Goal: Task Accomplishment & Management: Manage account settings

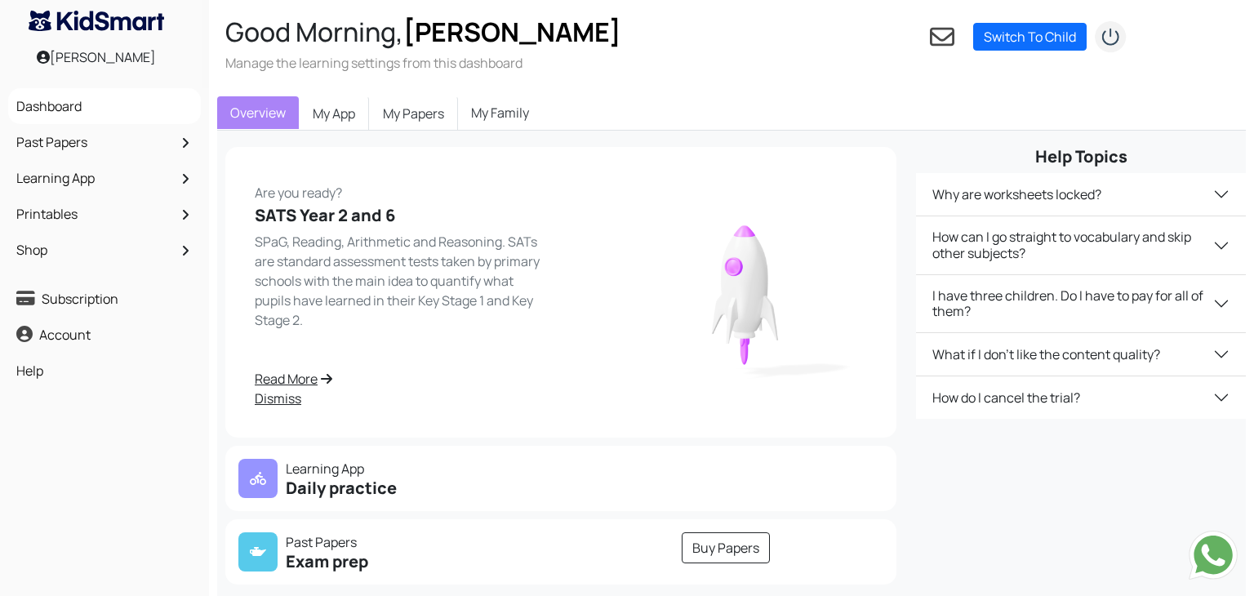
click at [496, 117] on link "My Family" at bounding box center [500, 112] width 84 height 33
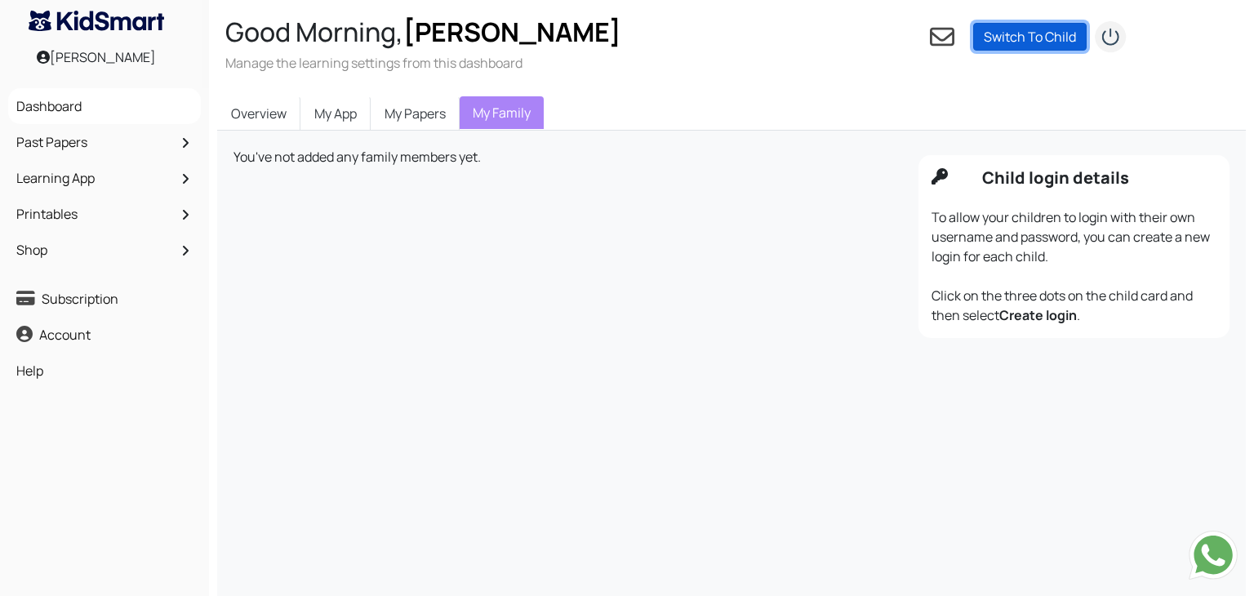
click at [1036, 47] on link "Switch To Child" at bounding box center [1031, 37] width 114 height 28
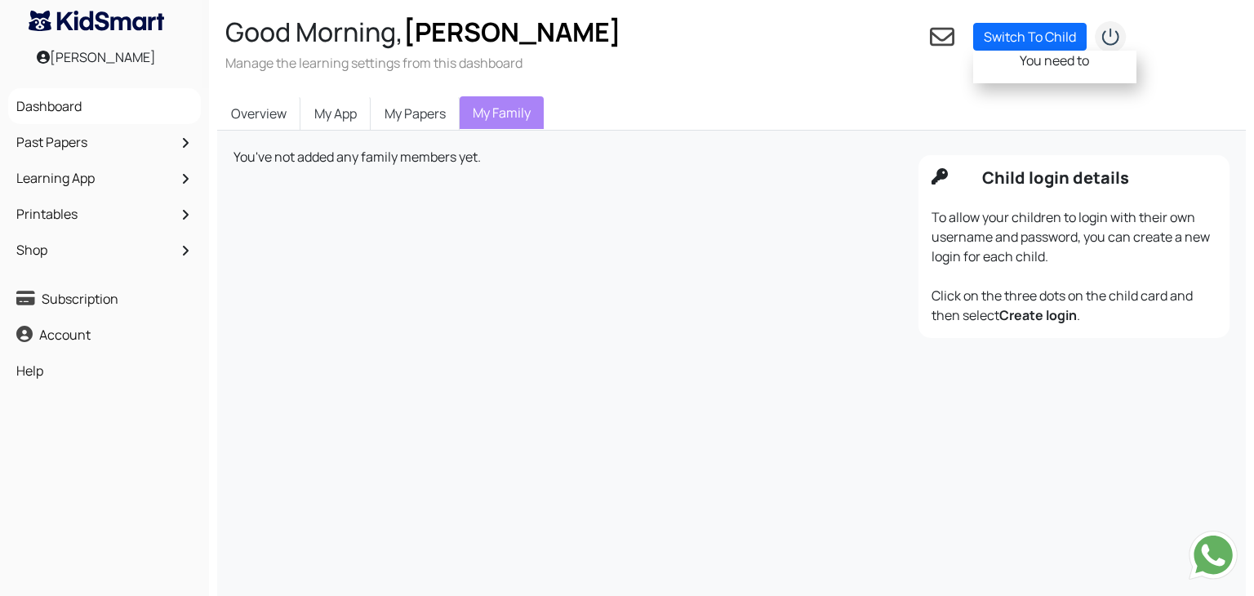
click at [899, 81] on div "Good Morning, Elisabeth Manage the learning settings from this dashboard Settin…" at bounding box center [740, 44] width 1062 height 88
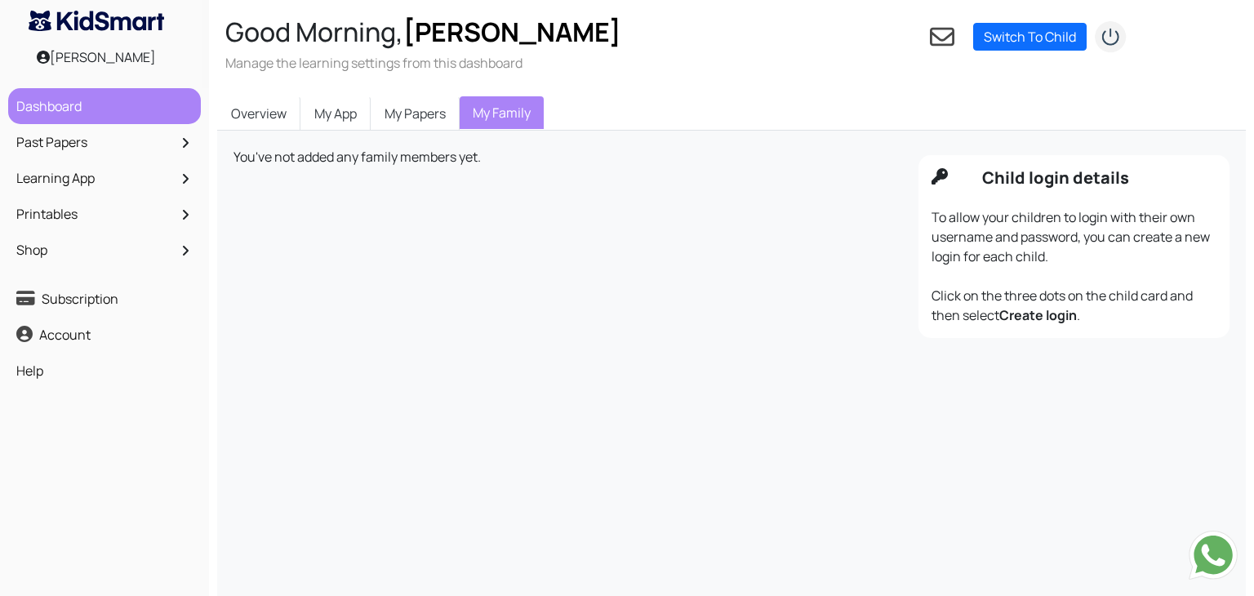
click at [99, 107] on link "Dashboard" at bounding box center [104, 106] width 185 height 28
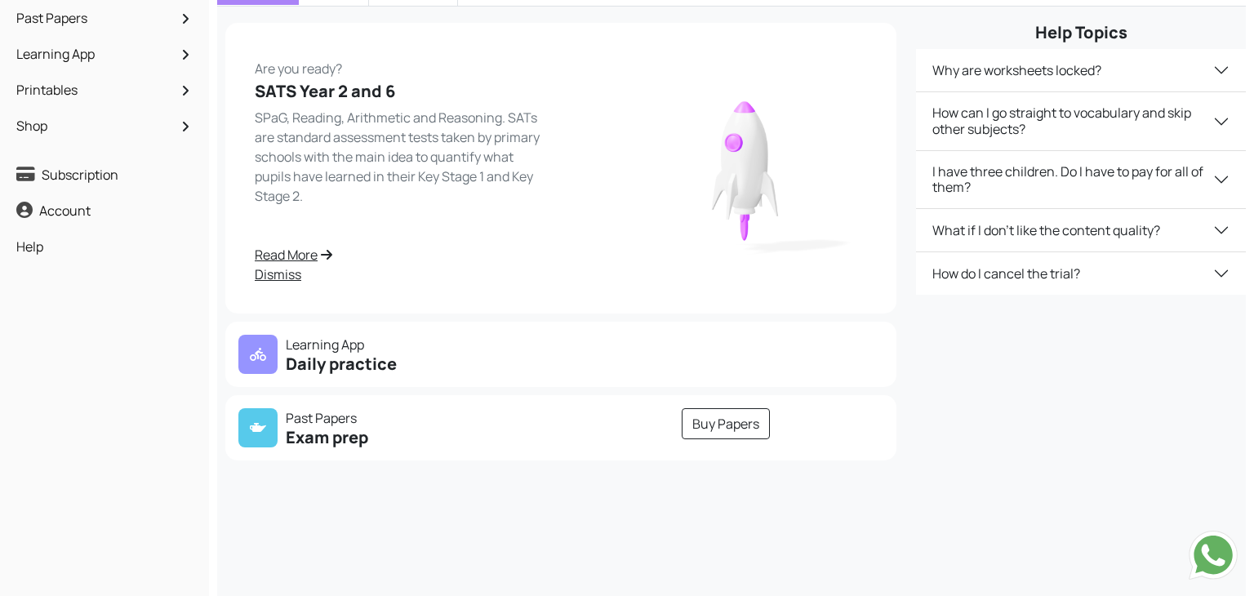
scroll to position [138, 0]
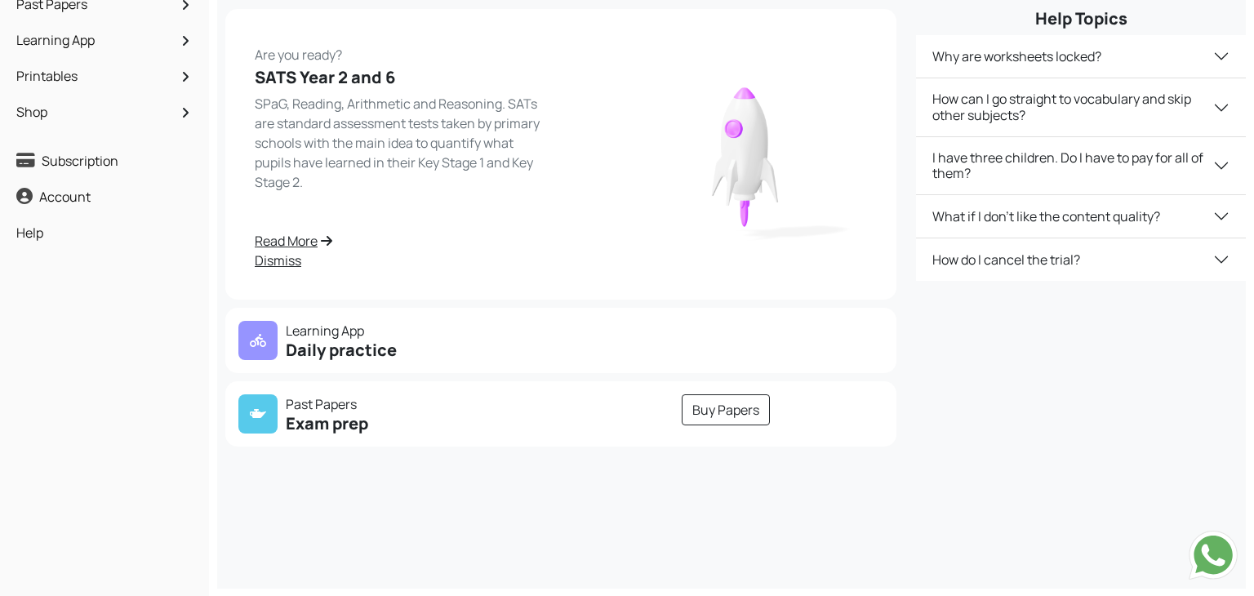
click at [347, 336] on p "Learning App" at bounding box center [394, 331] width 313 height 20
click at [281, 336] on p "Learning App" at bounding box center [394, 331] width 313 height 20
click at [305, 239] on link "Read More" at bounding box center [403, 241] width 296 height 20
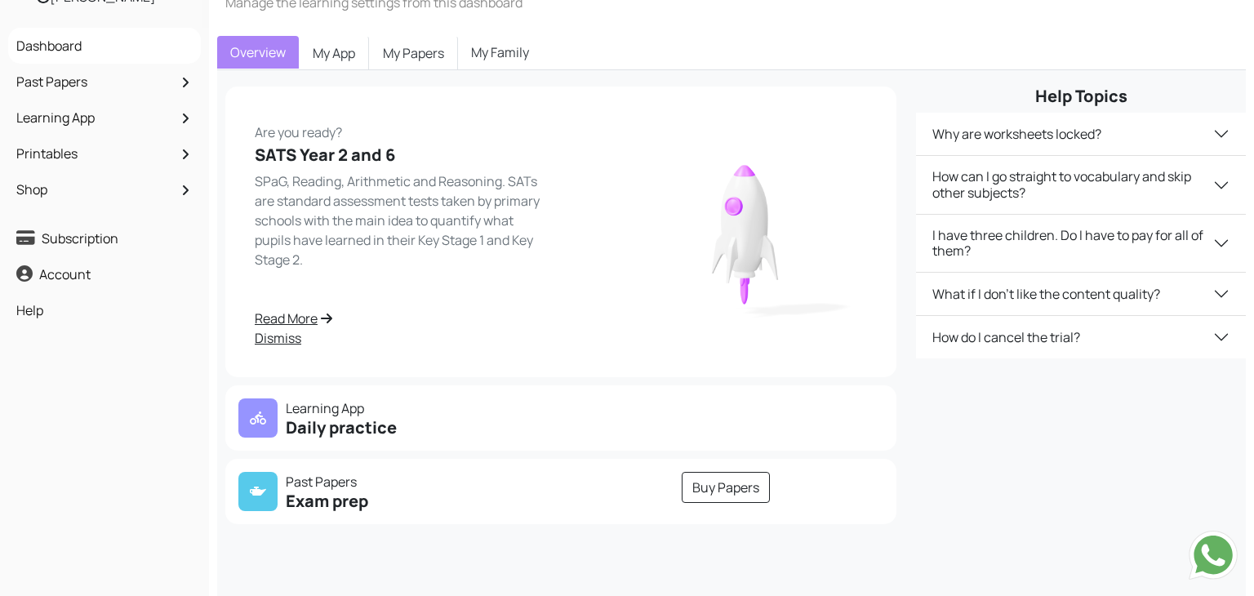
scroll to position [0, 0]
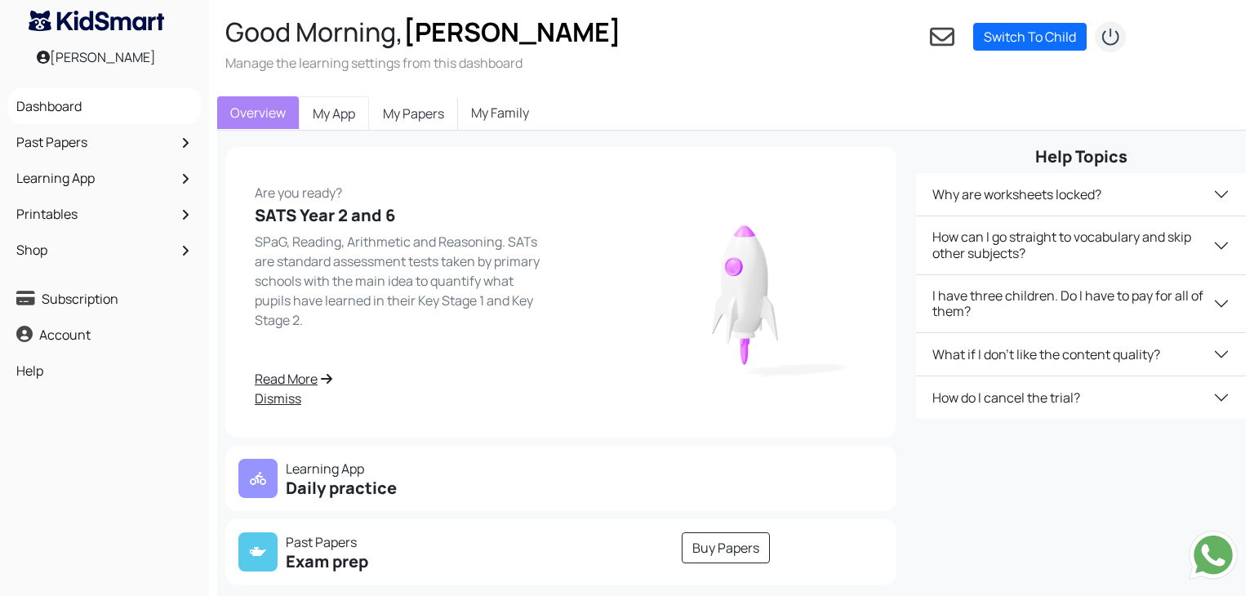
click at [359, 123] on link "My App" at bounding box center [334, 113] width 70 height 34
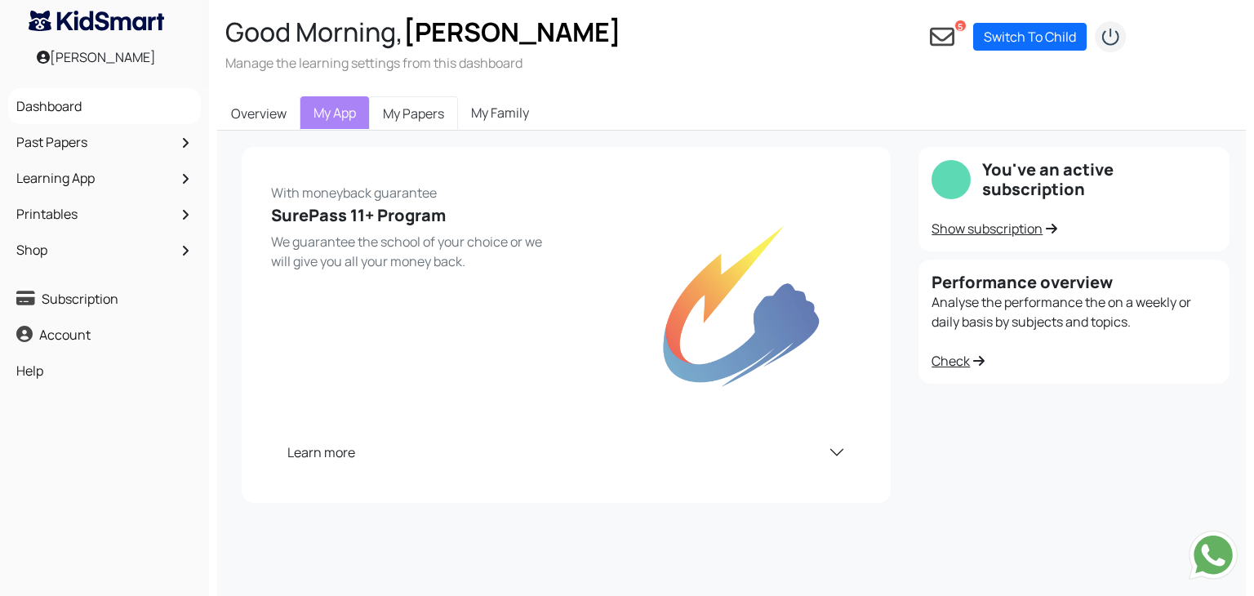
click at [434, 122] on link "My Papers" at bounding box center [413, 113] width 89 height 34
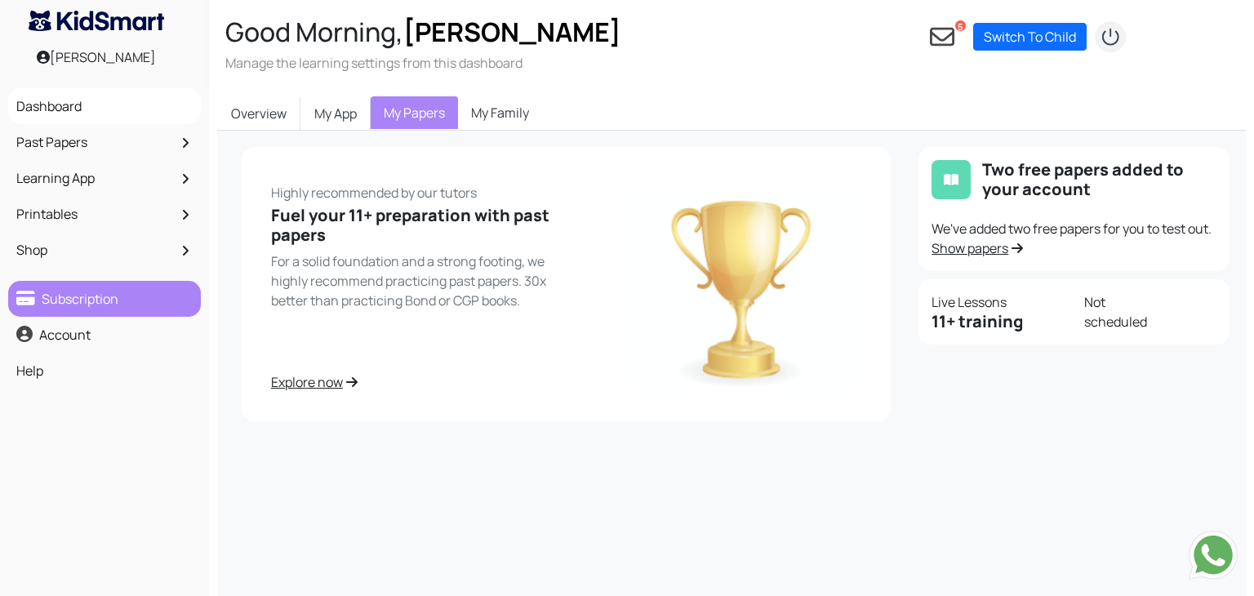
click at [61, 299] on link "Subscription" at bounding box center [104, 299] width 185 height 28
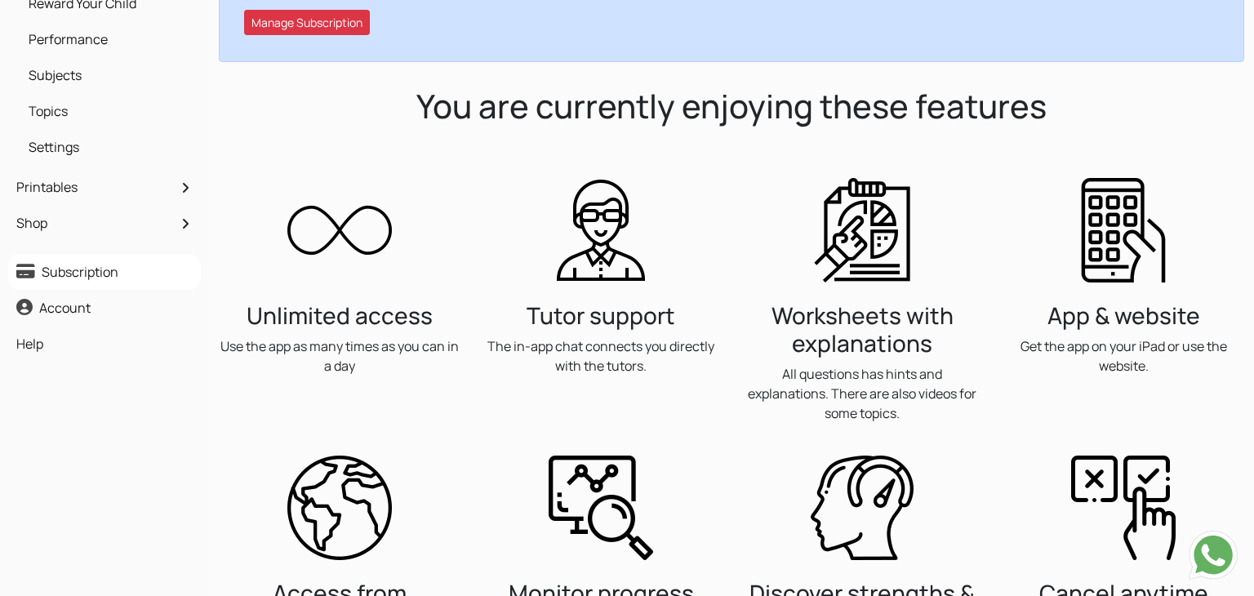
scroll to position [240, 0]
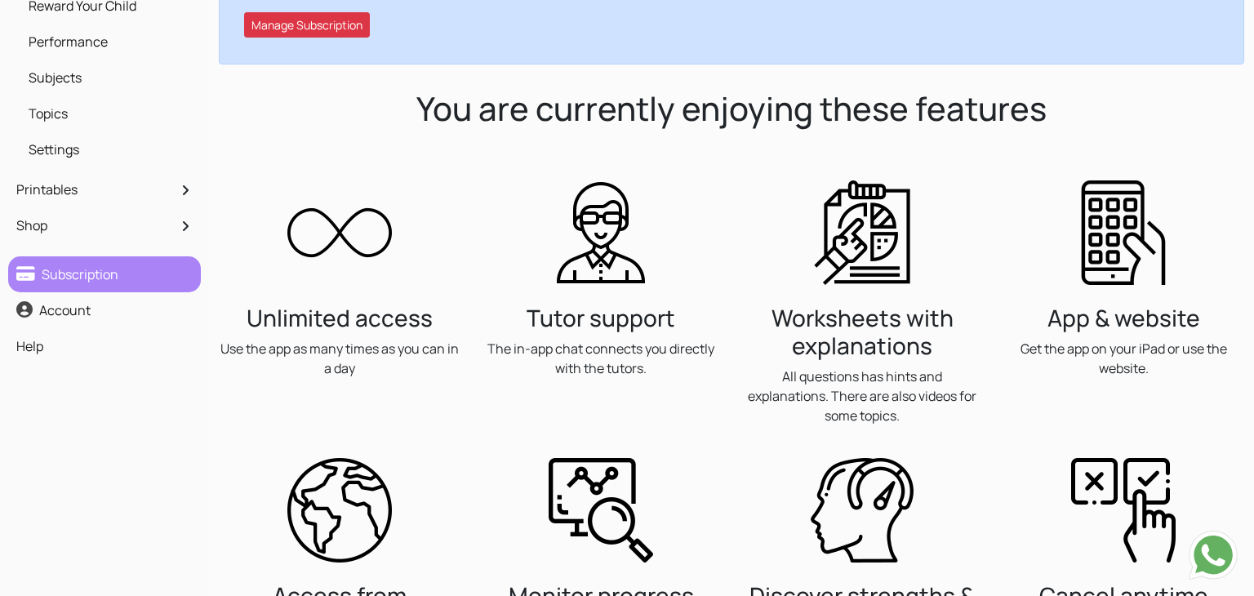
click at [87, 266] on link "Subscription" at bounding box center [104, 275] width 185 height 28
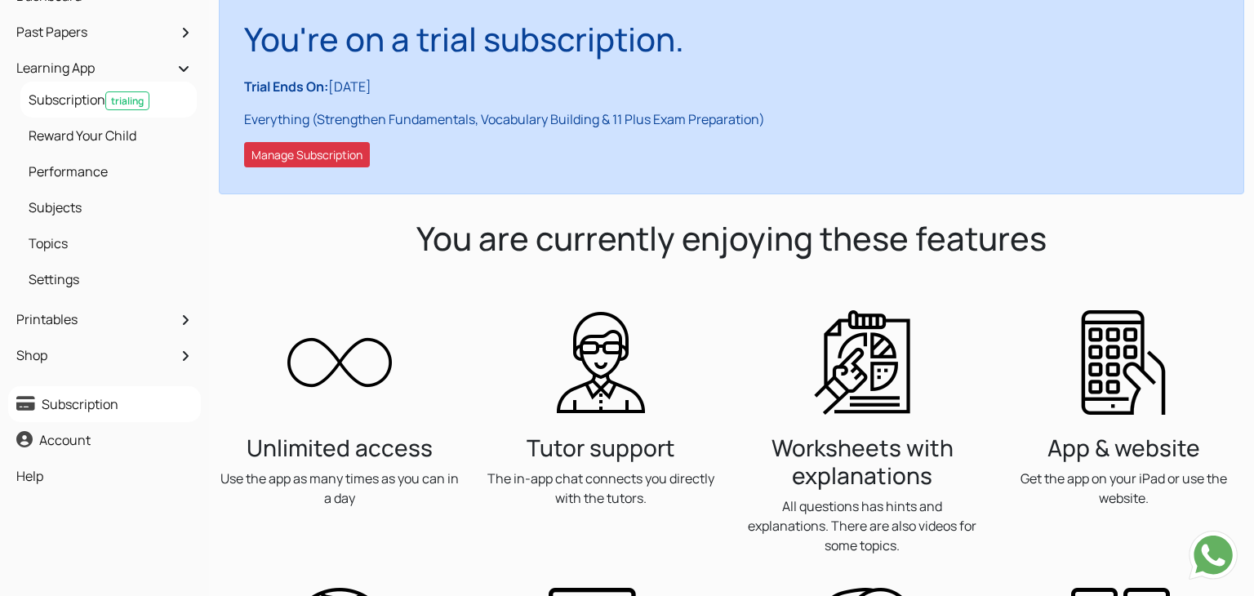
scroll to position [109, 0]
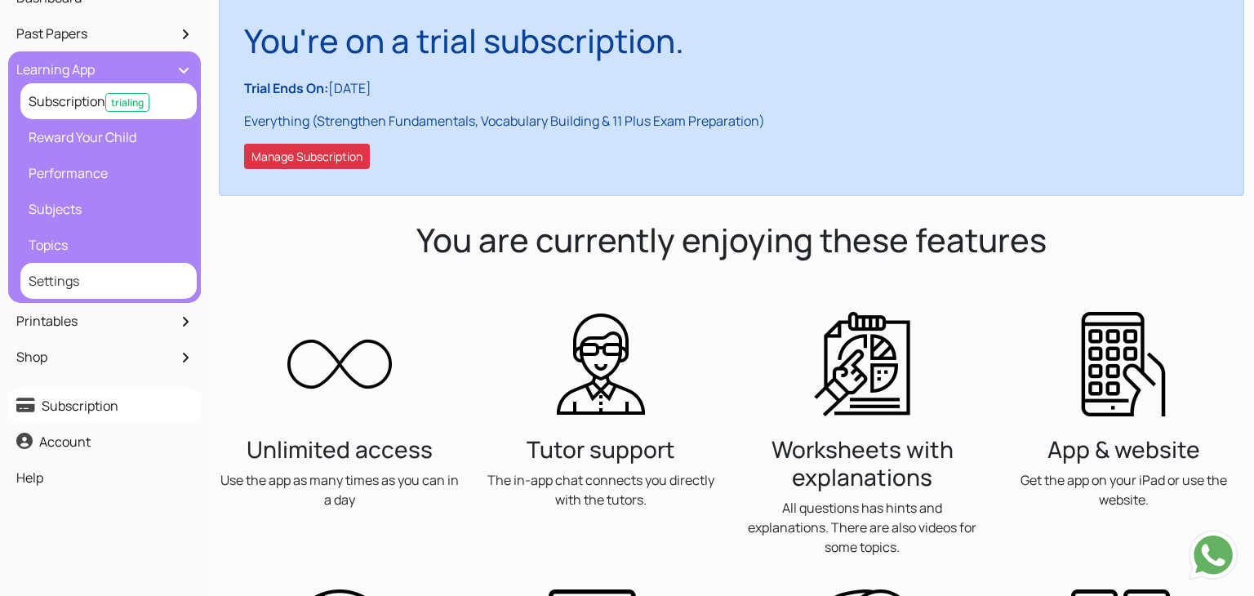
click at [101, 288] on link "Settings" at bounding box center [109, 281] width 168 height 28
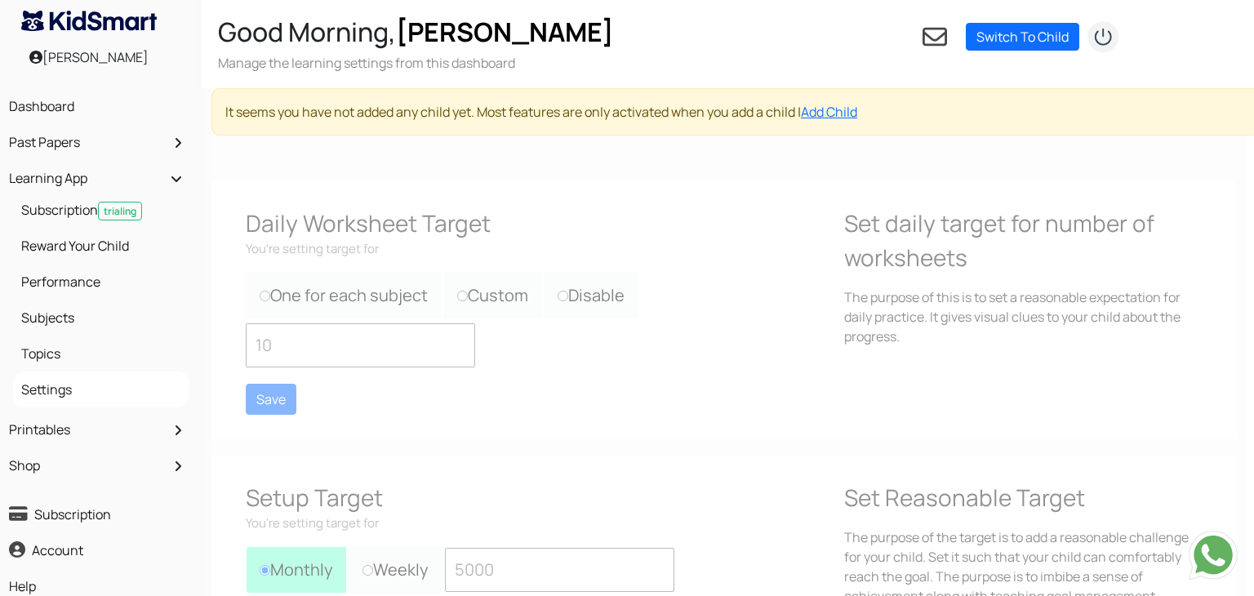
scroll to position [0, 6]
click at [829, 114] on link "Add Child" at bounding box center [831, 112] width 56 height 18
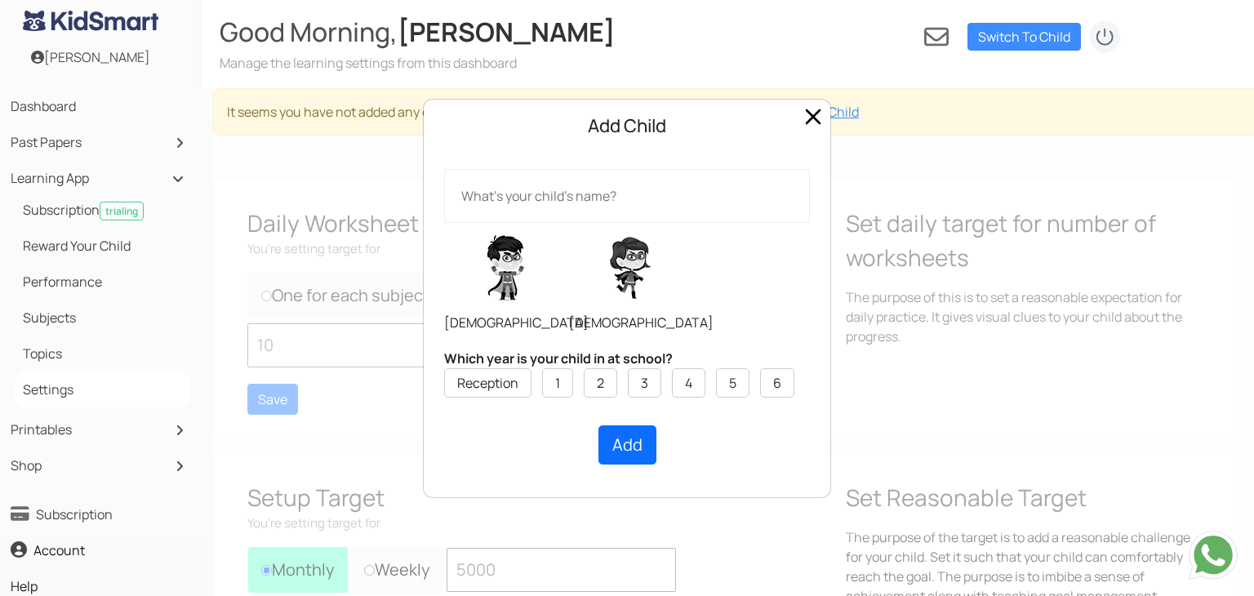
click at [594, 194] on input "text" at bounding box center [627, 196] width 366 height 54
type input "Sophie"
click at [640, 322] on span "[DEMOGRAPHIC_DATA]" at bounding box center [641, 323] width 145 height 18
click at [635, 278] on label at bounding box center [630, 268] width 123 height 82
click at [569, 223] on input "radio" at bounding box center [568, 222] width 1 height 1
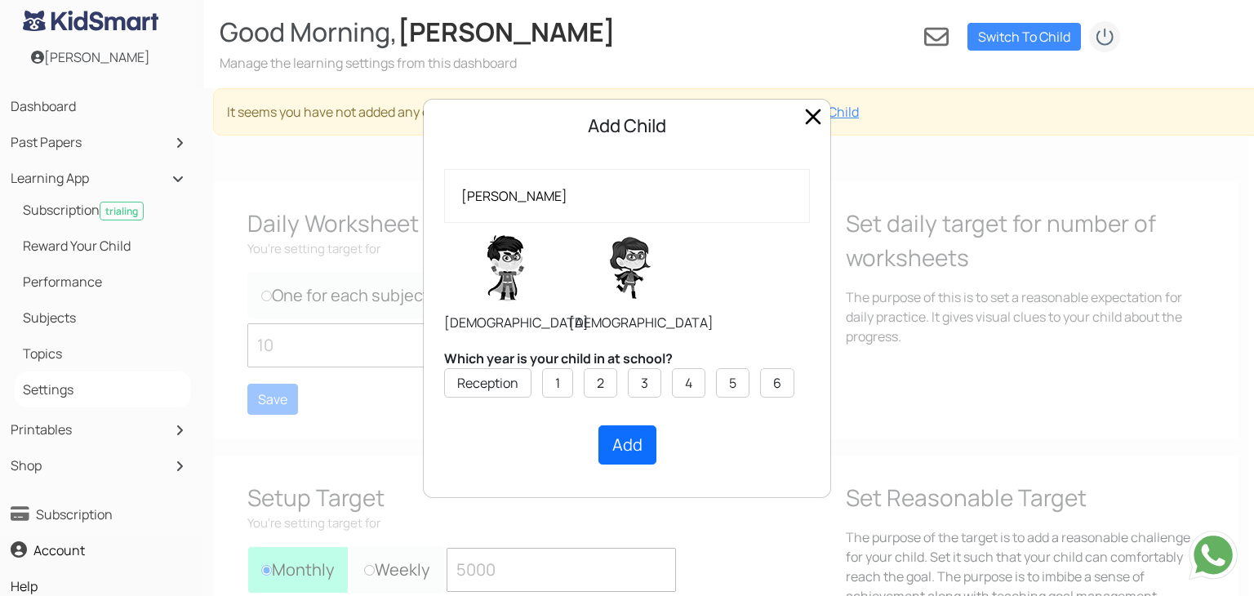
radio input "true"
click at [743, 386] on li "5" at bounding box center [732, 382] width 33 height 29
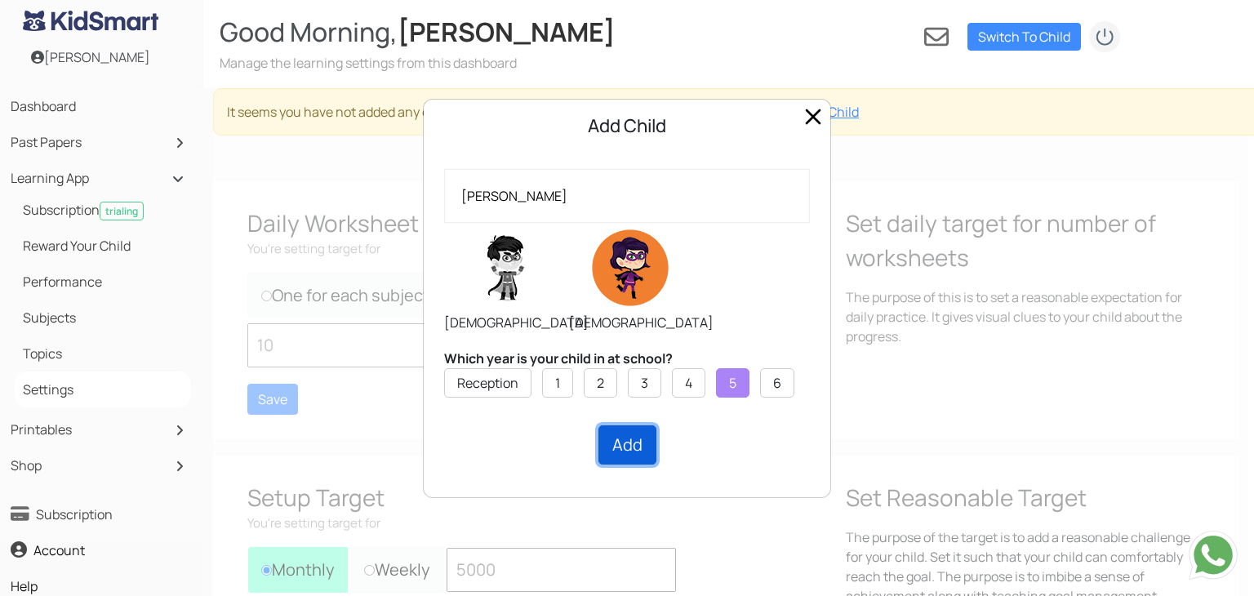
click at [639, 452] on button "Add" at bounding box center [628, 444] width 58 height 39
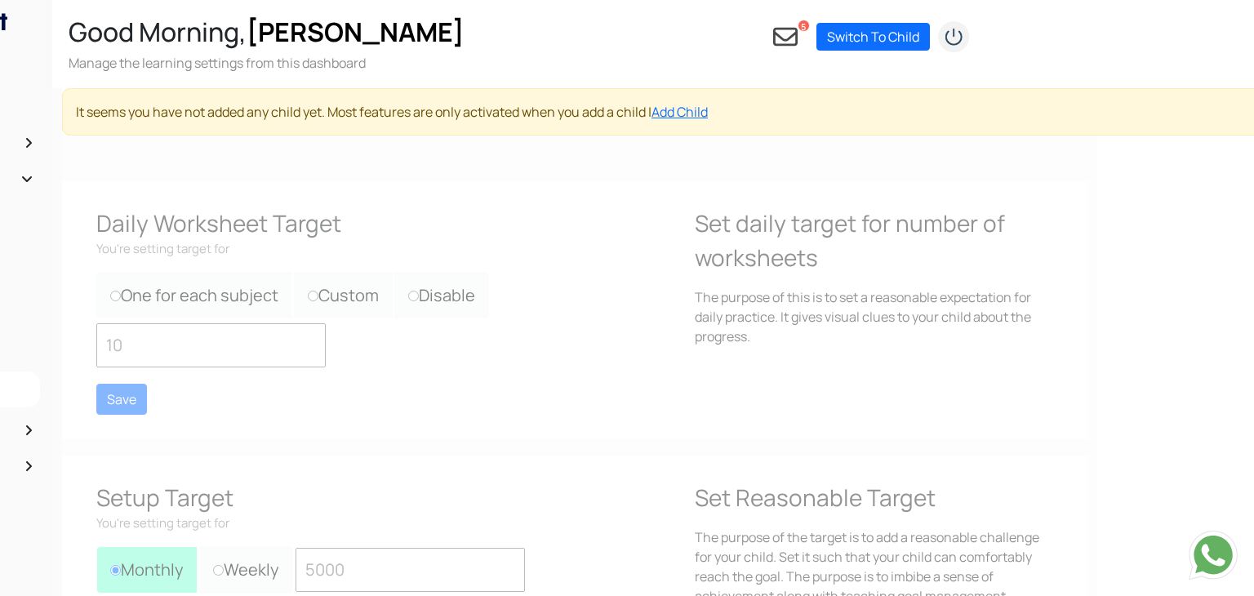
scroll to position [0, 0]
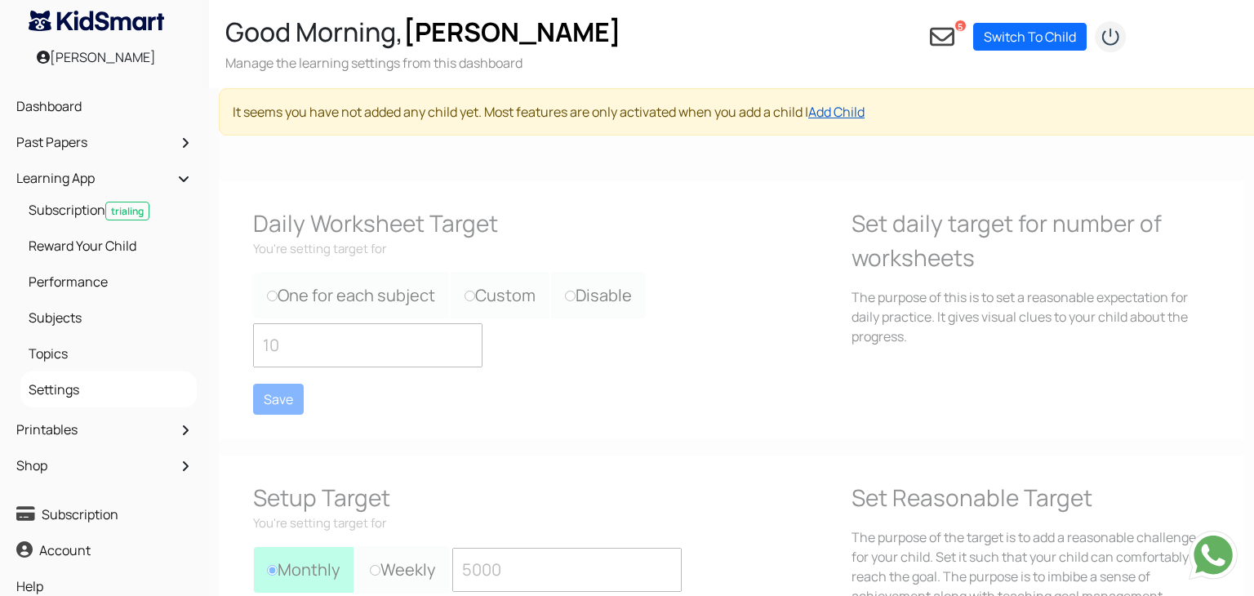
click at [862, 111] on link "Add Child" at bounding box center [837, 112] width 56 height 18
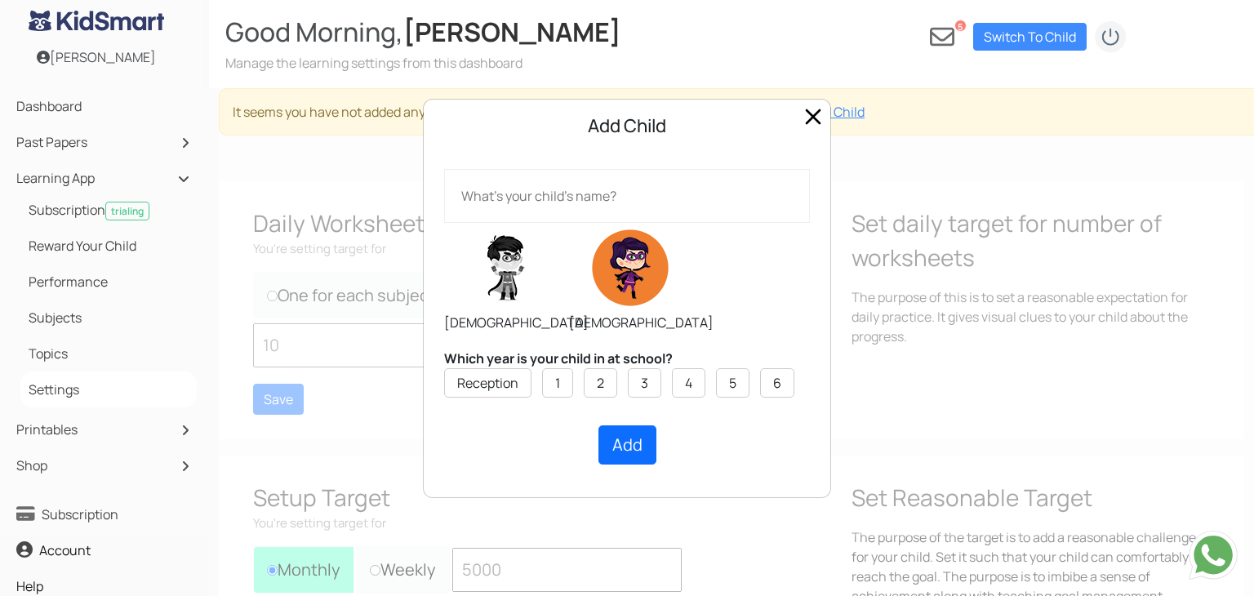
click at [534, 181] on input "text" at bounding box center [627, 196] width 366 height 54
type input "Alfie"
click at [604, 381] on label "2" at bounding box center [600, 383] width 7 height 20
click at [0, 0] on input "2" at bounding box center [0, 0] width 0 height 0
click at [503, 260] on label at bounding box center [505, 268] width 123 height 82
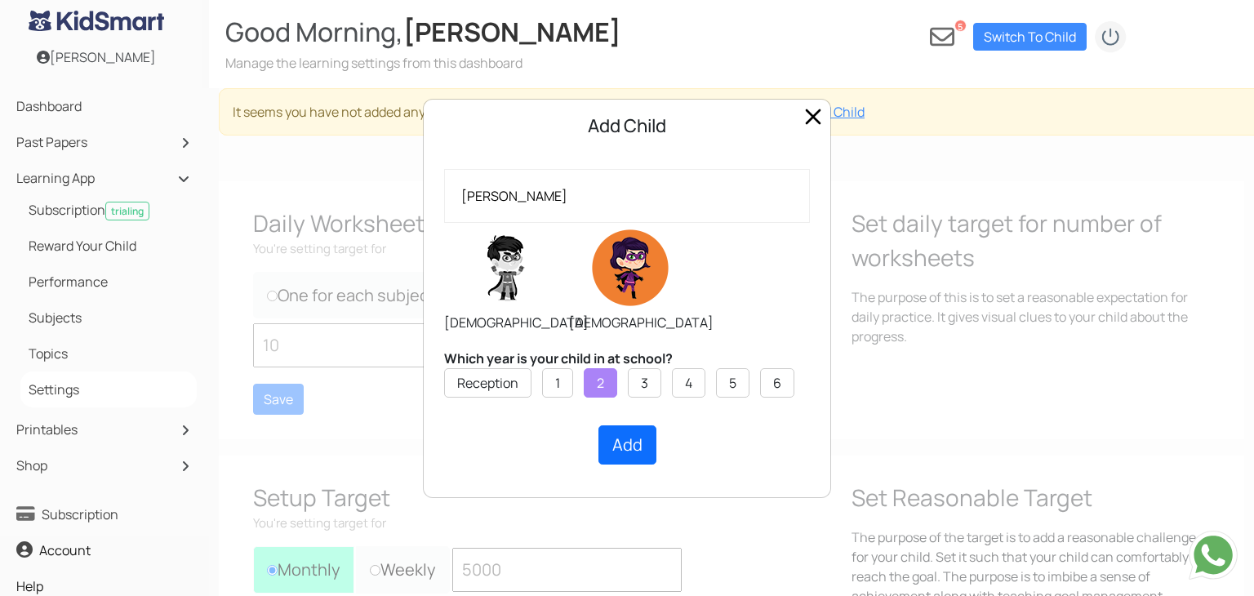
click at [444, 223] on input "radio" at bounding box center [443, 222] width 1 height 1
radio input "true"
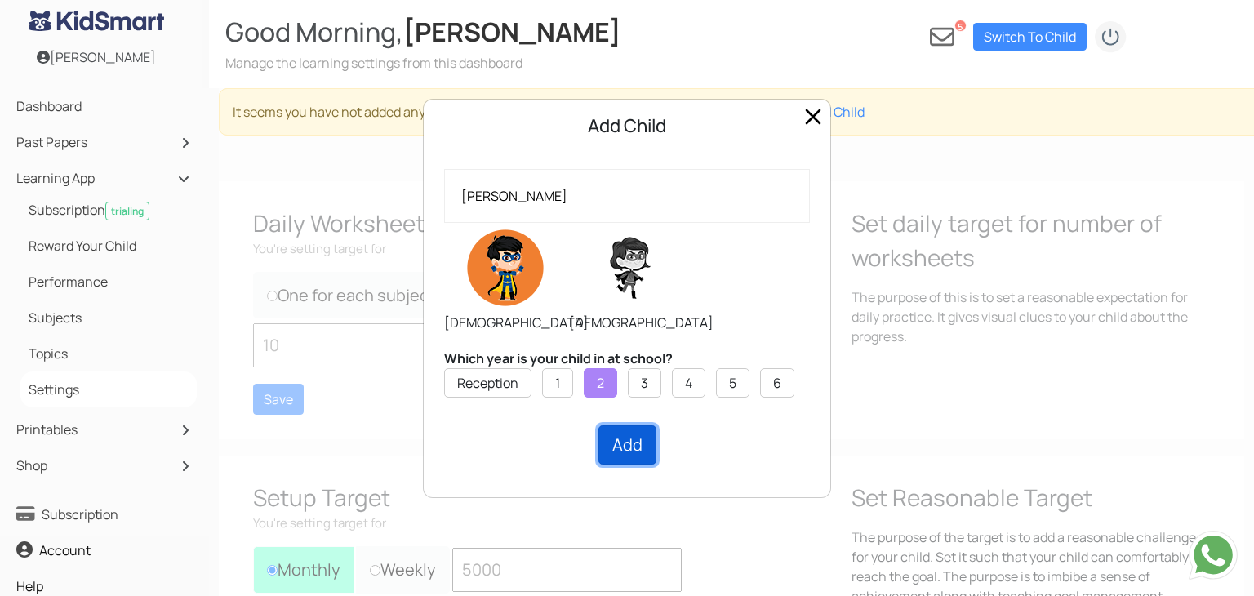
click at [638, 439] on button "Add" at bounding box center [628, 444] width 58 height 39
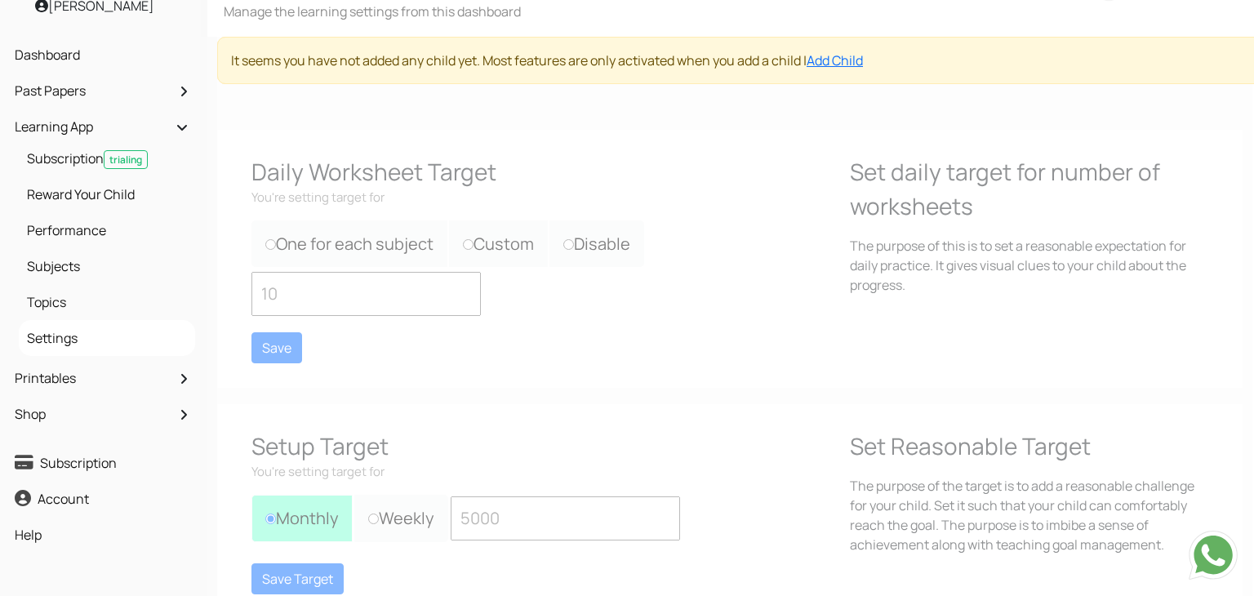
scroll to position [0, 2]
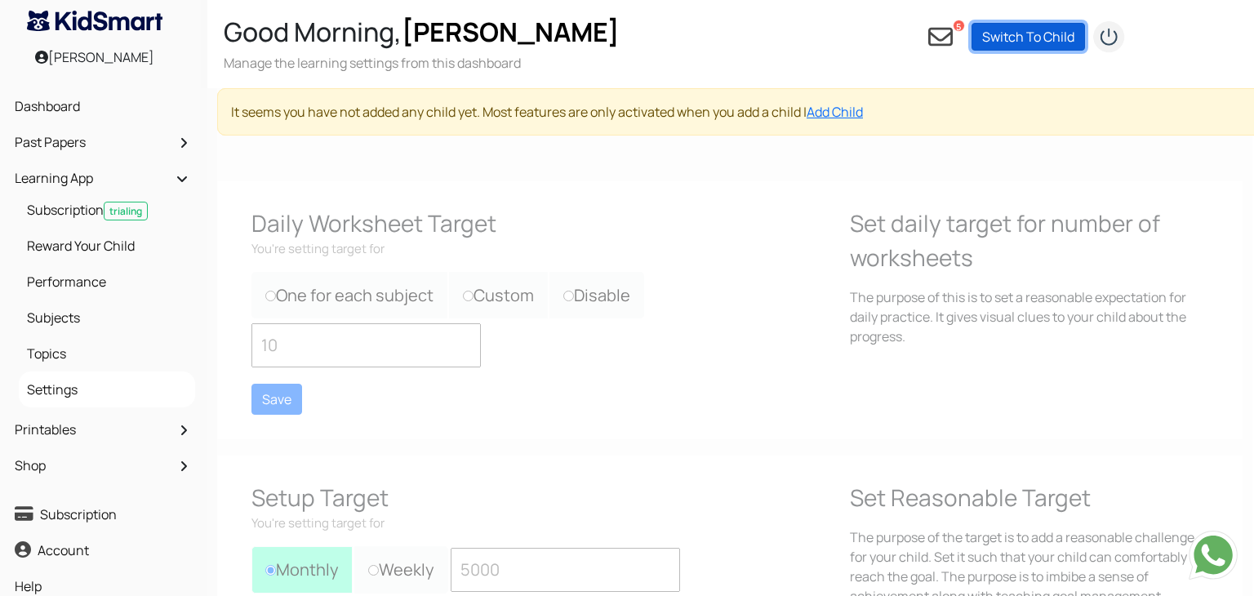
click at [1038, 40] on link "Switch To Child" at bounding box center [1029, 37] width 114 height 28
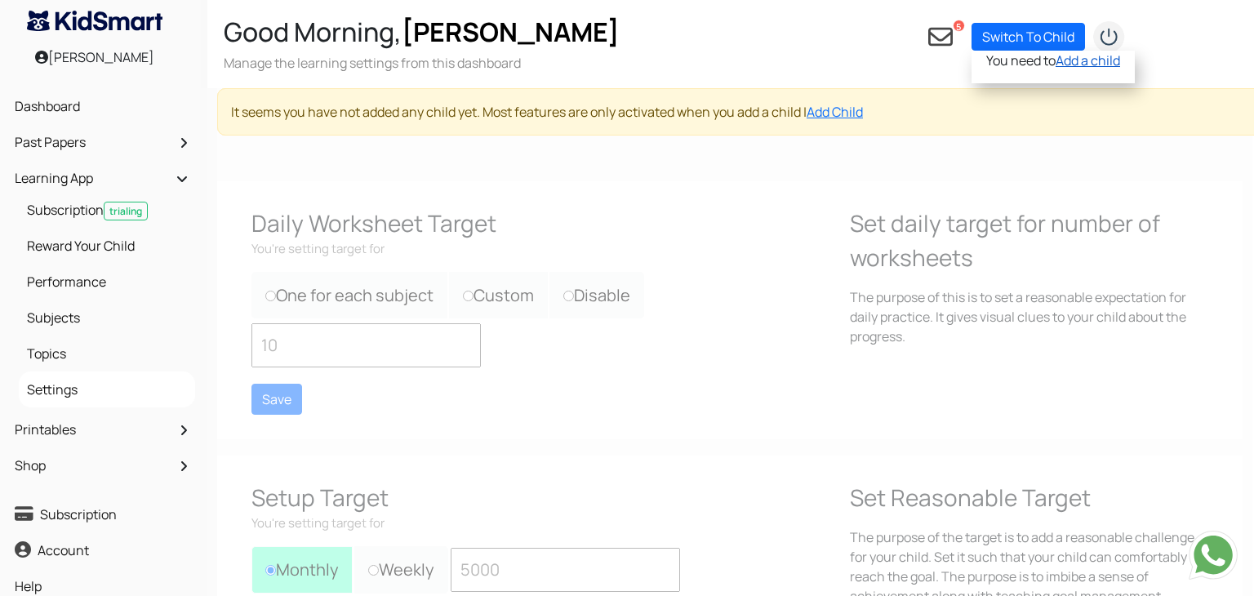
click at [1078, 64] on link "Add a child" at bounding box center [1088, 60] width 65 height 18
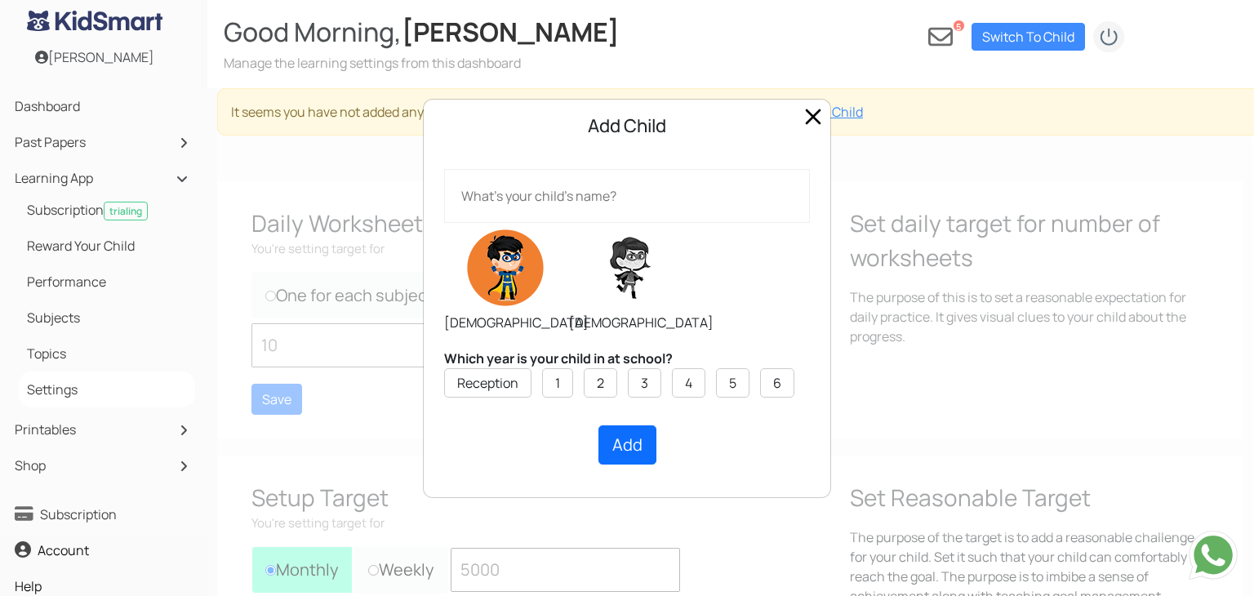
click at [628, 189] on input "text" at bounding box center [627, 196] width 366 height 54
type input "Sophie"
click at [618, 265] on label at bounding box center [630, 268] width 123 height 82
click at [569, 223] on input "radio" at bounding box center [568, 222] width 1 height 1
radio input "true"
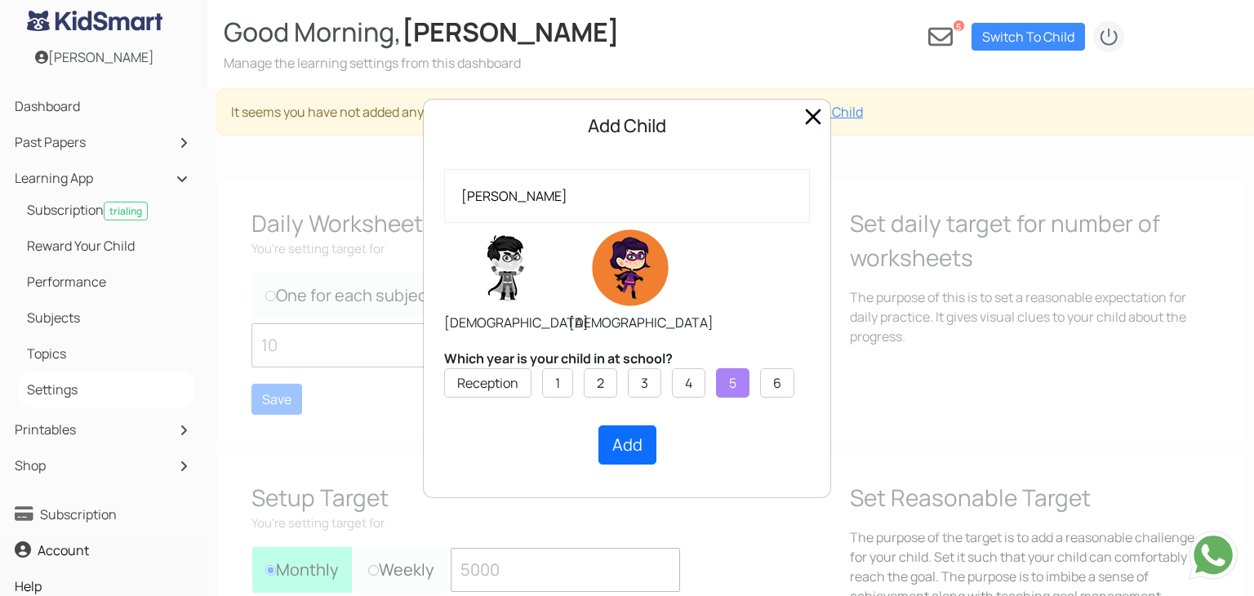
click at [726, 381] on li "5" at bounding box center [732, 382] width 33 height 29
click at [543, 207] on input "Sophie" at bounding box center [627, 196] width 366 height 54
click at [647, 442] on button "Add" at bounding box center [628, 444] width 58 height 39
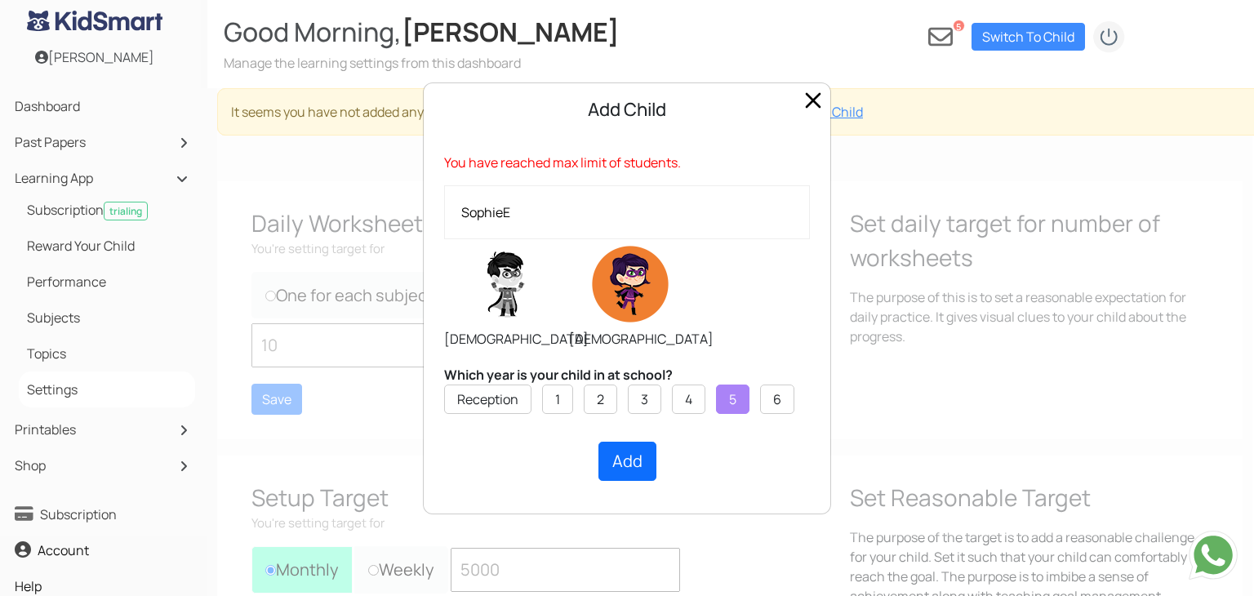
click at [526, 220] on input "SophieE" at bounding box center [627, 212] width 366 height 54
type input "[PERSON_NAME]"
click at [814, 104] on span "Close" at bounding box center [813, 100] width 26 height 26
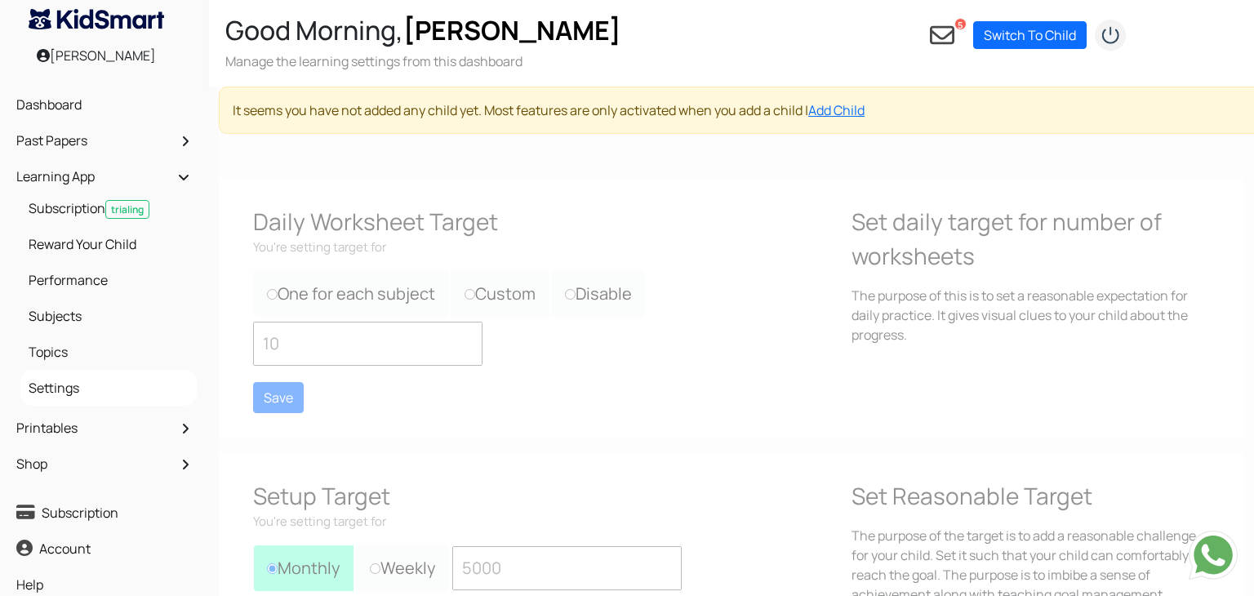
scroll to position [2, 0]
click at [272, 293] on div at bounding box center [846, 384] width 1254 height 596
click at [410, 216] on div at bounding box center [846, 384] width 1254 height 596
click at [404, 250] on div at bounding box center [846, 384] width 1254 height 596
click at [1027, 44] on link "Switch To Child" at bounding box center [1031, 34] width 114 height 28
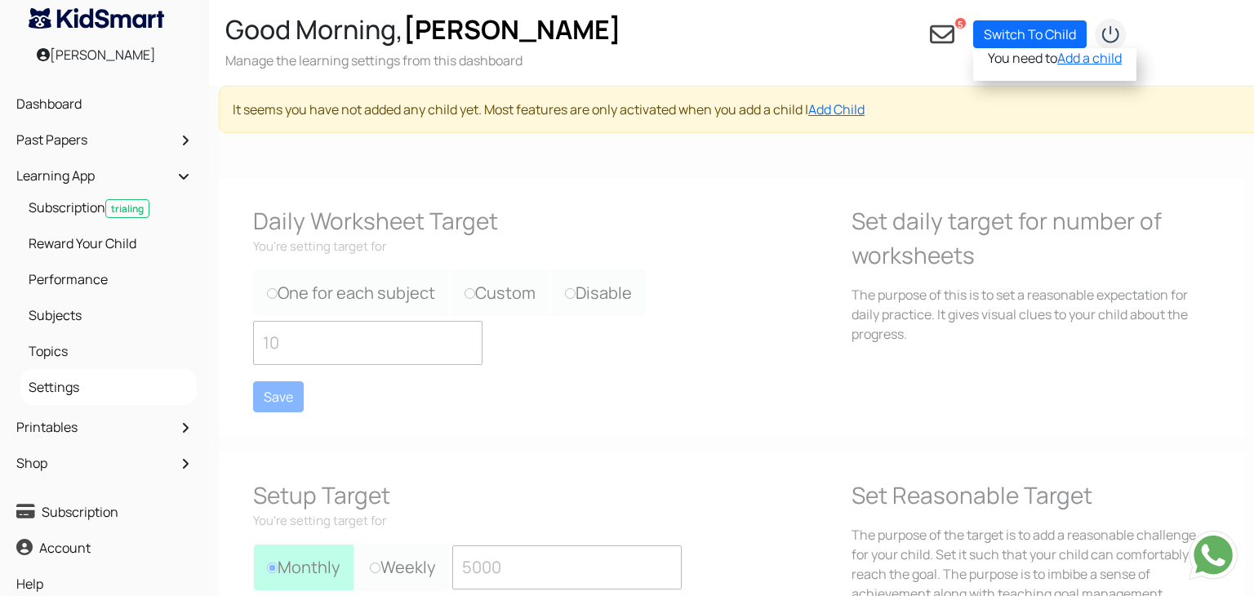
click at [690, 204] on div at bounding box center [846, 384] width 1254 height 596
click at [392, 43] on h2 "Good Morning, Elisabeth" at bounding box center [423, 29] width 396 height 31
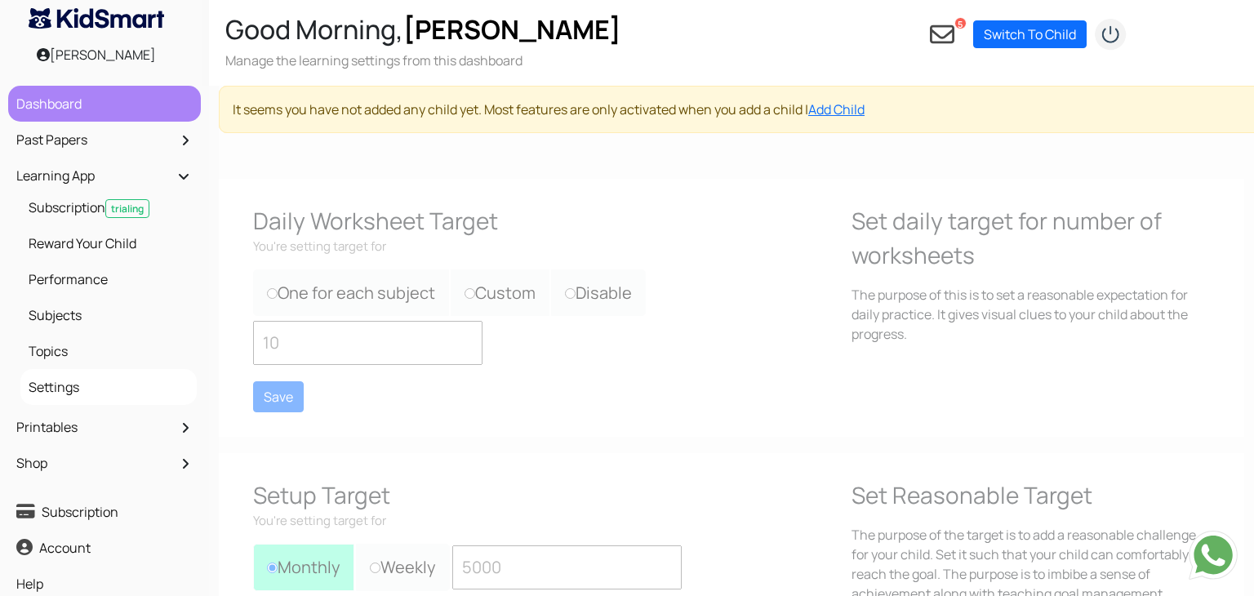
click at [87, 115] on link "Dashboard" at bounding box center [104, 104] width 185 height 28
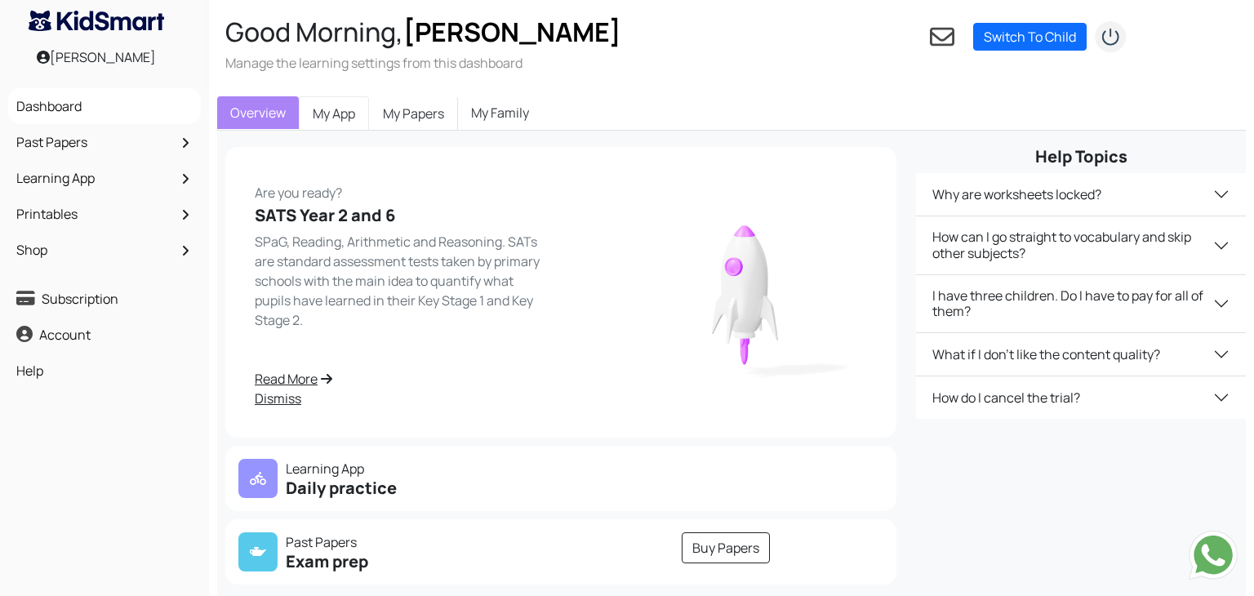
click at [343, 120] on link "My App" at bounding box center [334, 113] width 70 height 34
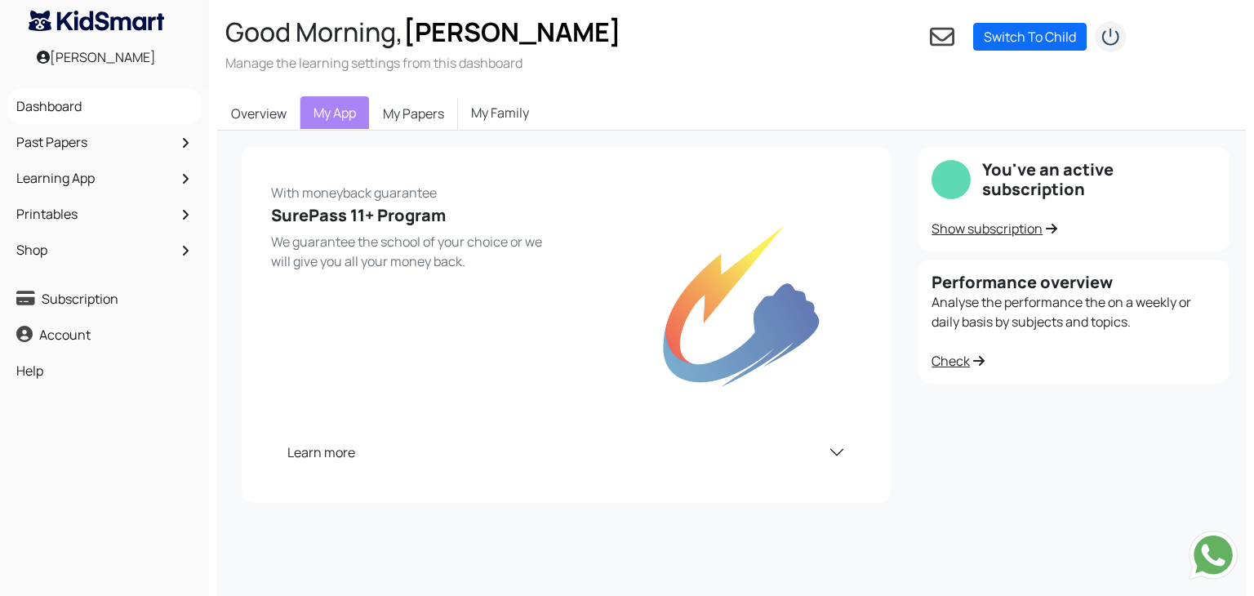
click at [512, 118] on link "My Family" at bounding box center [500, 112] width 84 height 33
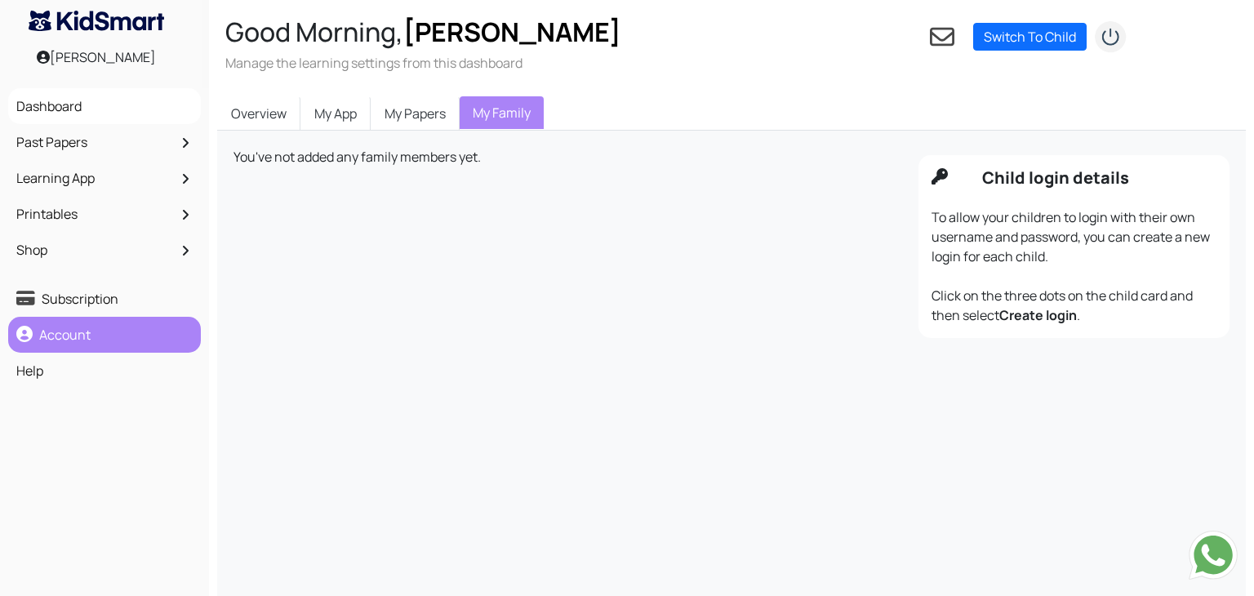
click at [174, 344] on link "Account" at bounding box center [104, 335] width 185 height 28
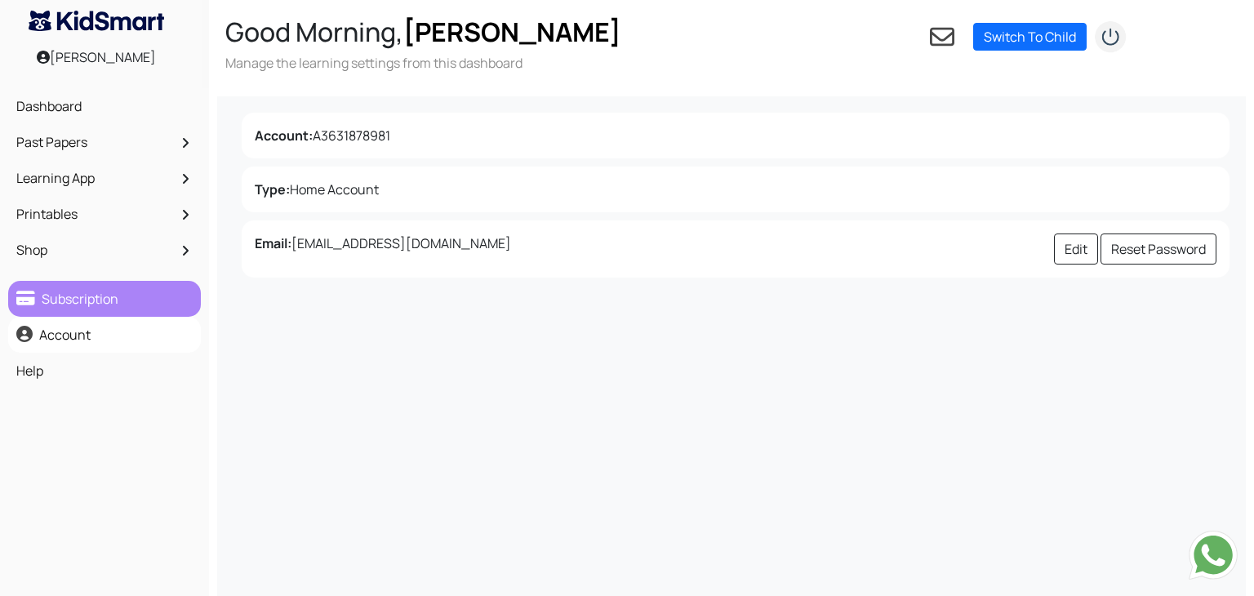
click at [166, 301] on link "Subscription" at bounding box center [104, 299] width 185 height 28
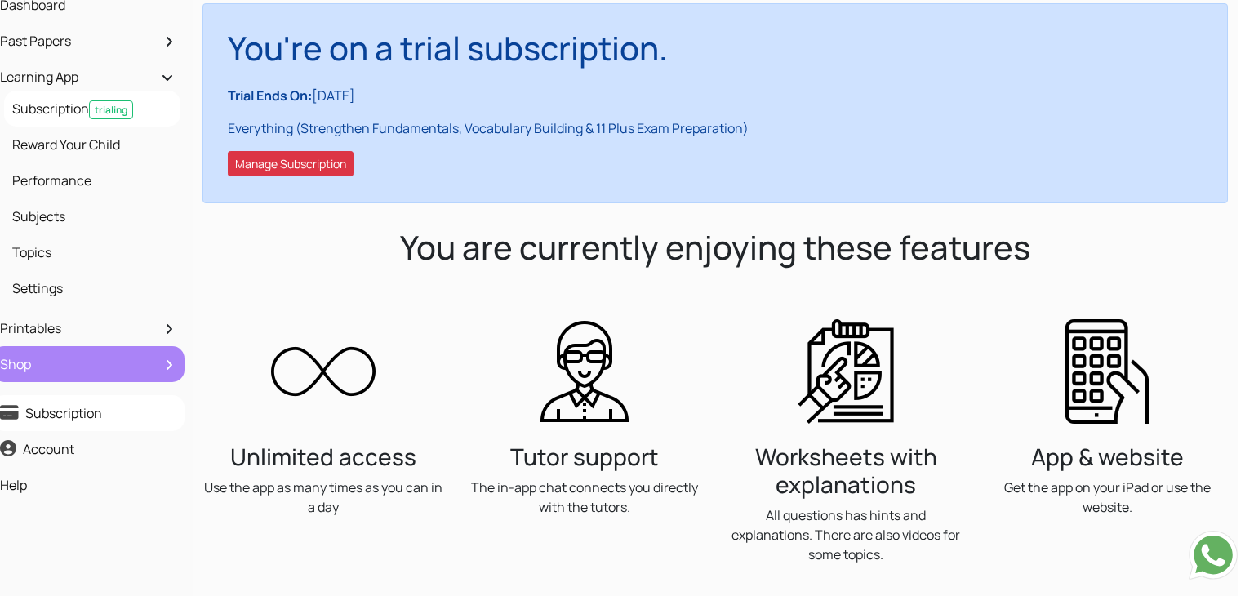
scroll to position [100, 16]
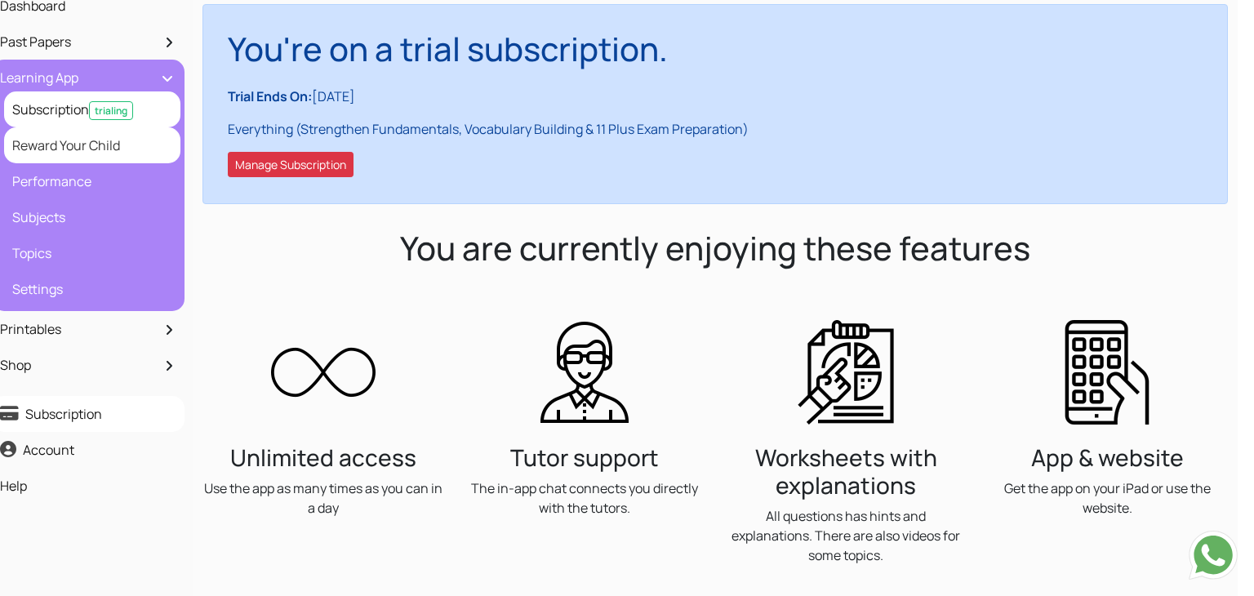
click at [122, 158] on link "Reward Your Child" at bounding box center [92, 145] width 168 height 28
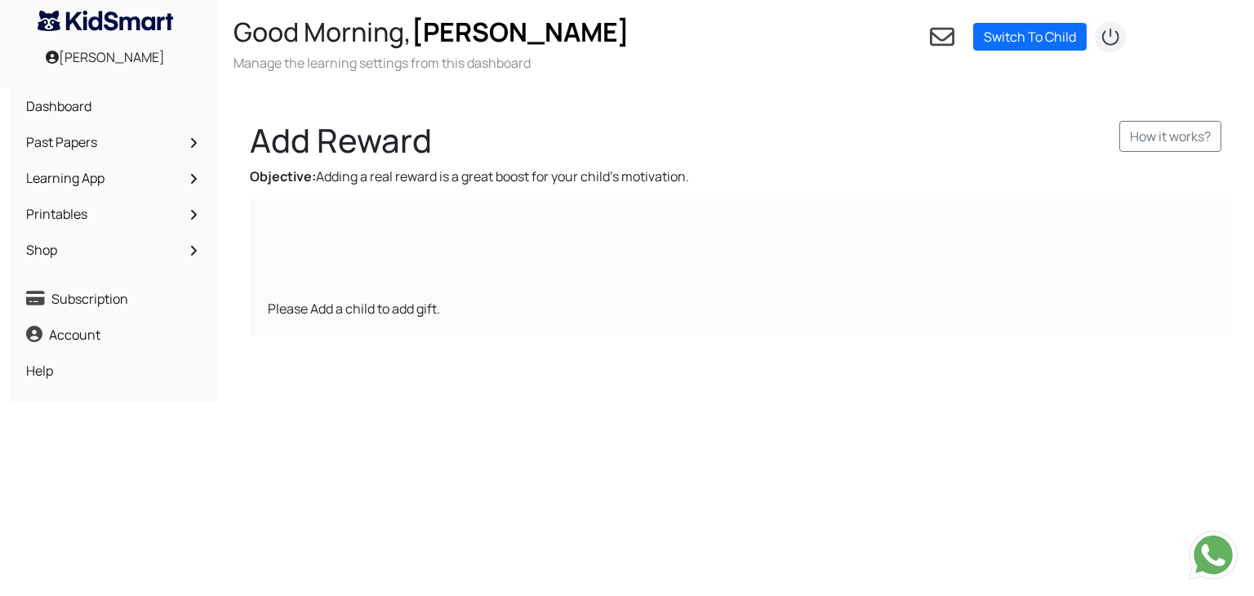
click at [318, 305] on div "Please Add a child to add gift." at bounding box center [741, 309] width 978 height 52
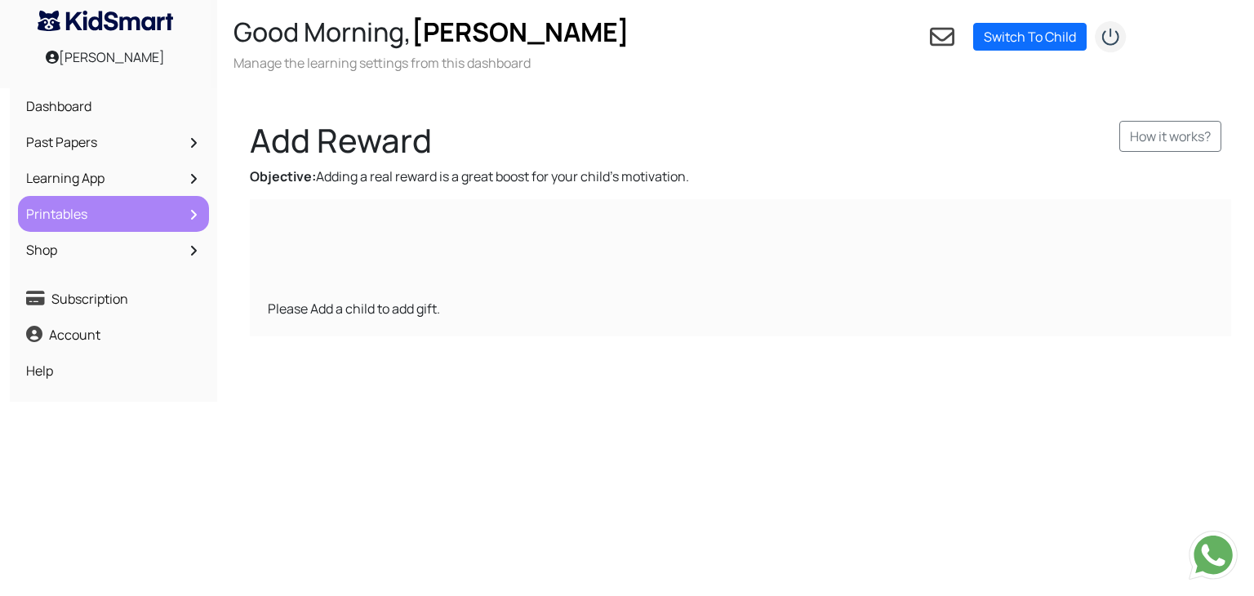
click at [117, 220] on link "Printables" at bounding box center [113, 214] width 183 height 28
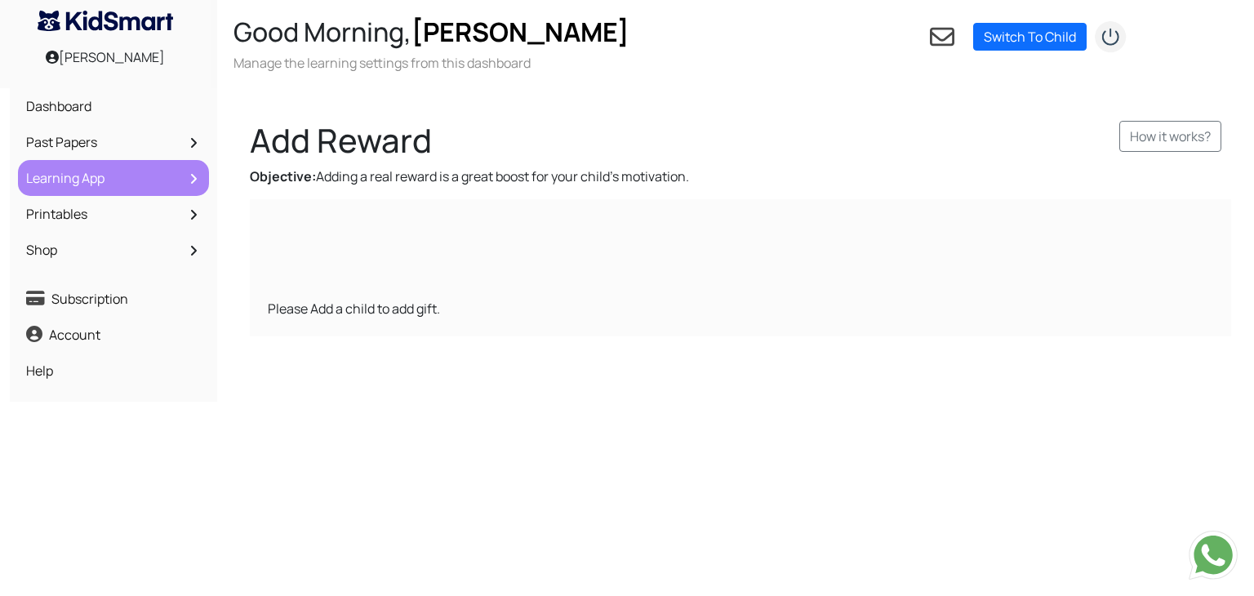
click at [124, 183] on link "Learning App" at bounding box center [113, 178] width 183 height 28
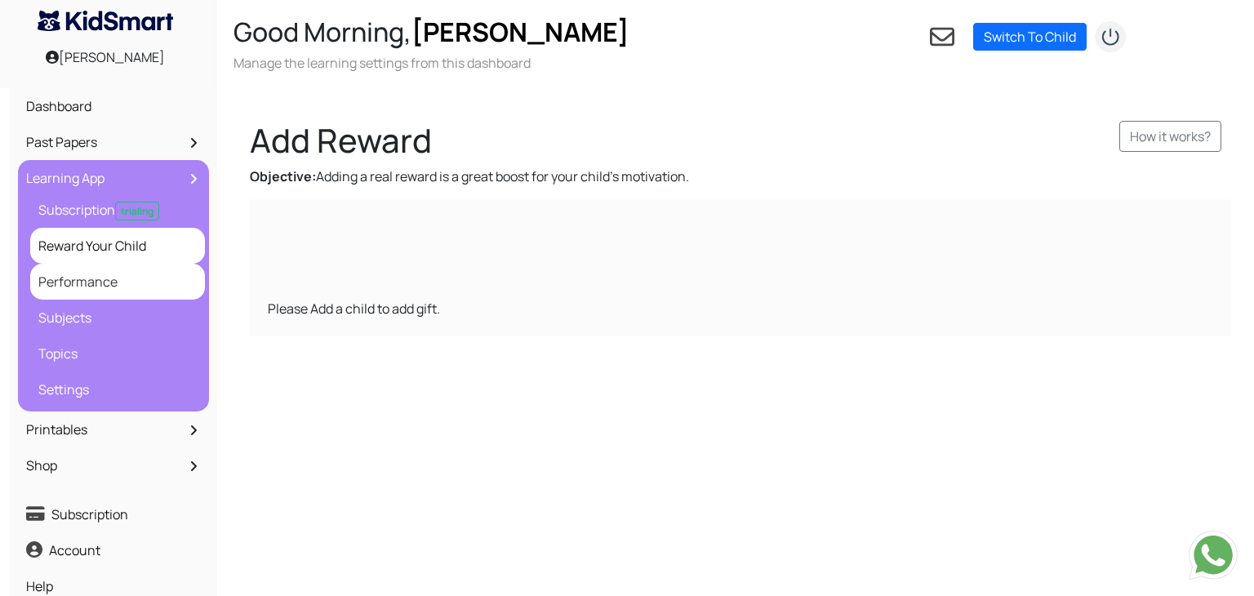
click at [56, 270] on link "Performance" at bounding box center [117, 282] width 167 height 28
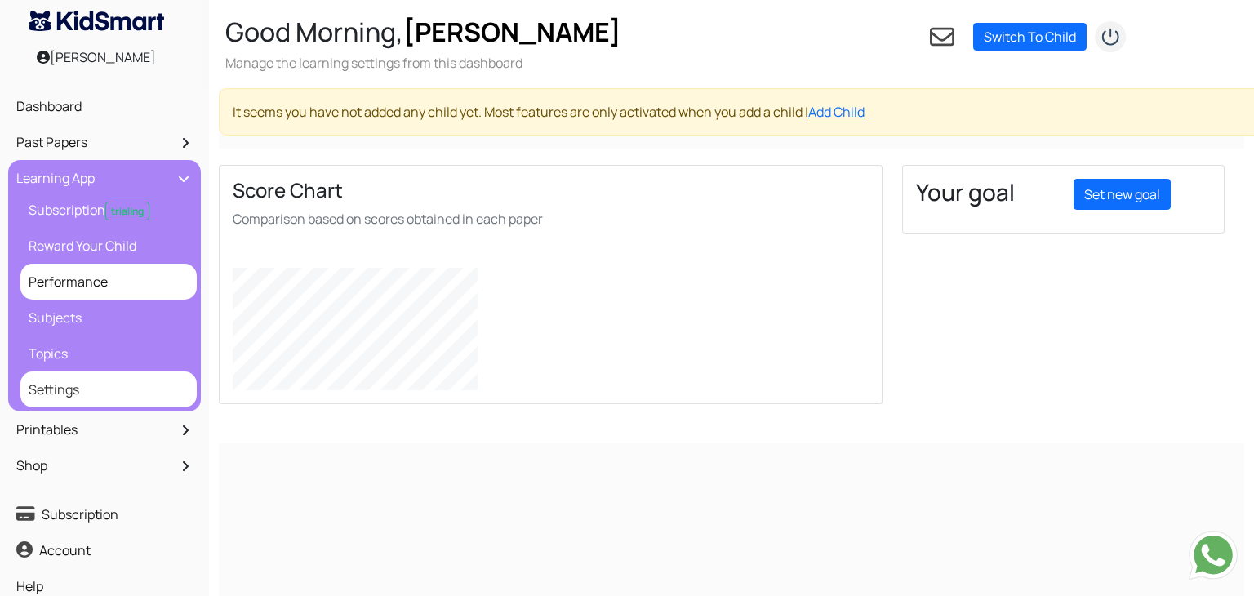
click at [46, 392] on link "Settings" at bounding box center [109, 390] width 168 height 28
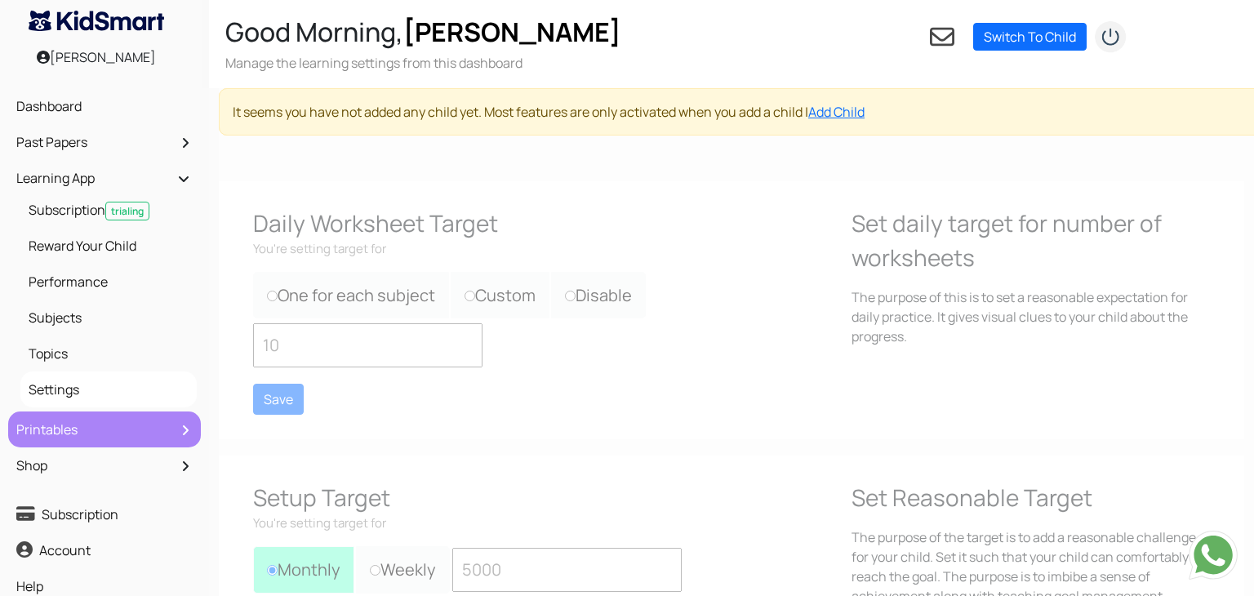
click at [68, 434] on link "Printables" at bounding box center [104, 430] width 185 height 28
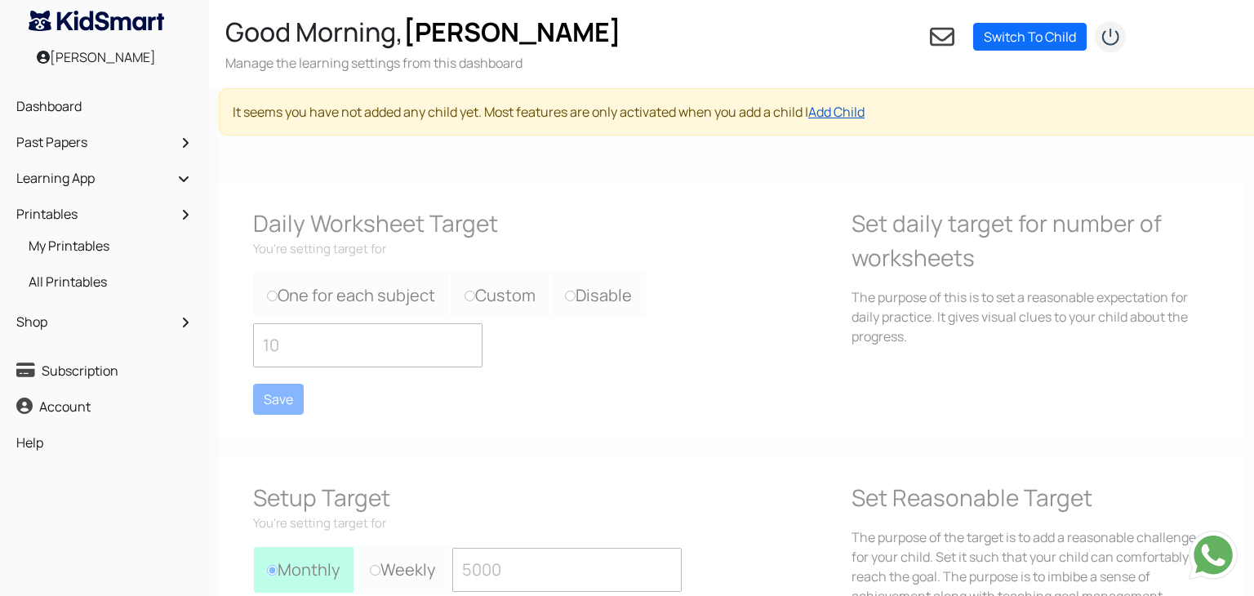
click at [858, 114] on link "Add Child" at bounding box center [837, 112] width 56 height 18
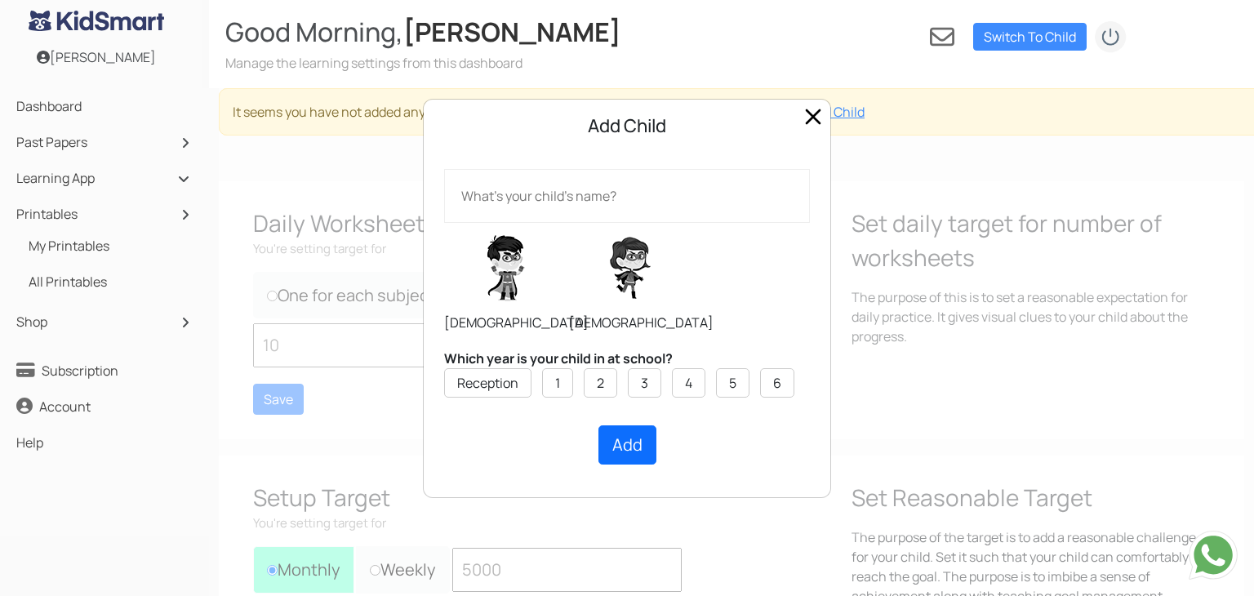
click at [671, 176] on input "text" at bounding box center [627, 196] width 366 height 54
type input "[PERSON_NAME]"
click at [733, 378] on label "5" at bounding box center [732, 383] width 7 height 20
click at [0, 0] on input "5" at bounding box center [0, 0] width 0 height 0
click at [632, 293] on label at bounding box center [630, 268] width 123 height 82
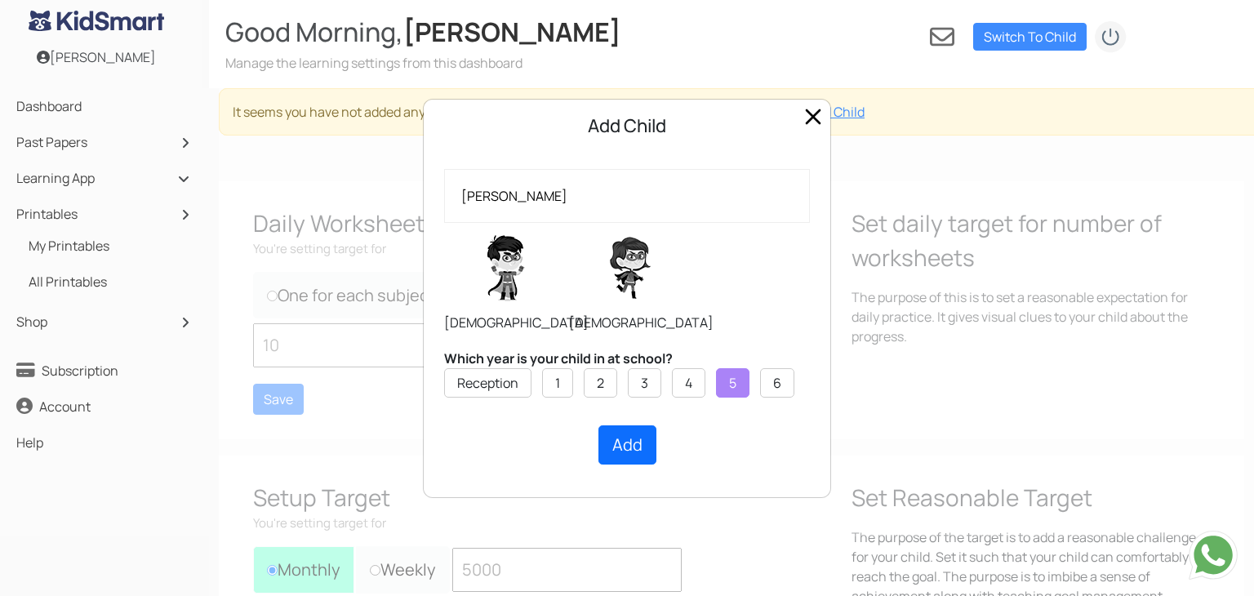
click at [569, 223] on input "radio" at bounding box center [568, 222] width 1 height 1
radio input "true"
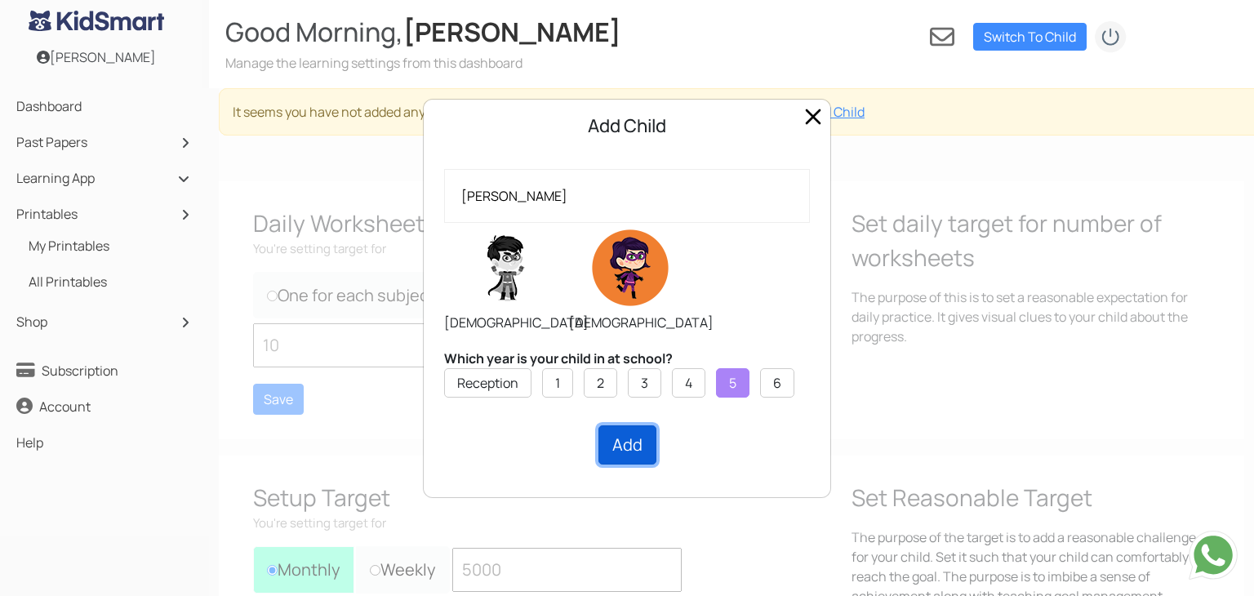
click at [630, 443] on button "Add" at bounding box center [628, 444] width 58 height 39
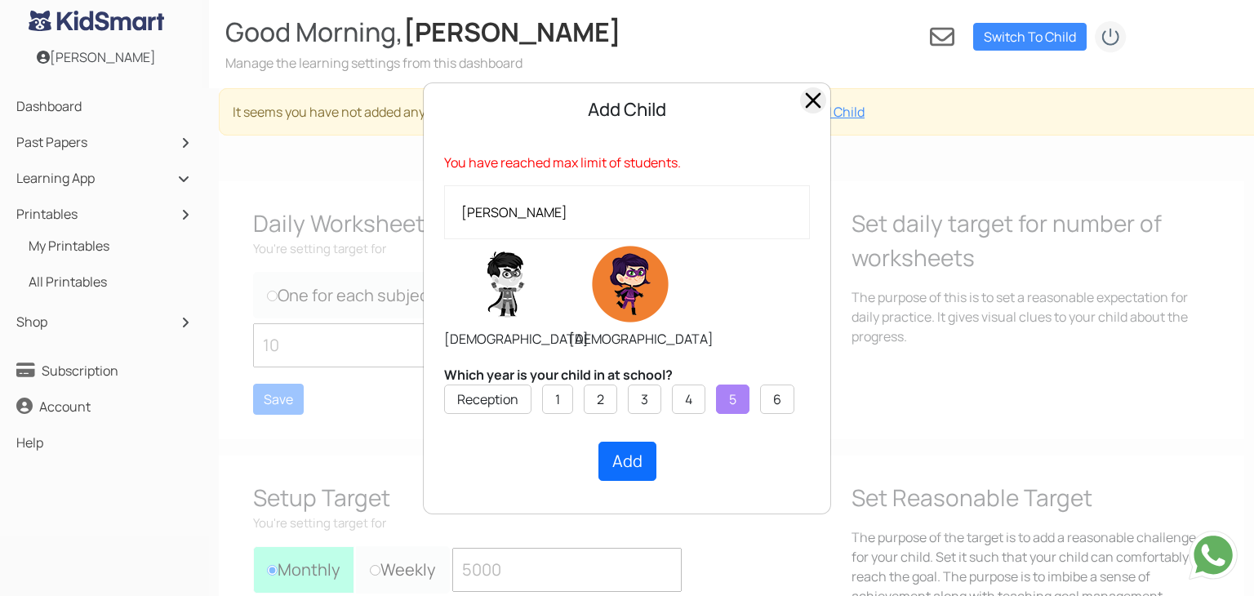
click at [809, 92] on span "Close" at bounding box center [813, 100] width 26 height 26
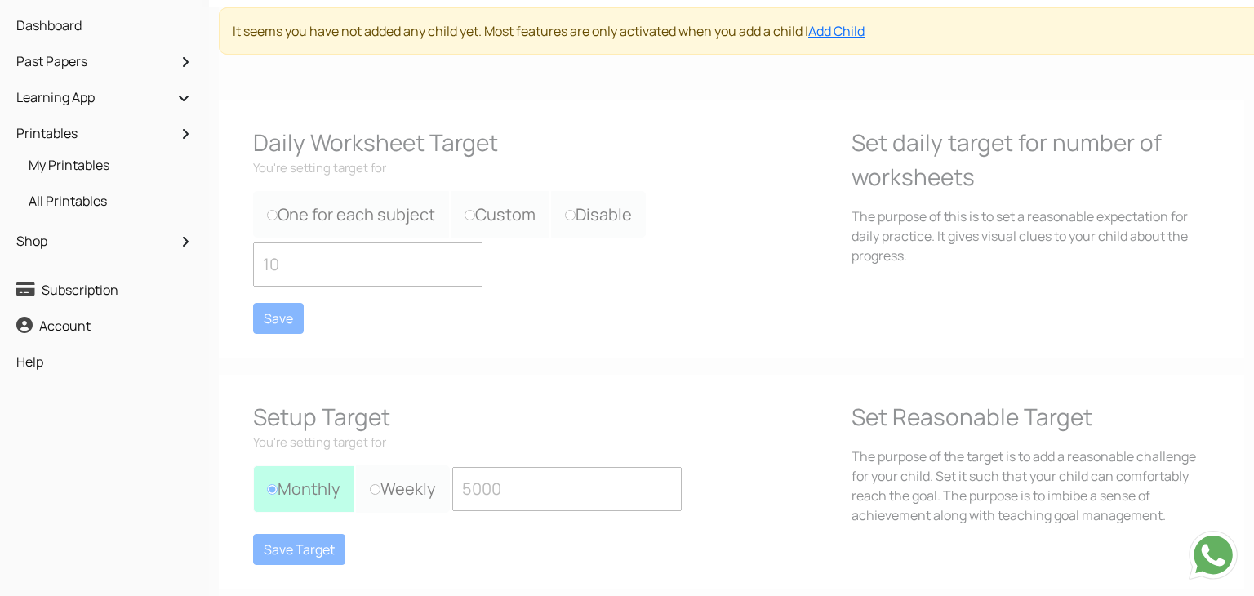
scroll to position [85, 0]
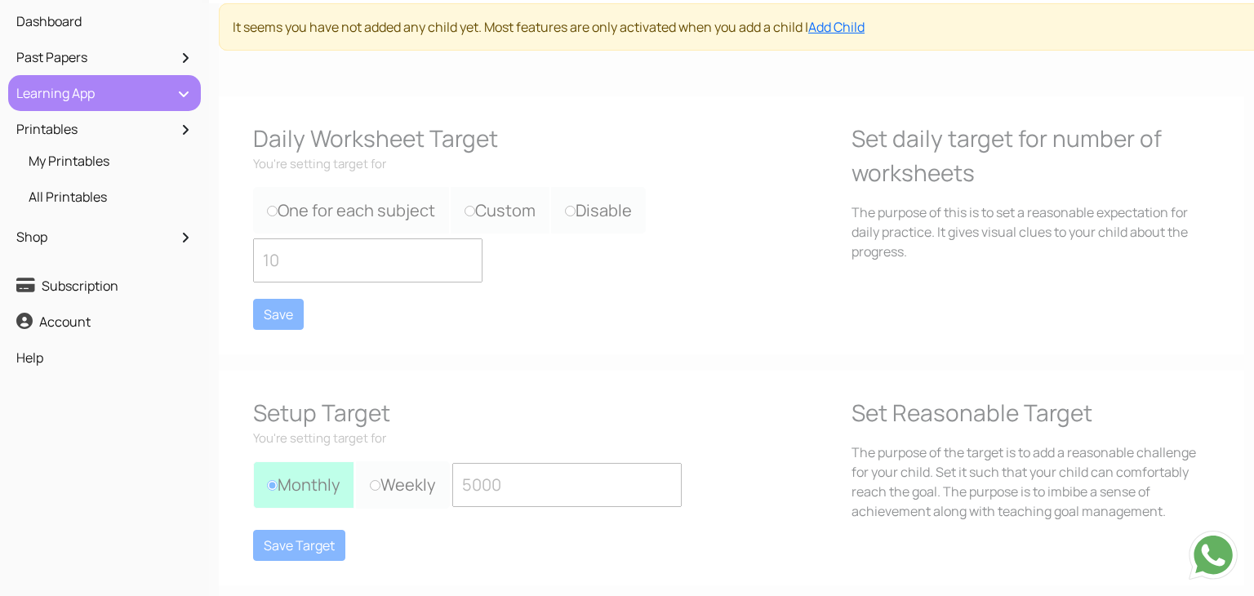
click at [82, 100] on link "Learning App" at bounding box center [104, 93] width 185 height 28
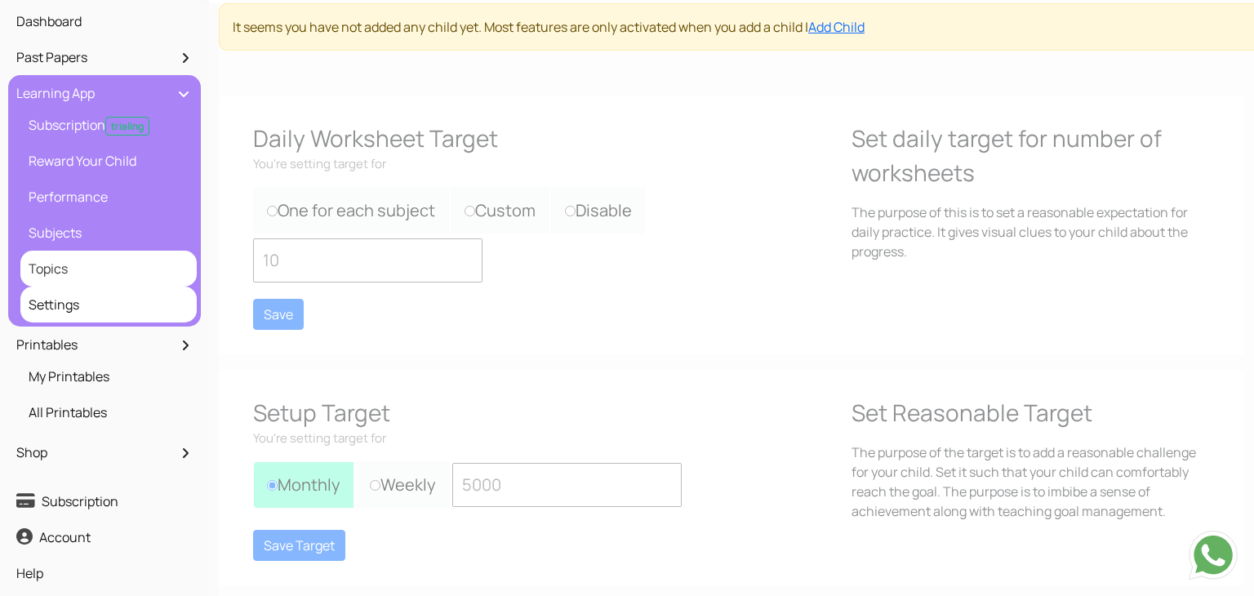
click at [68, 273] on link "Topics" at bounding box center [109, 269] width 168 height 28
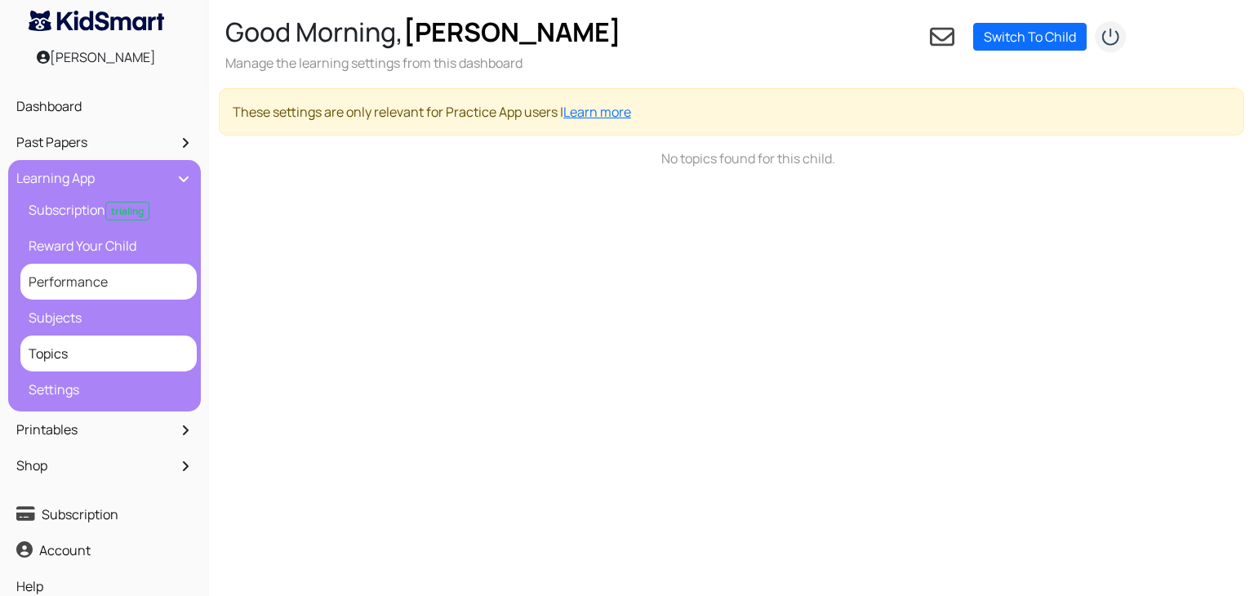
click at [70, 283] on link "Performance" at bounding box center [109, 282] width 168 height 28
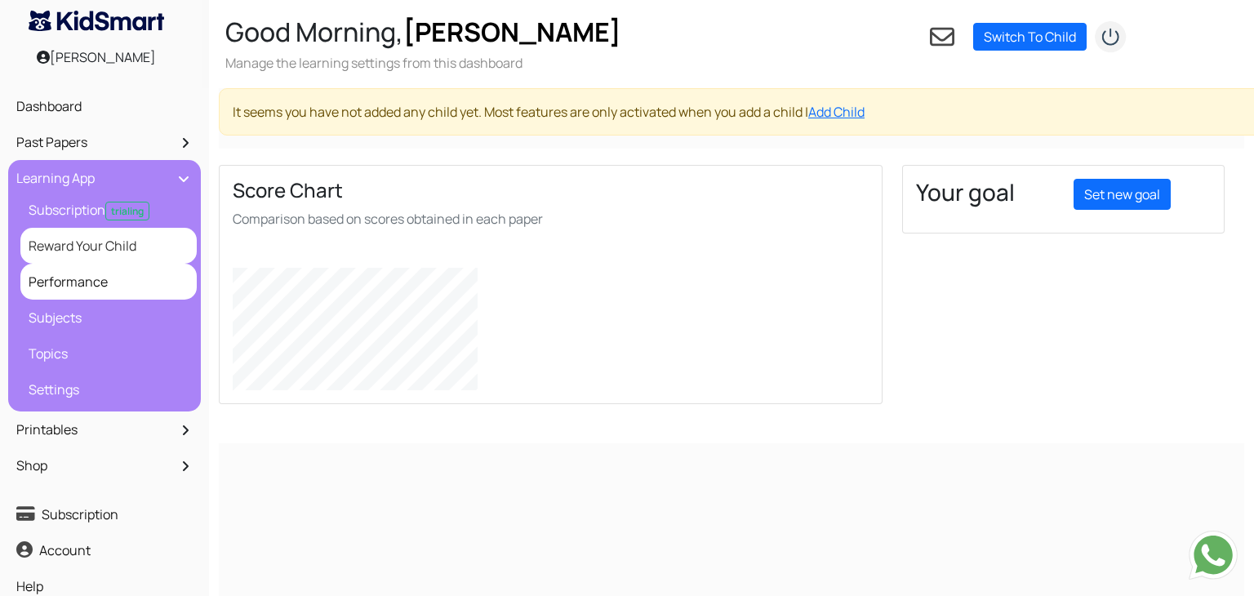
click at [74, 255] on link "Reward Your Child" at bounding box center [109, 246] width 168 height 28
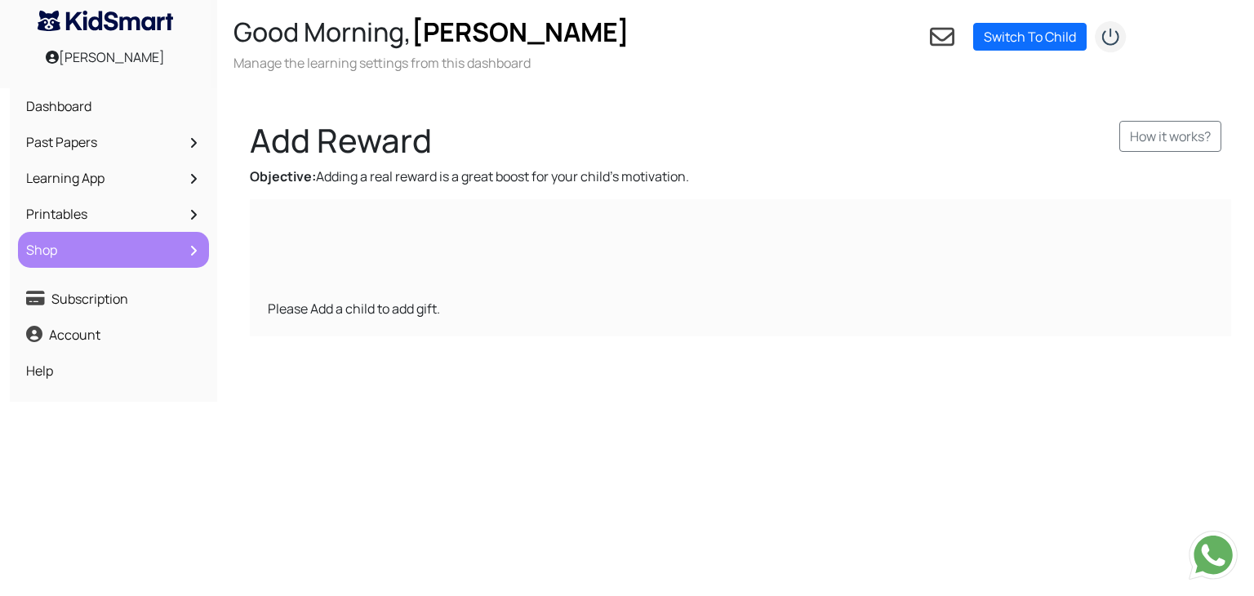
click at [67, 256] on link "Shop" at bounding box center [113, 250] width 183 height 28
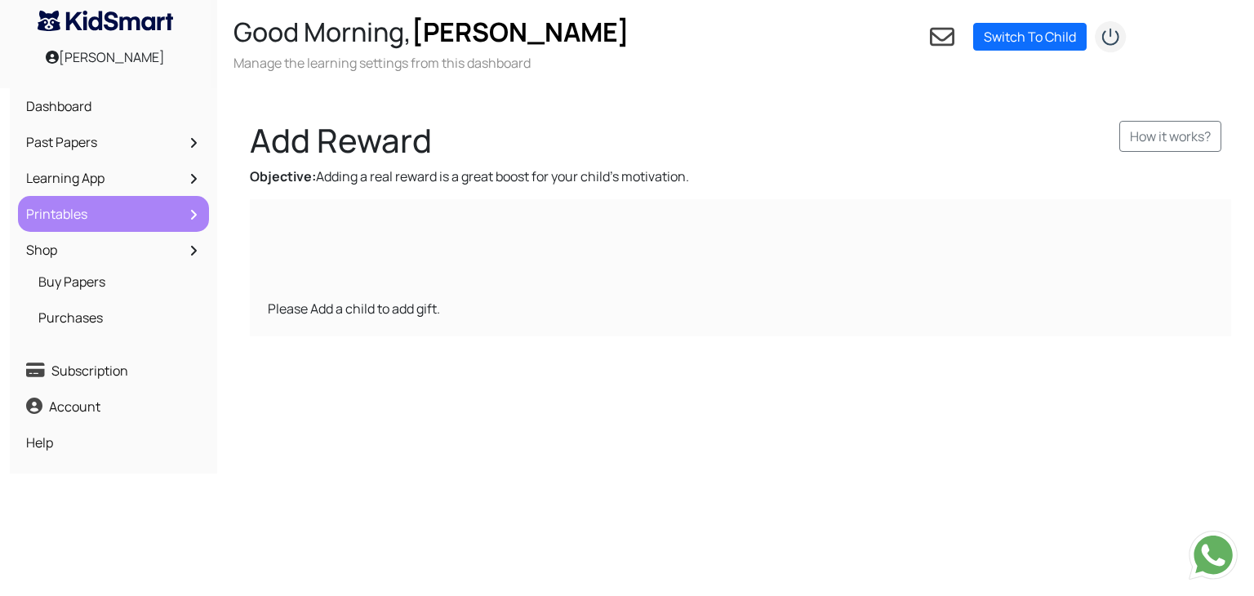
click at [73, 220] on link "Printables" at bounding box center [113, 214] width 183 height 28
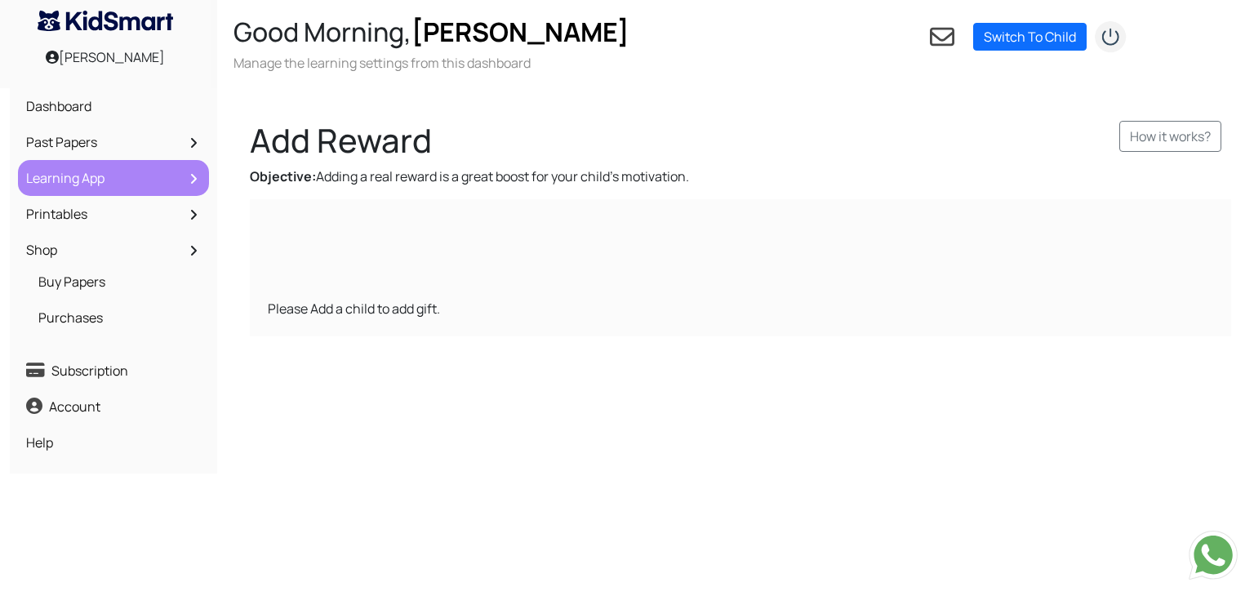
click at [109, 174] on link "Learning App" at bounding box center [113, 178] width 183 height 28
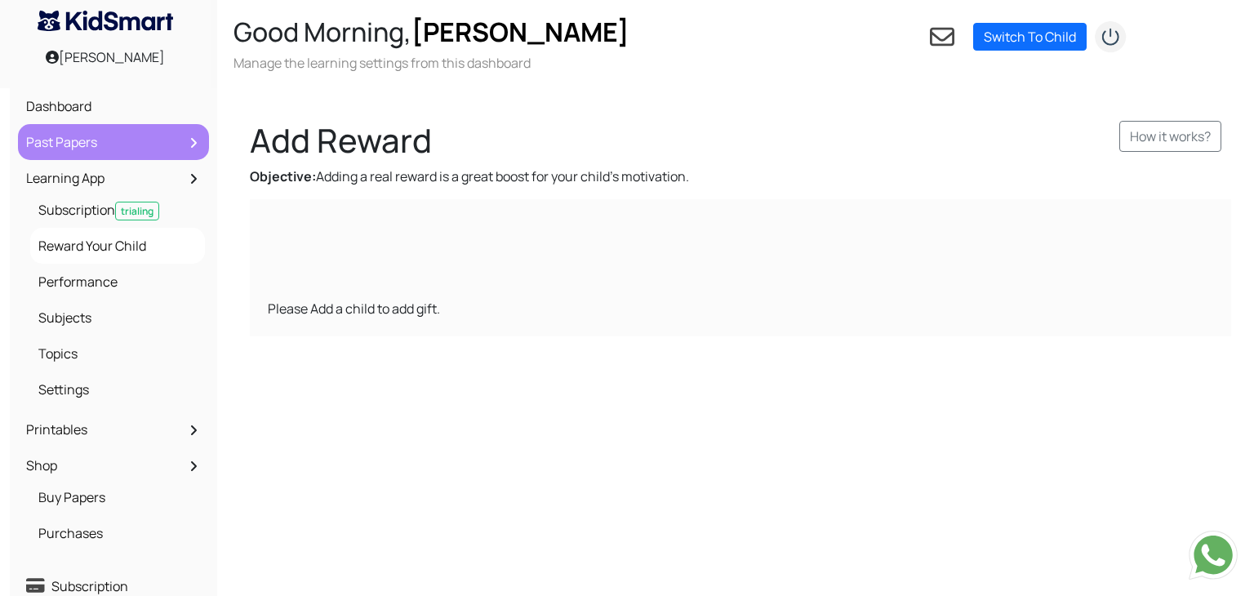
click at [115, 140] on link "Past Papers" at bounding box center [113, 142] width 183 height 28
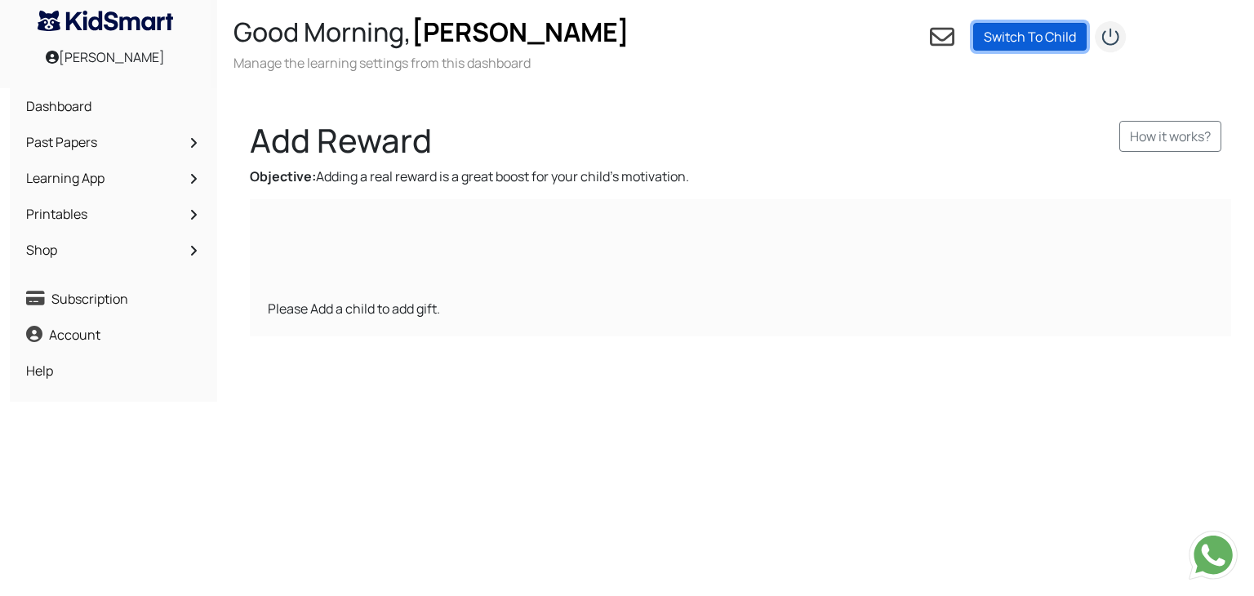
click at [1023, 42] on link "Switch To Child" at bounding box center [1031, 37] width 114 height 28
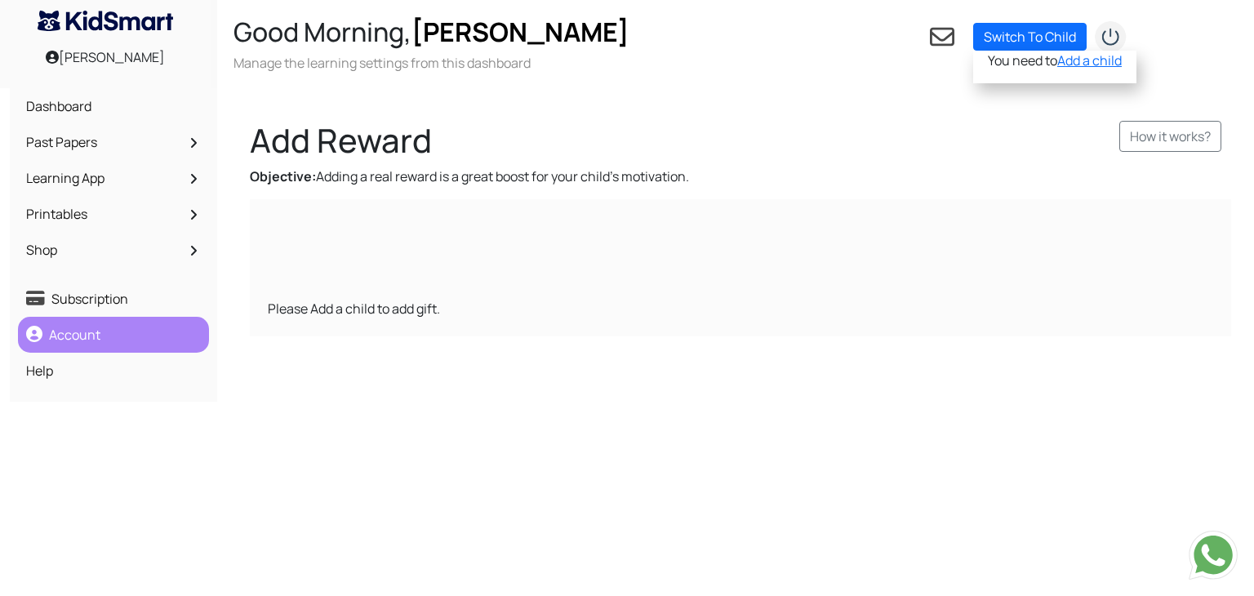
click at [52, 332] on link "Account" at bounding box center [113, 335] width 183 height 28
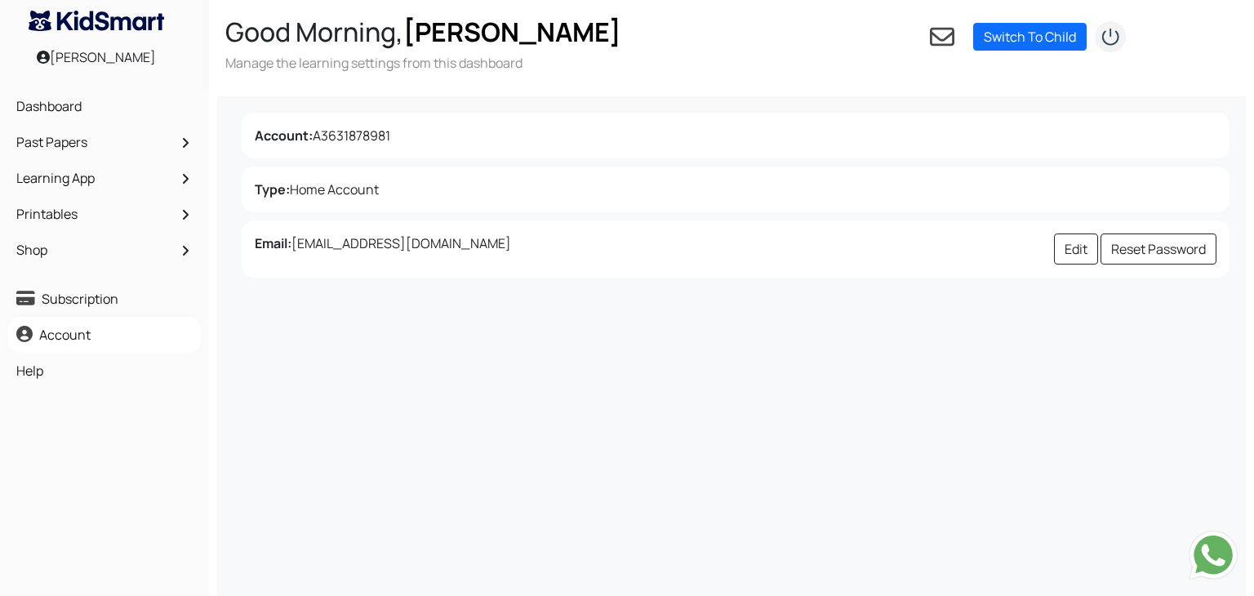
click at [532, 186] on div "Type: Home Account" at bounding box center [736, 190] width 988 height 46
click at [73, 118] on link "Dashboard" at bounding box center [104, 106] width 185 height 28
click at [76, 103] on link "Dashboard" at bounding box center [104, 106] width 185 height 28
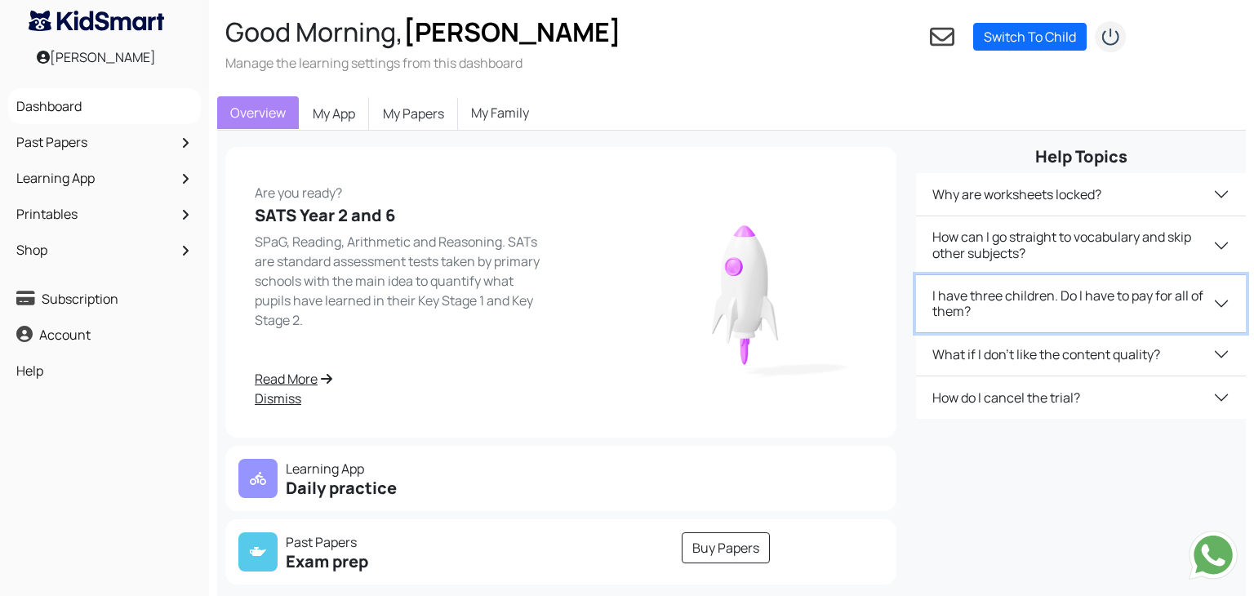
click at [1214, 295] on button "I have three children. Do I have to pay for all of them?" at bounding box center [1081, 303] width 330 height 57
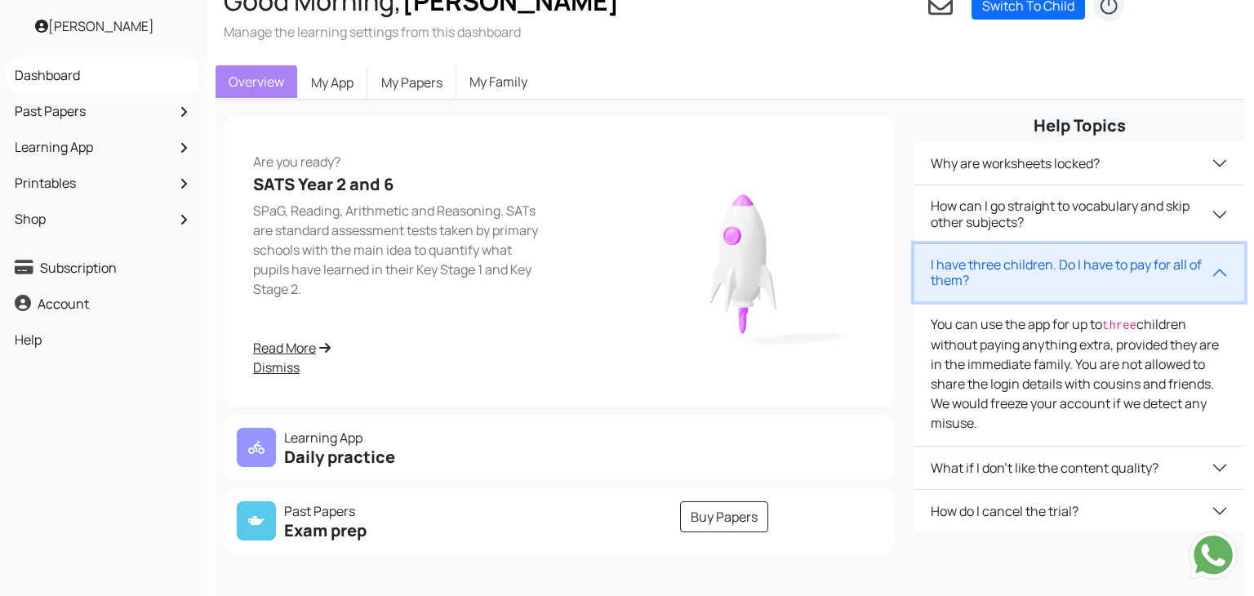
scroll to position [27, 2]
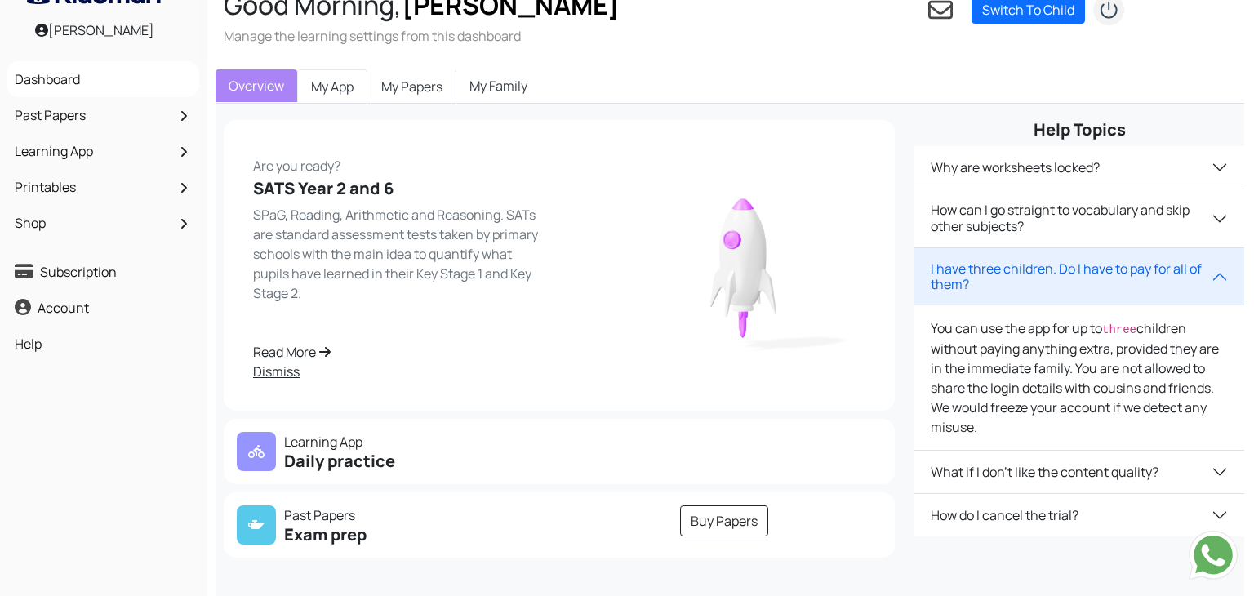
click at [333, 88] on link "My App" at bounding box center [332, 86] width 70 height 34
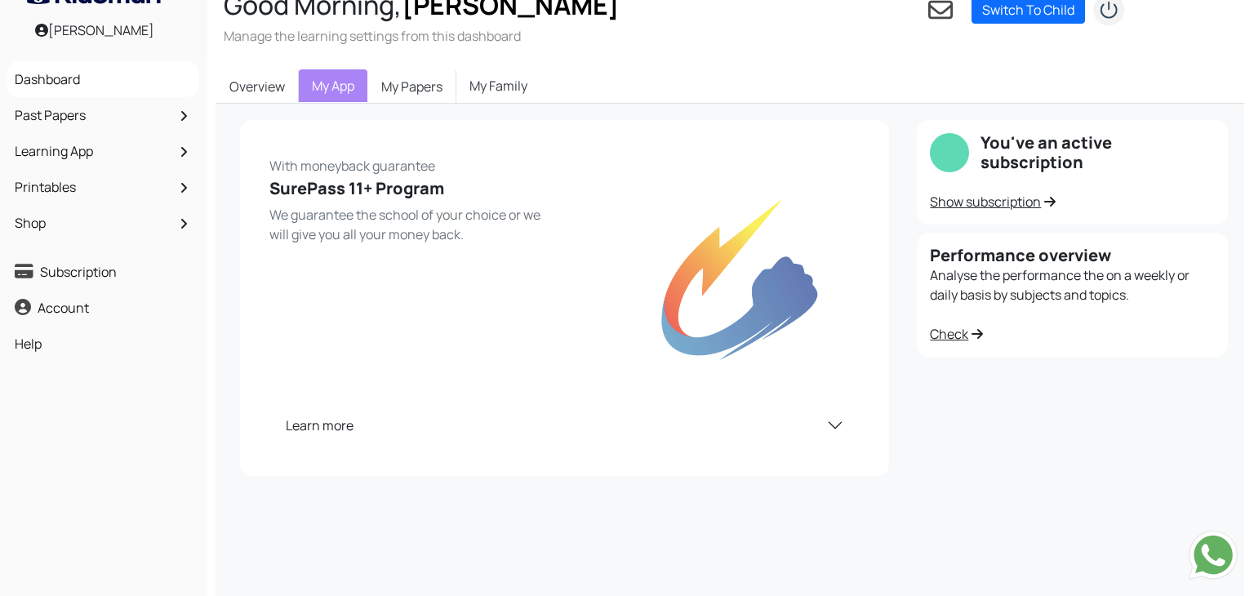
click at [483, 91] on link "My Family" at bounding box center [499, 85] width 84 height 33
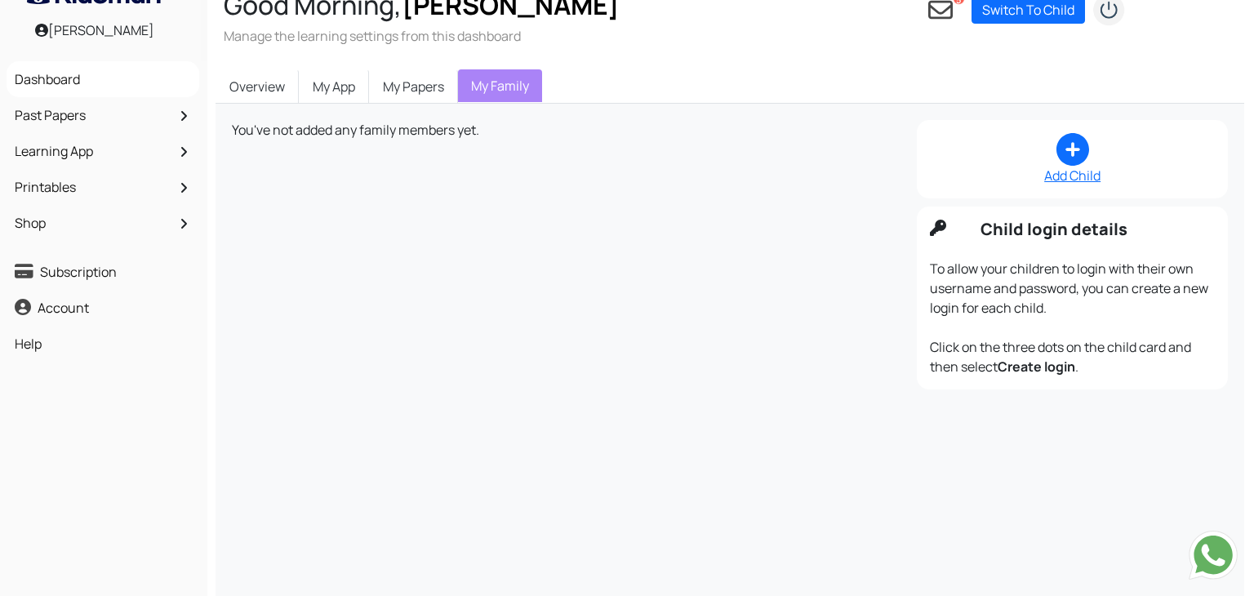
scroll to position [0, 2]
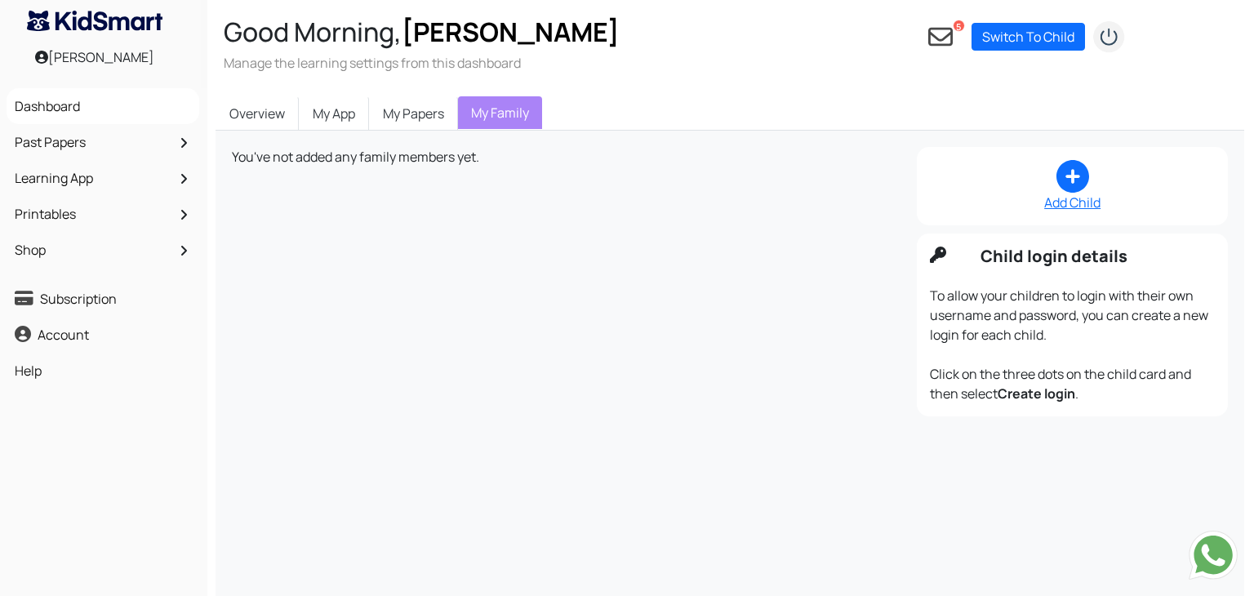
click at [931, 42] on icon at bounding box center [941, 37] width 25 height 25
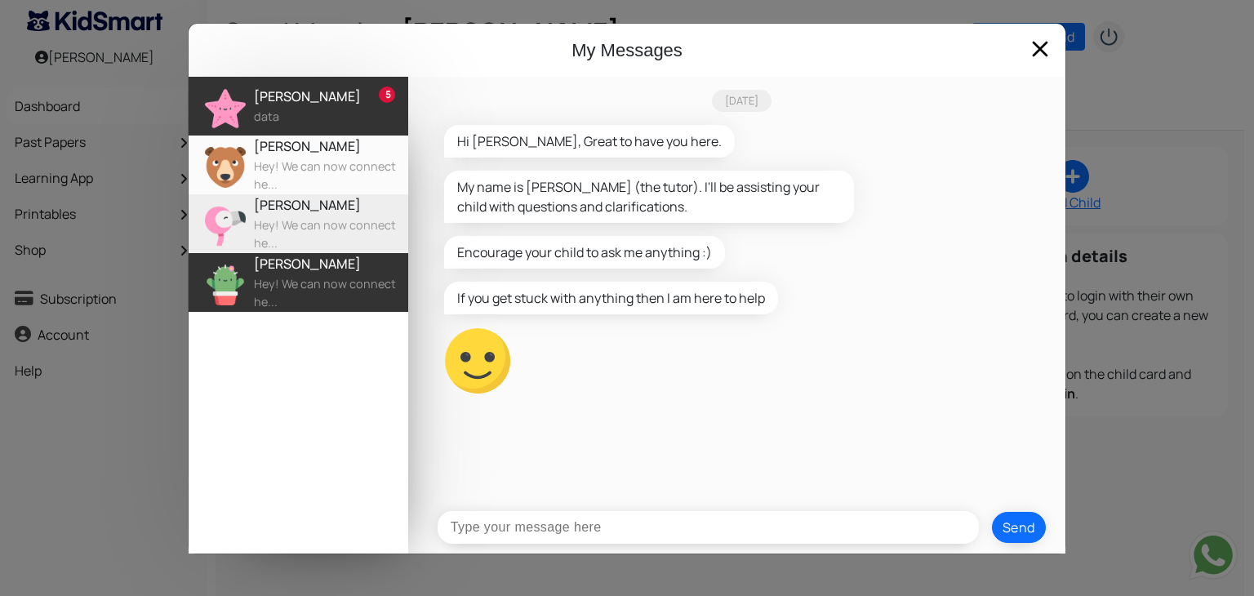
click at [297, 264] on div "Sophie" at bounding box center [331, 264] width 154 height 20
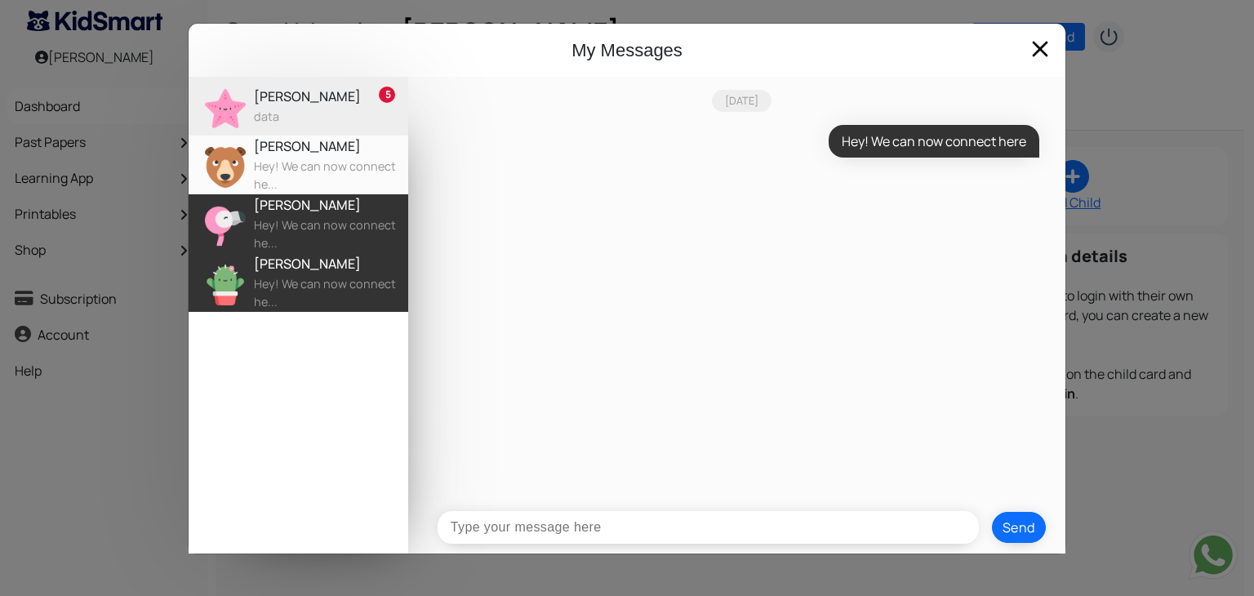
click at [319, 226] on div "Hey! We can now connect he..." at bounding box center [331, 233] width 154 height 35
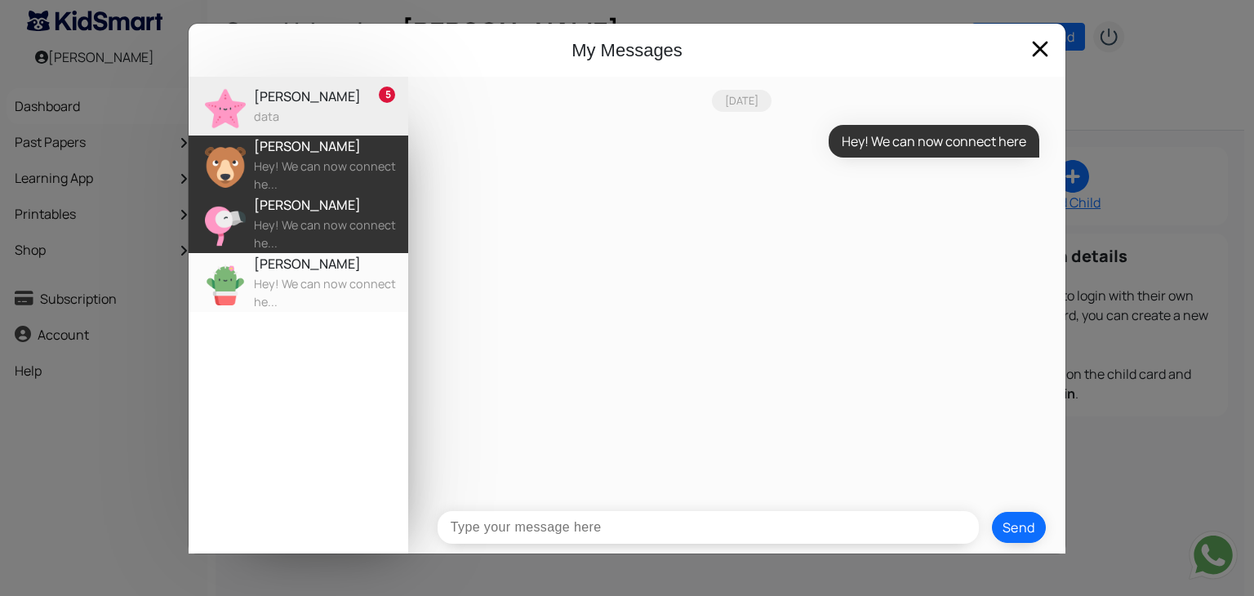
click at [326, 176] on div "Hey! We can now connect he..." at bounding box center [331, 175] width 154 height 35
click at [305, 245] on div "Hey! We can now connect he..." at bounding box center [331, 233] width 154 height 35
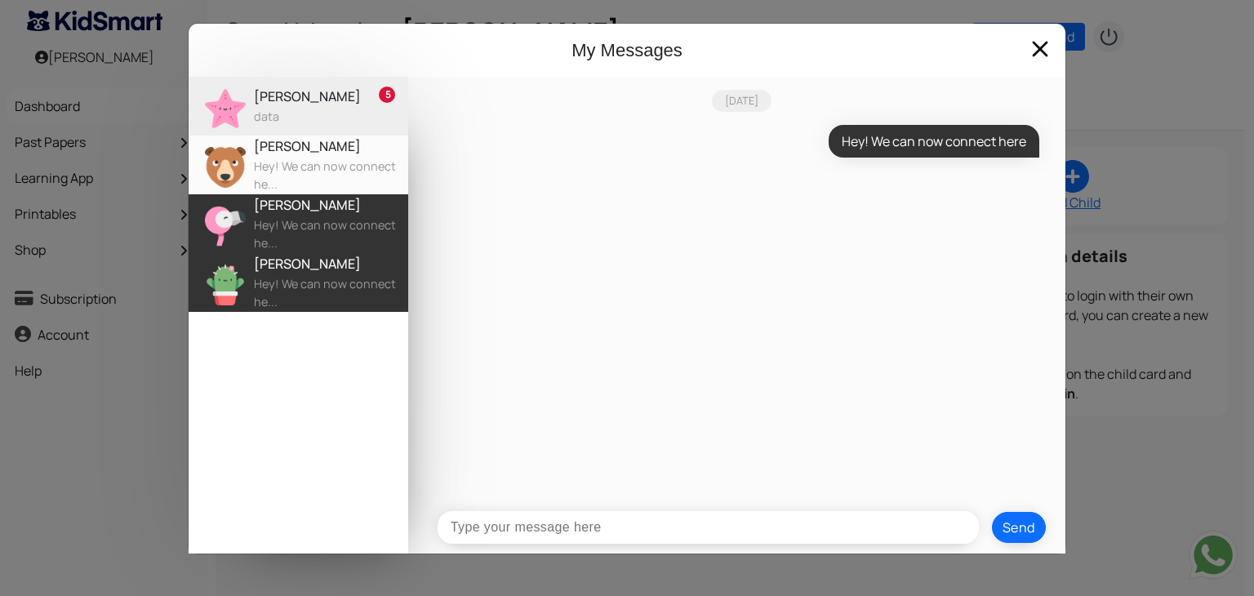
click at [306, 286] on div "Hey! We can now connect he..." at bounding box center [331, 292] width 154 height 35
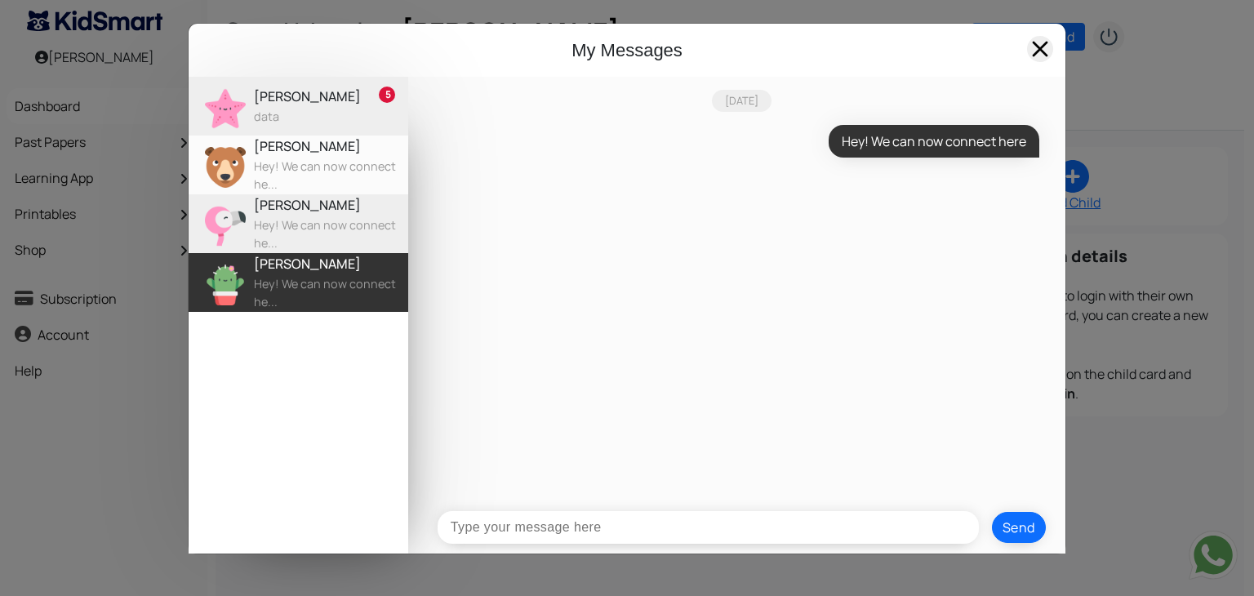
click at [1036, 59] on span at bounding box center [1040, 49] width 26 height 26
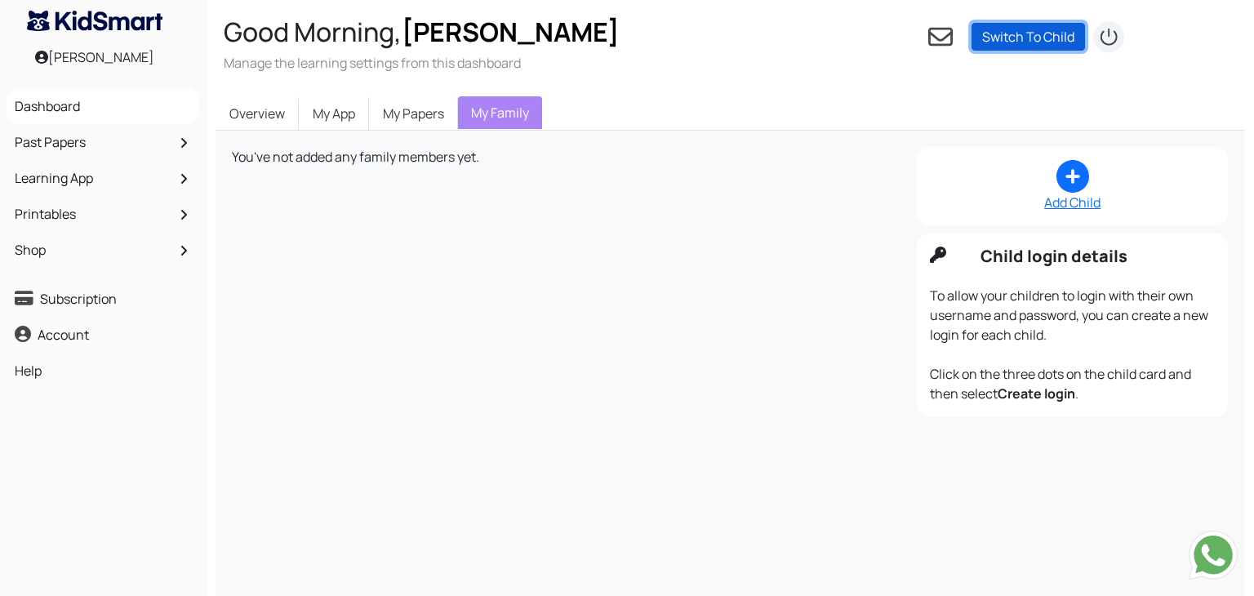
click at [1040, 34] on link "Switch To Child" at bounding box center [1029, 37] width 114 height 28
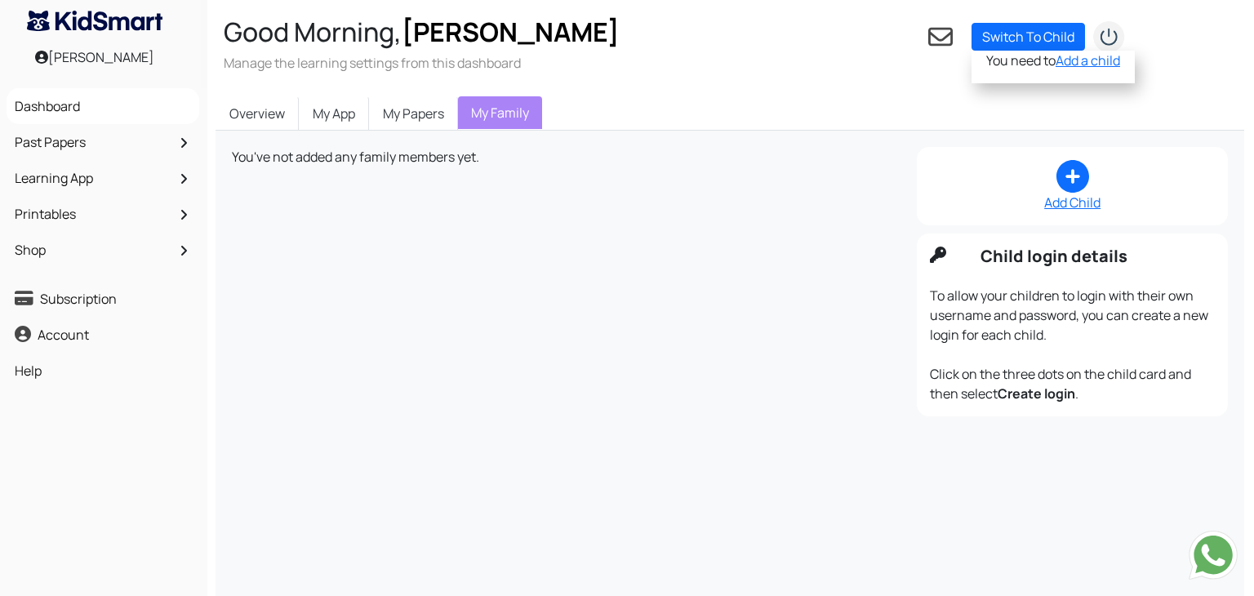
click at [759, 155] on div "You've not added any family members yet." at bounding box center [560, 157] width 657 height 20
click at [341, 176] on div "You've not added any family members yet." at bounding box center [560, 286] width 677 height 278
click at [345, 114] on link "My App" at bounding box center [334, 113] width 70 height 34
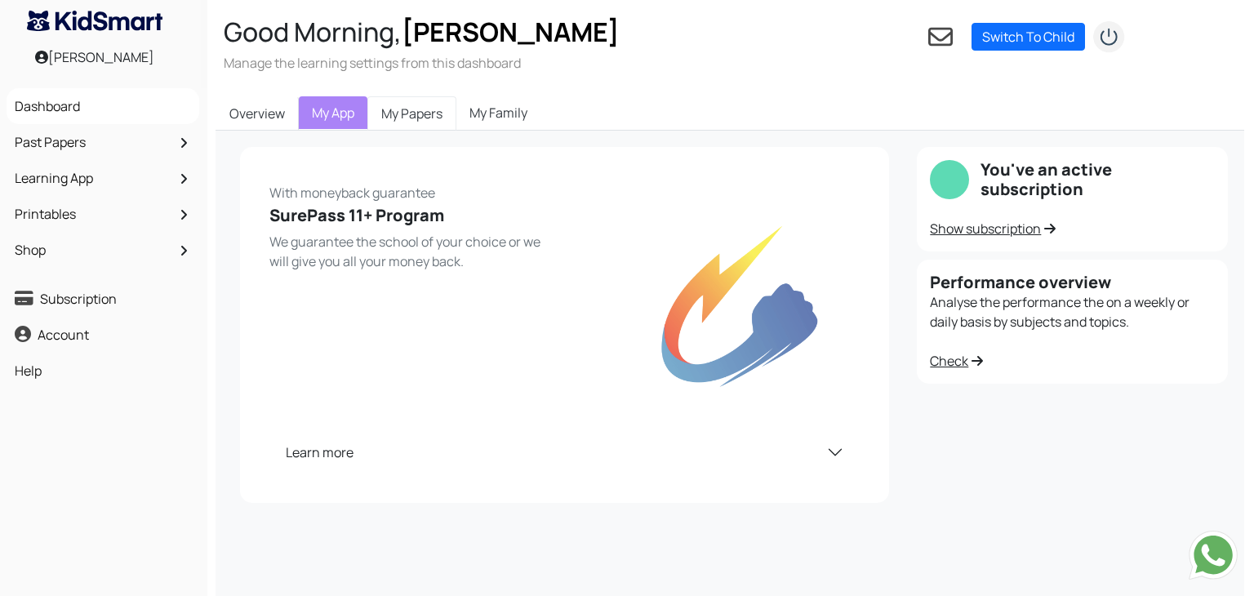
click at [385, 114] on link "My Papers" at bounding box center [412, 113] width 89 height 34
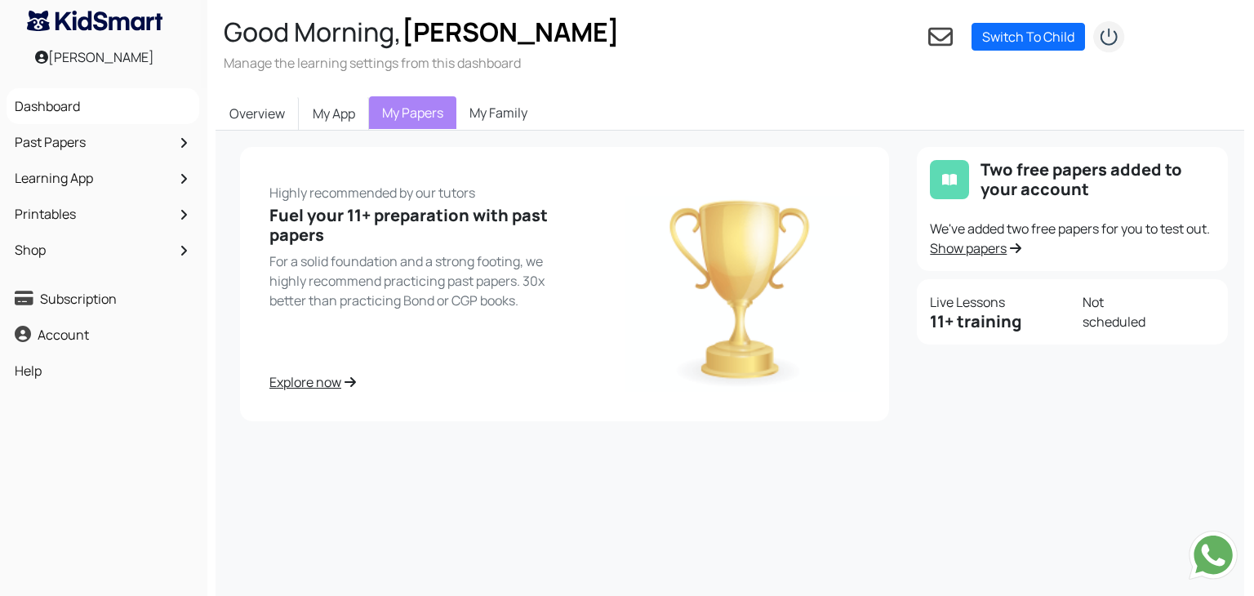
click at [292, 379] on link "Explore now" at bounding box center [413, 382] width 286 height 20
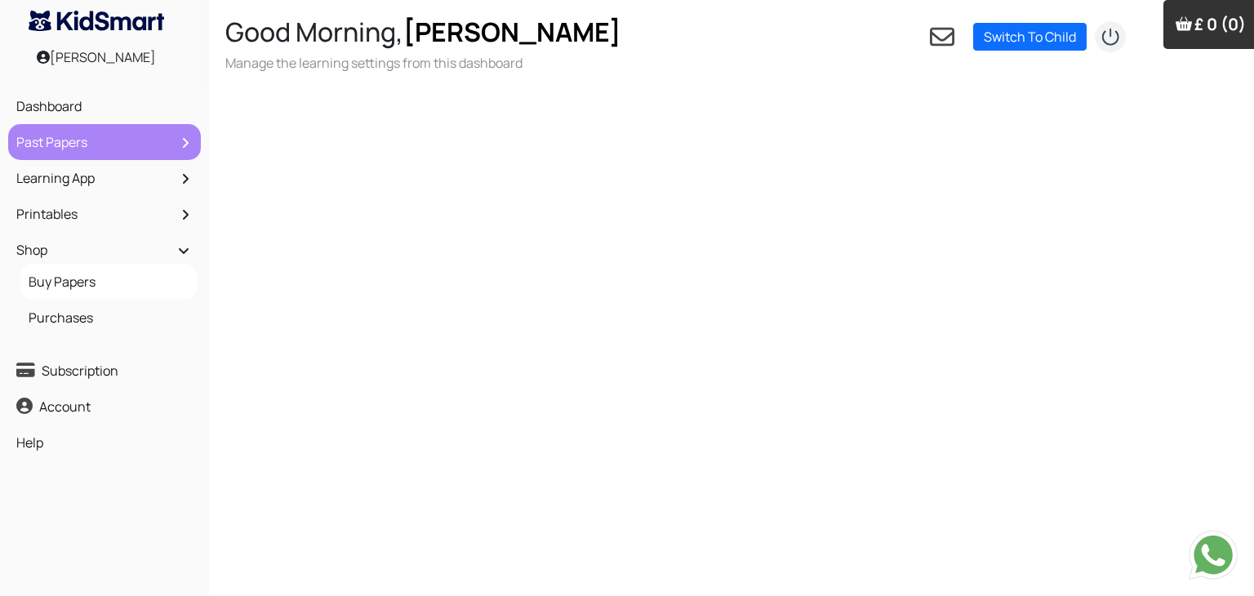
click at [157, 142] on link "Past Papers" at bounding box center [104, 142] width 185 height 28
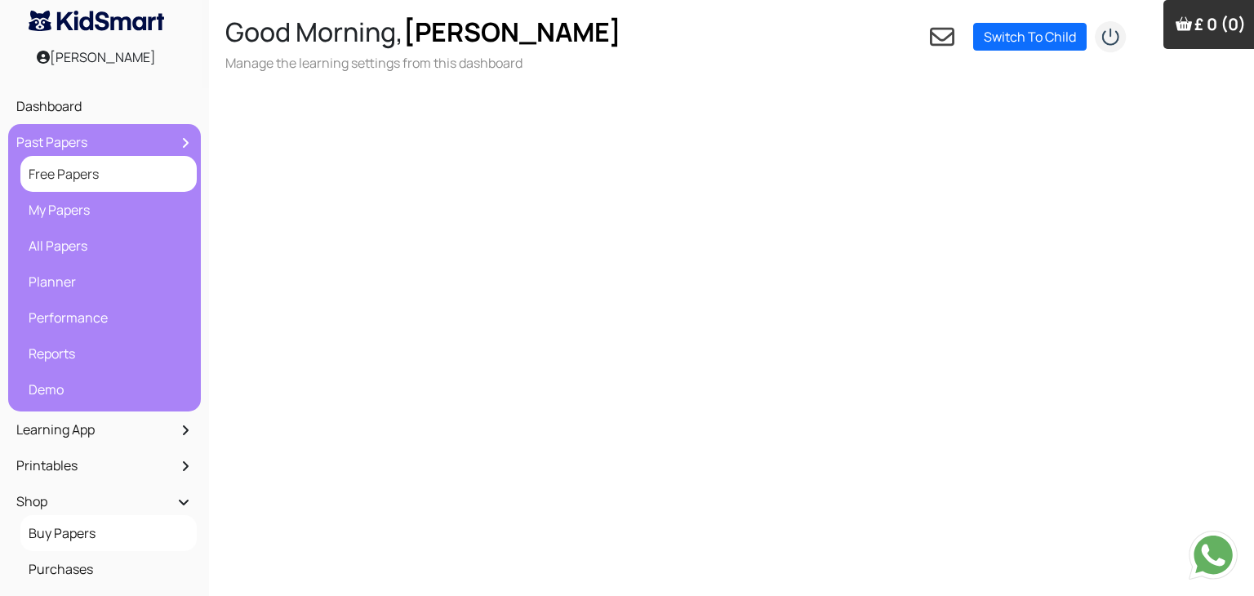
click at [91, 186] on link "Free Papers" at bounding box center [109, 174] width 168 height 28
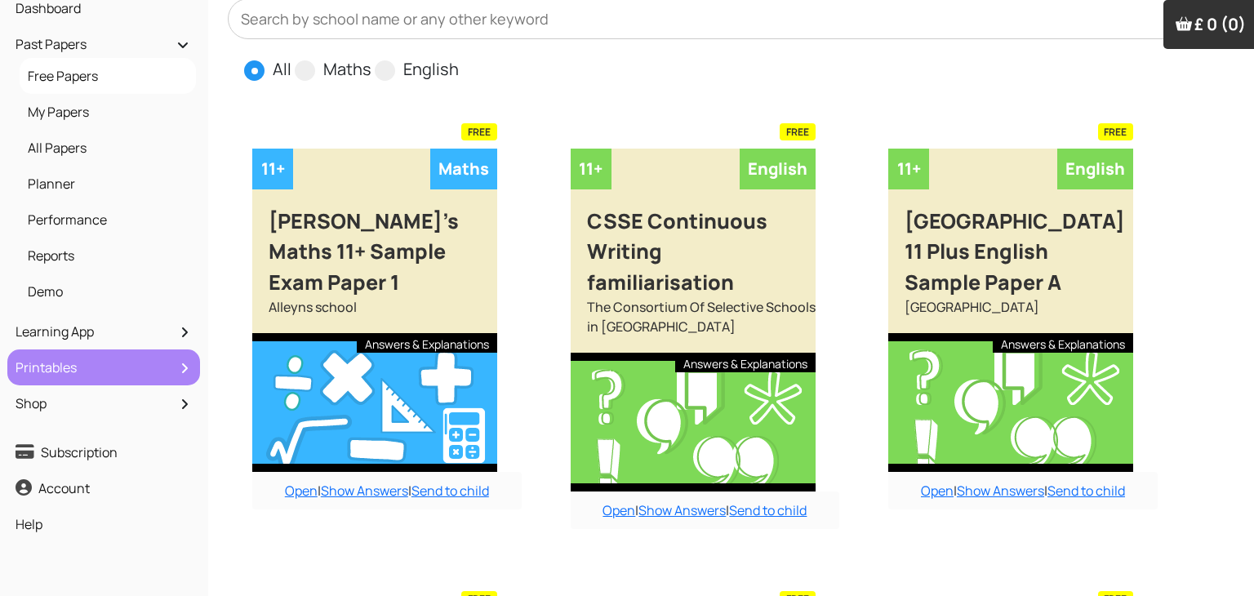
scroll to position [0, 16]
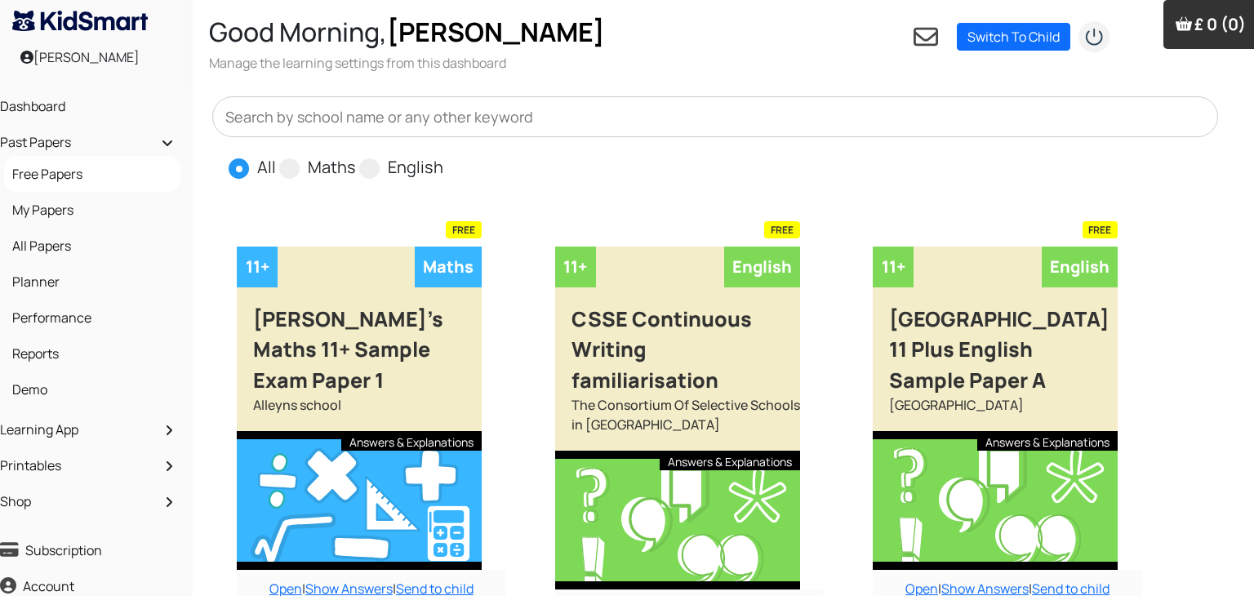
click at [316, 111] on input "text" at bounding box center [715, 116] width 1006 height 41
type input "plymouth"
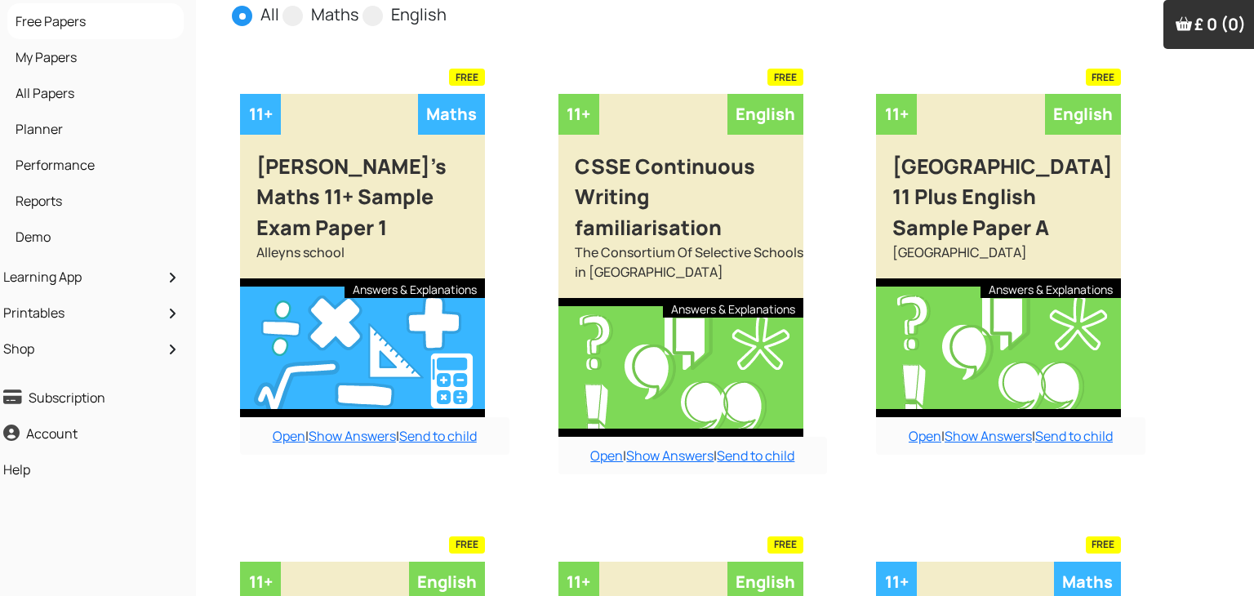
scroll to position [0, 13]
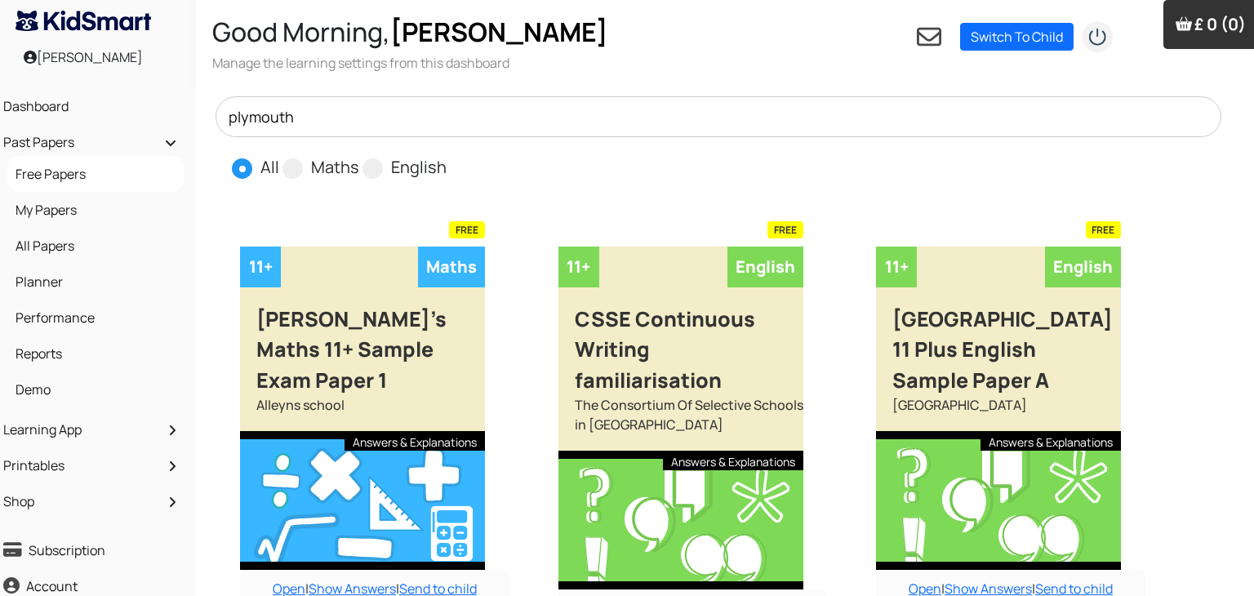
click at [313, 115] on input "plymouth" at bounding box center [719, 116] width 1006 height 41
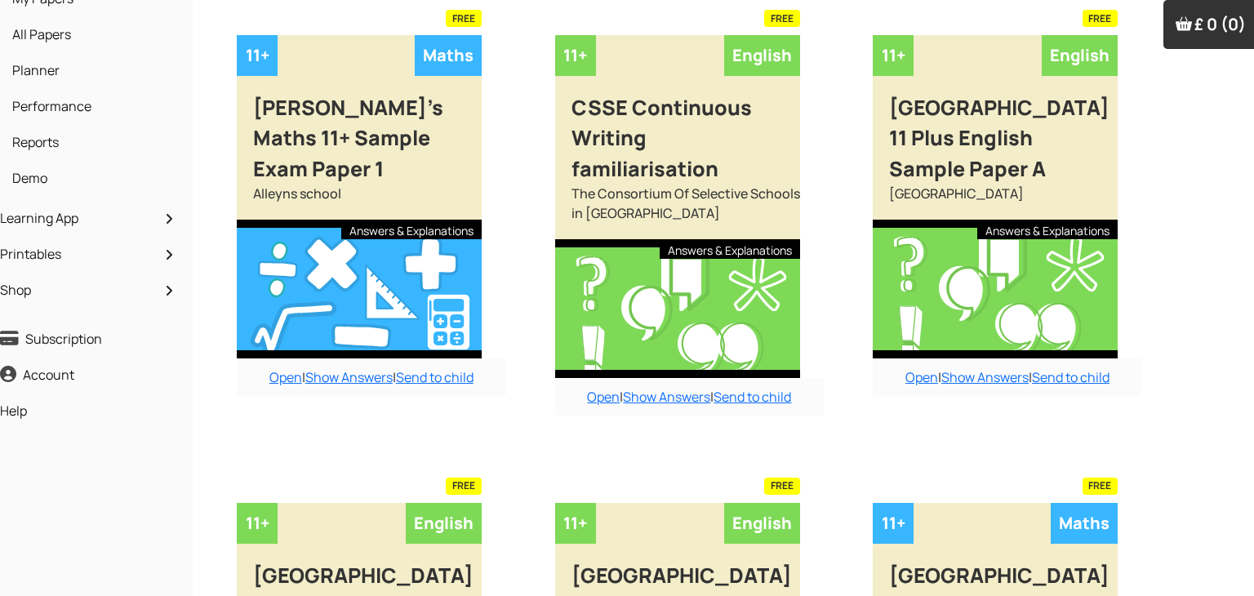
scroll to position [206, 16]
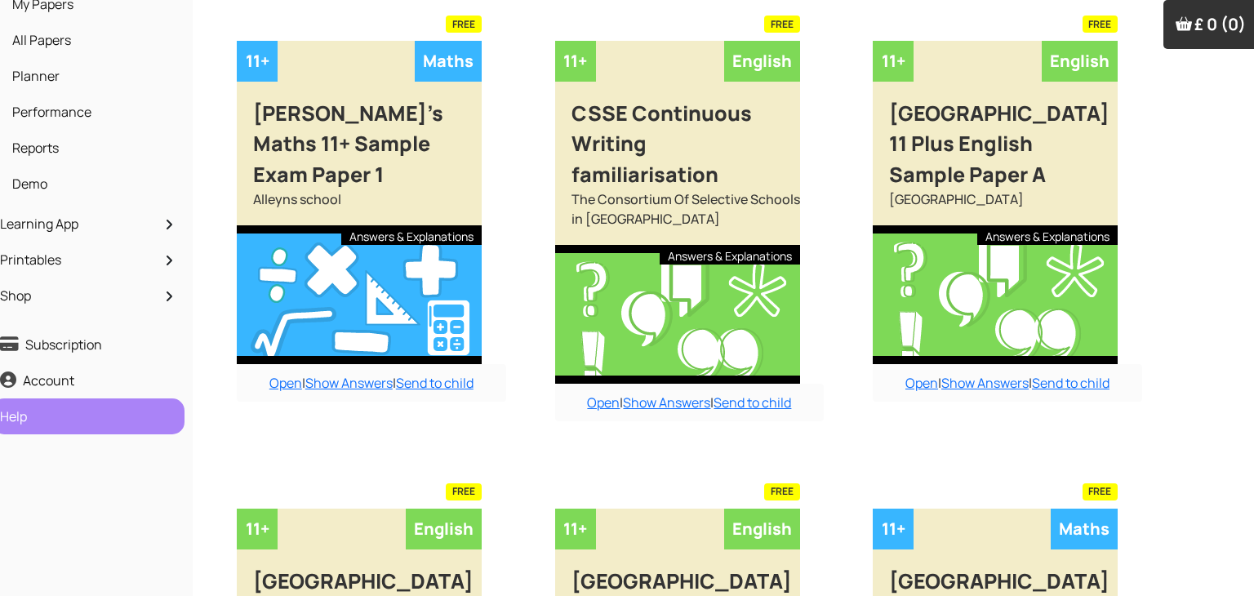
click at [28, 423] on link "Help" at bounding box center [88, 417] width 185 height 28
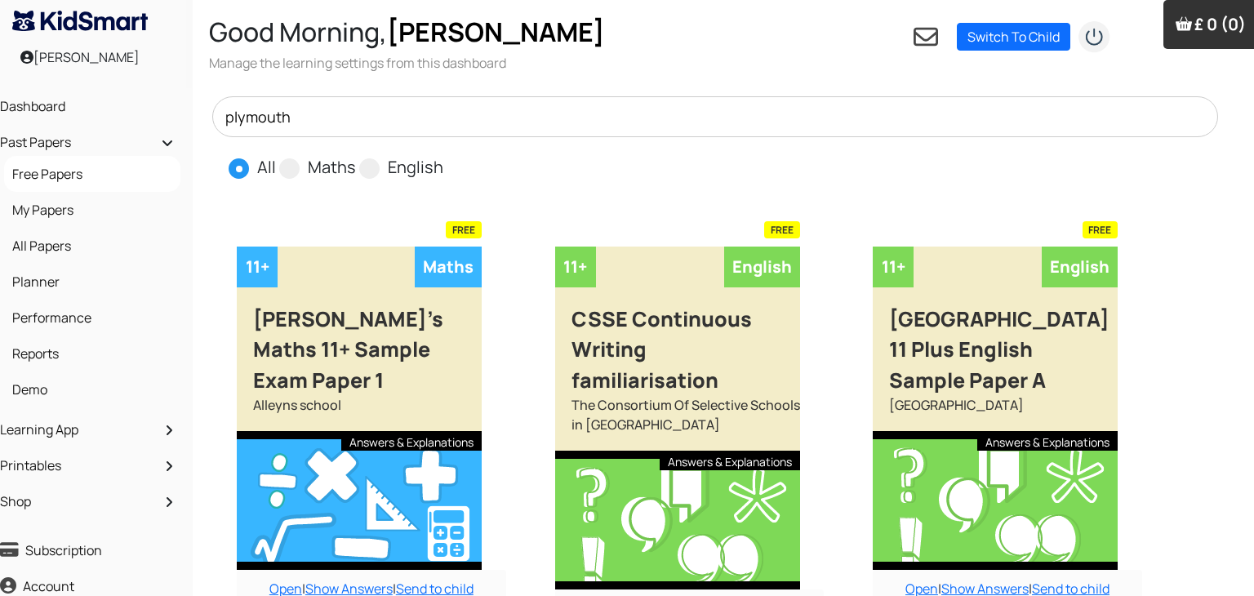
scroll to position [0, 16]
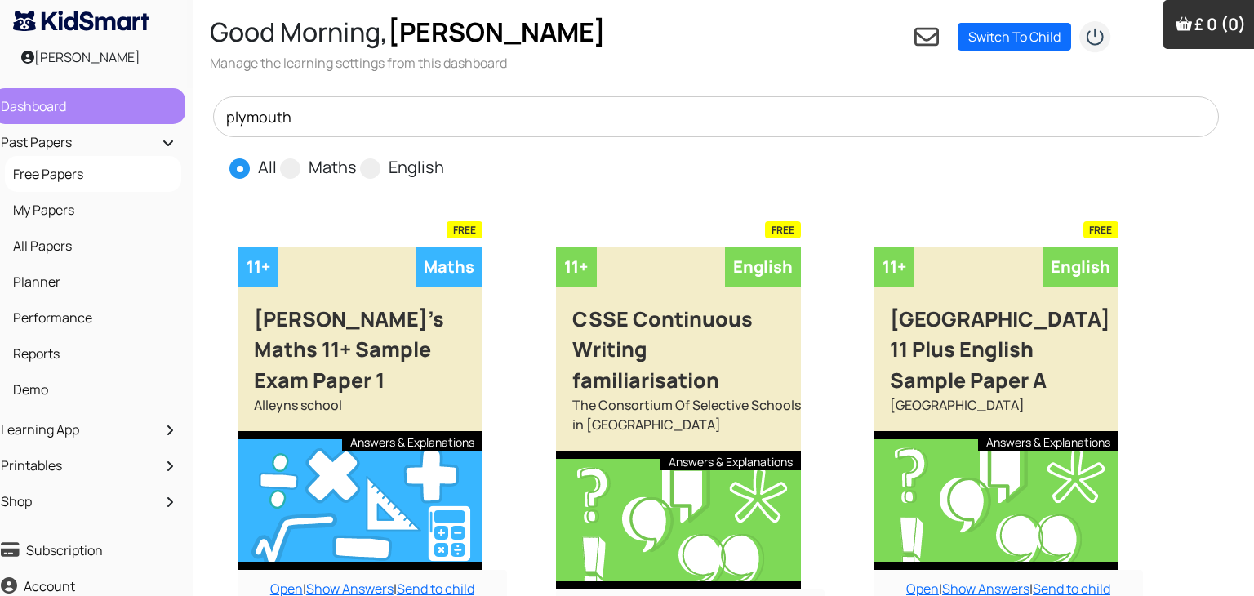
click at [77, 109] on link "Dashboard" at bounding box center [89, 106] width 185 height 28
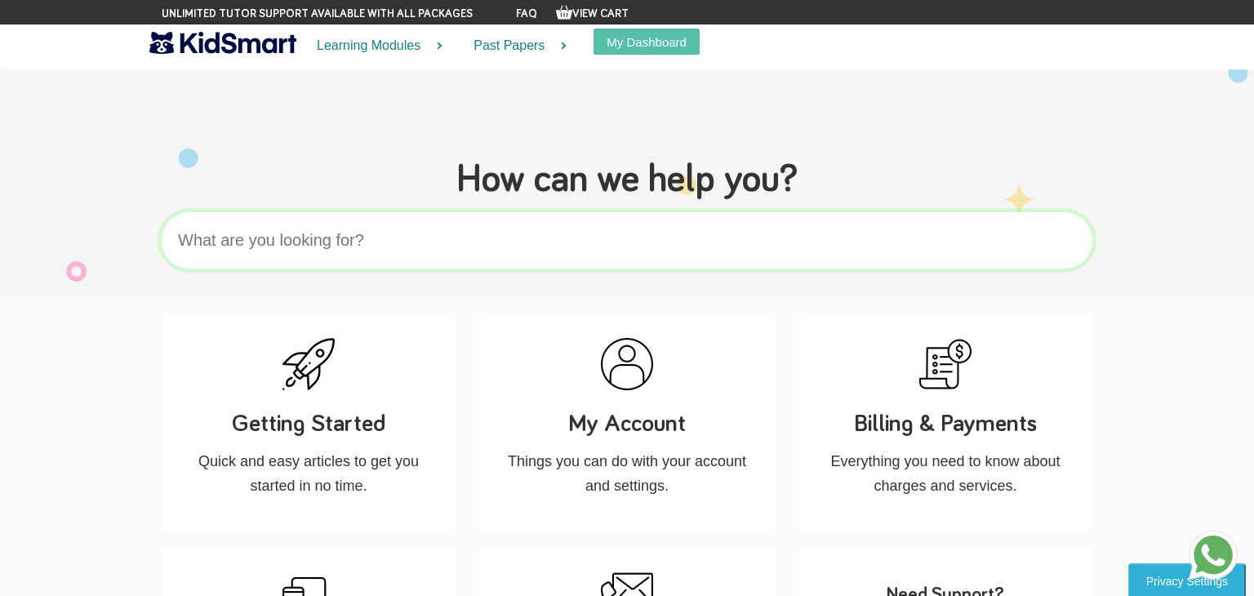
scroll to position [91, 0]
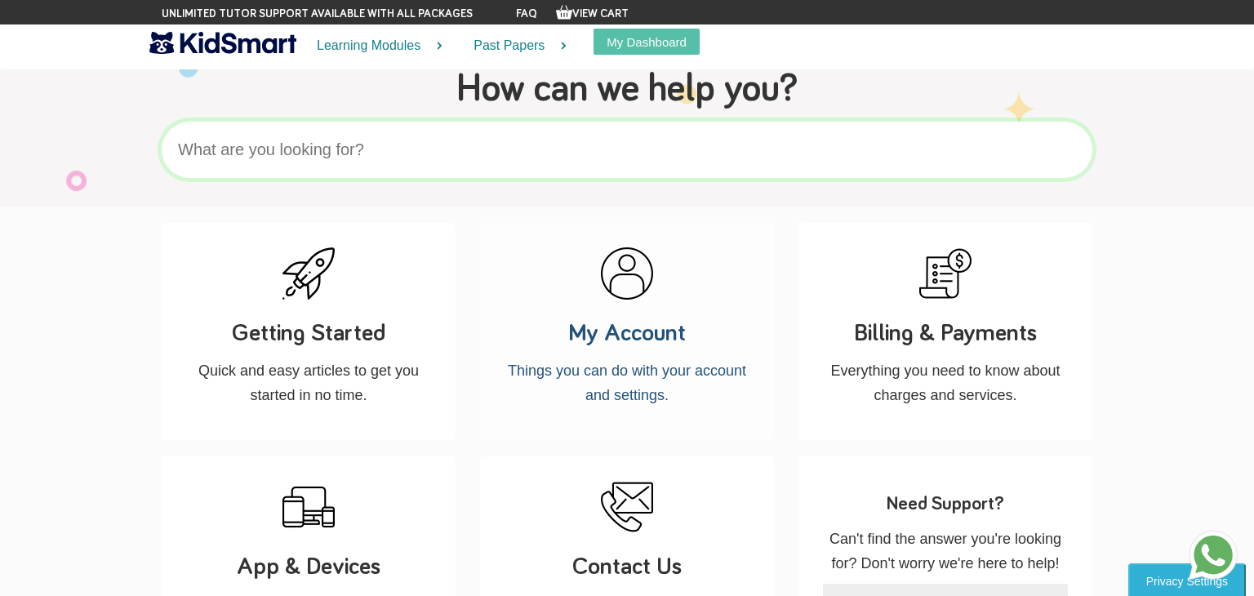
click at [598, 265] on div "My Account Things you can do with your account and settings." at bounding box center [627, 331] width 294 height 217
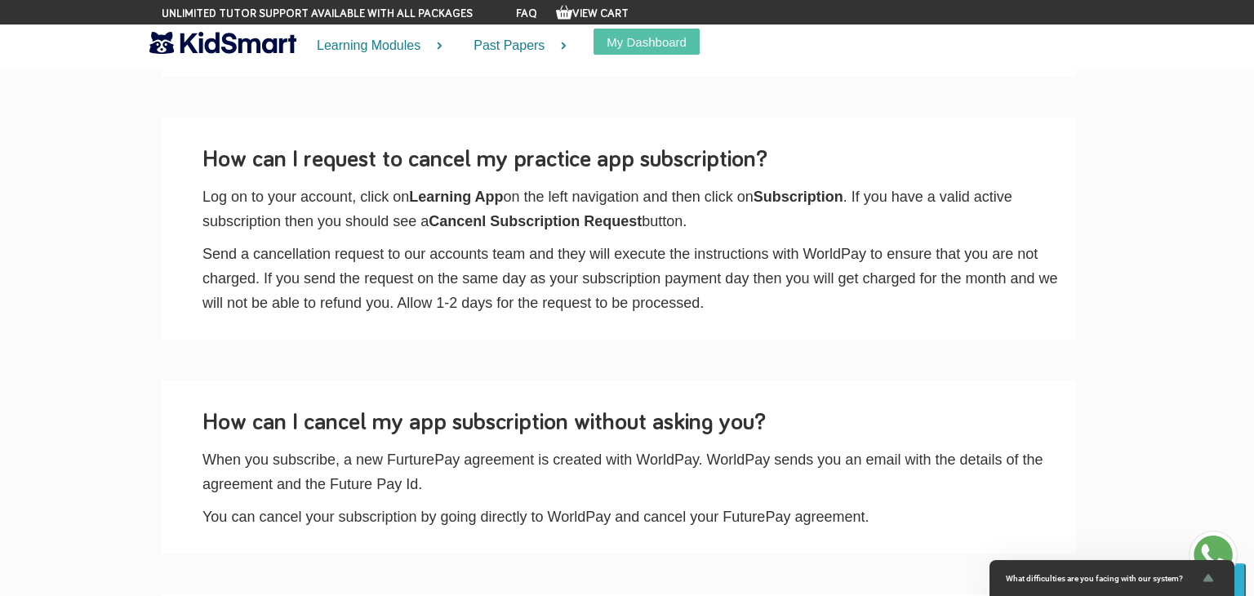
scroll to position [1690, 0]
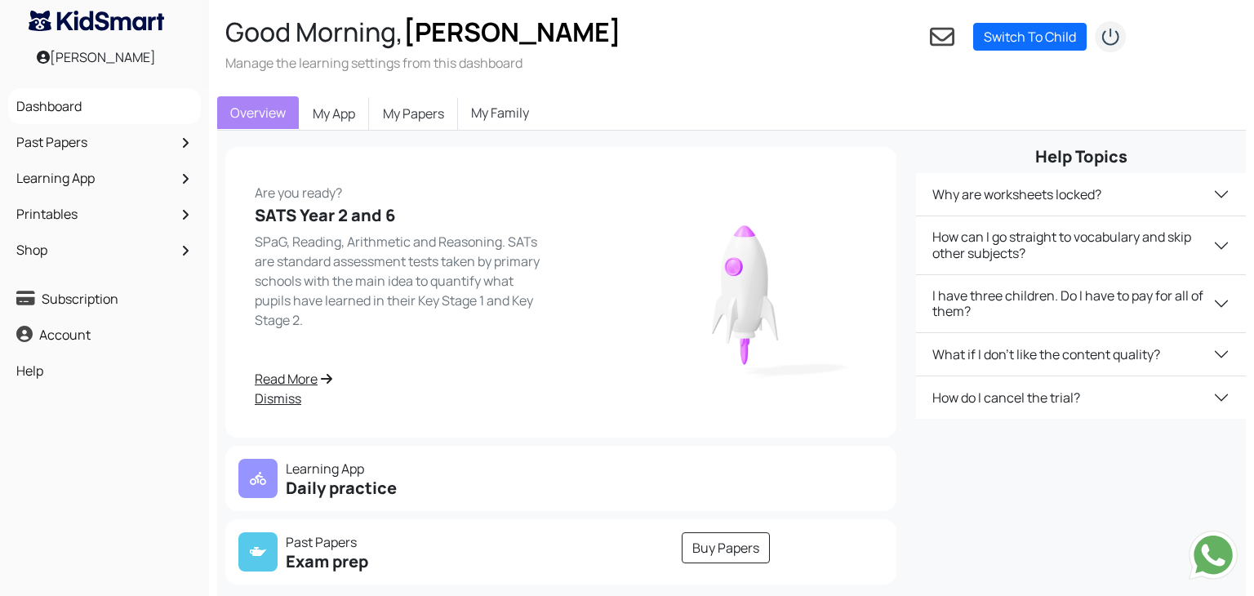
click at [1120, 43] on img "submit" at bounding box center [1110, 36] width 33 height 33
click at [108, 296] on link "Subscription" at bounding box center [104, 299] width 185 height 28
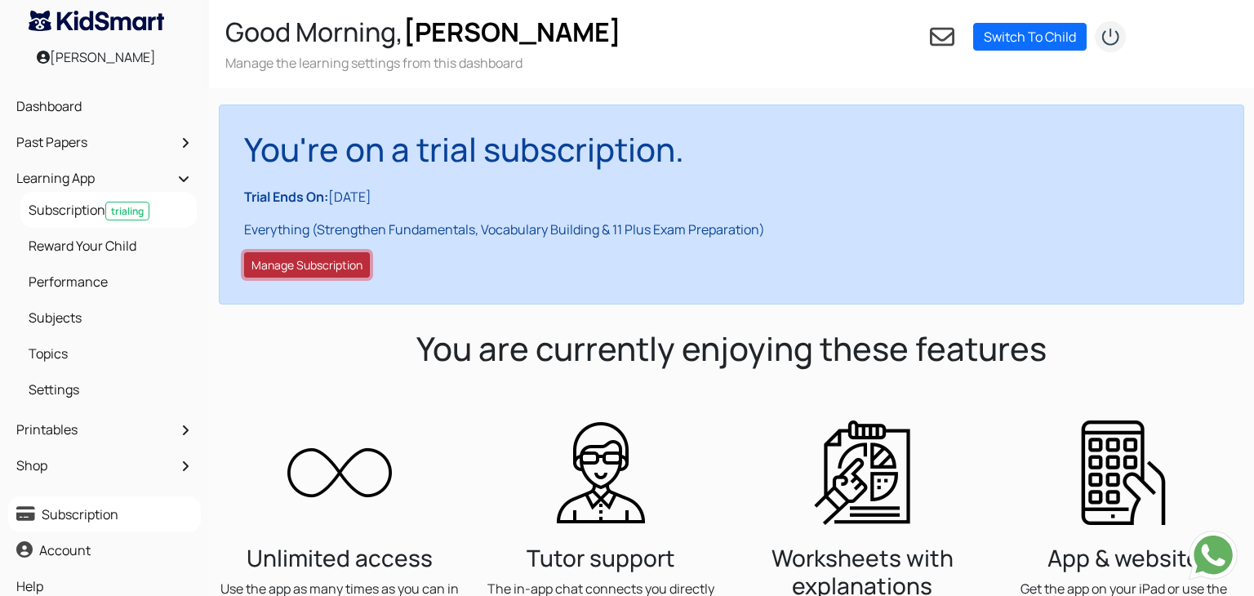
click at [287, 262] on button "Manage Subscription" at bounding box center [307, 264] width 126 height 25
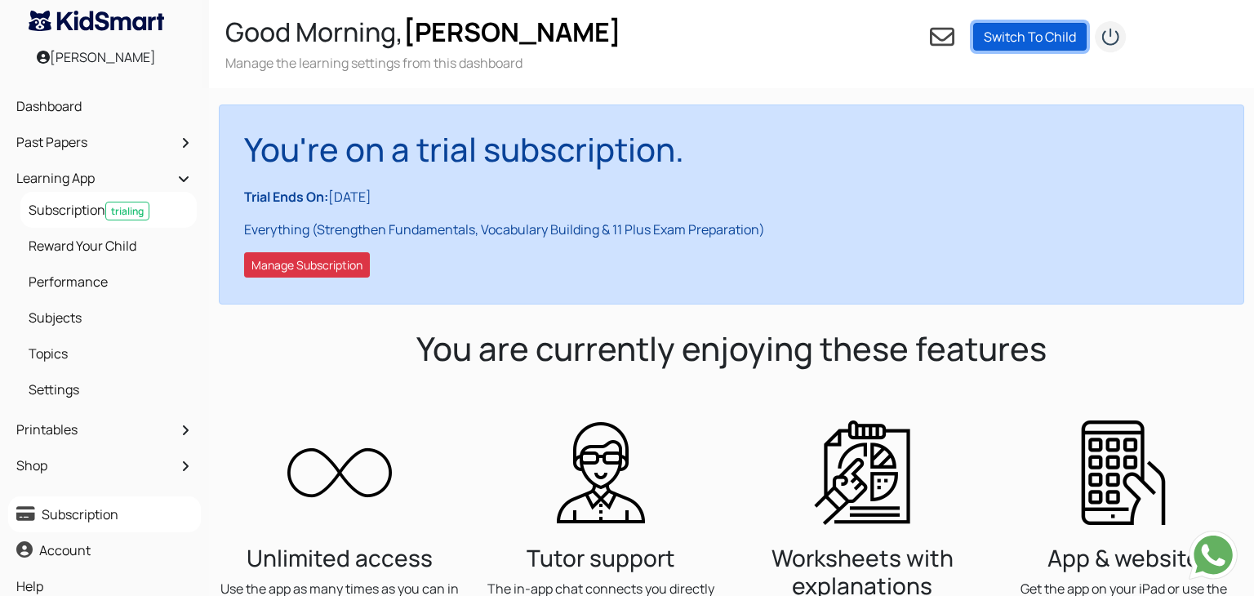
click at [1002, 31] on link "Switch To Child" at bounding box center [1031, 37] width 114 height 28
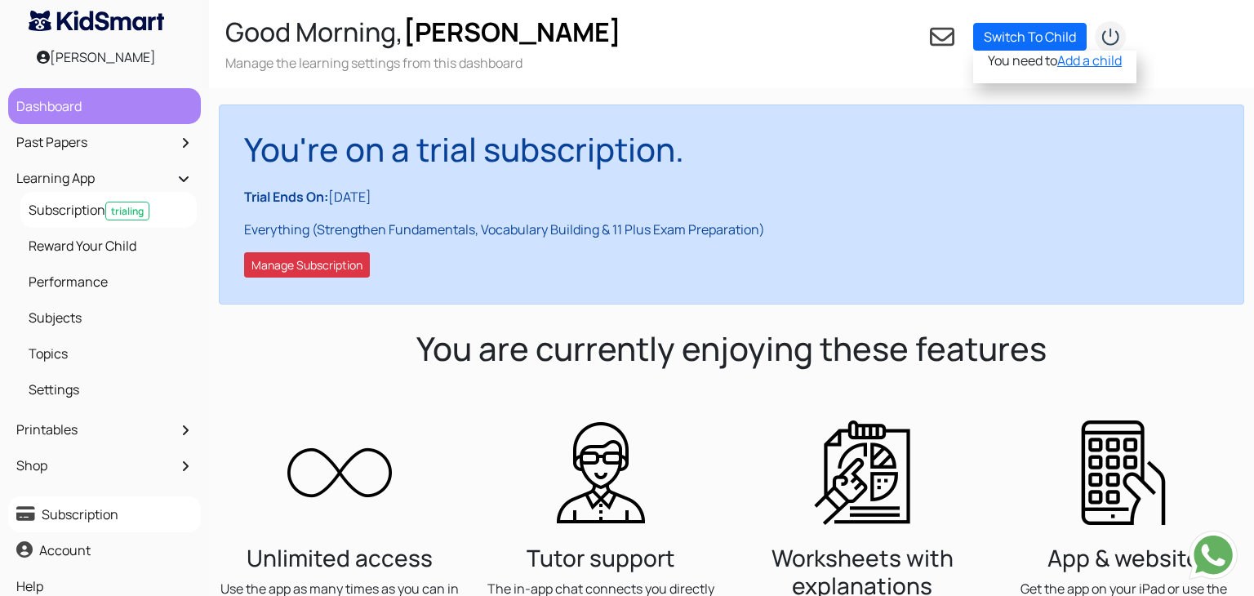
click at [63, 108] on link "Dashboard" at bounding box center [104, 106] width 185 height 28
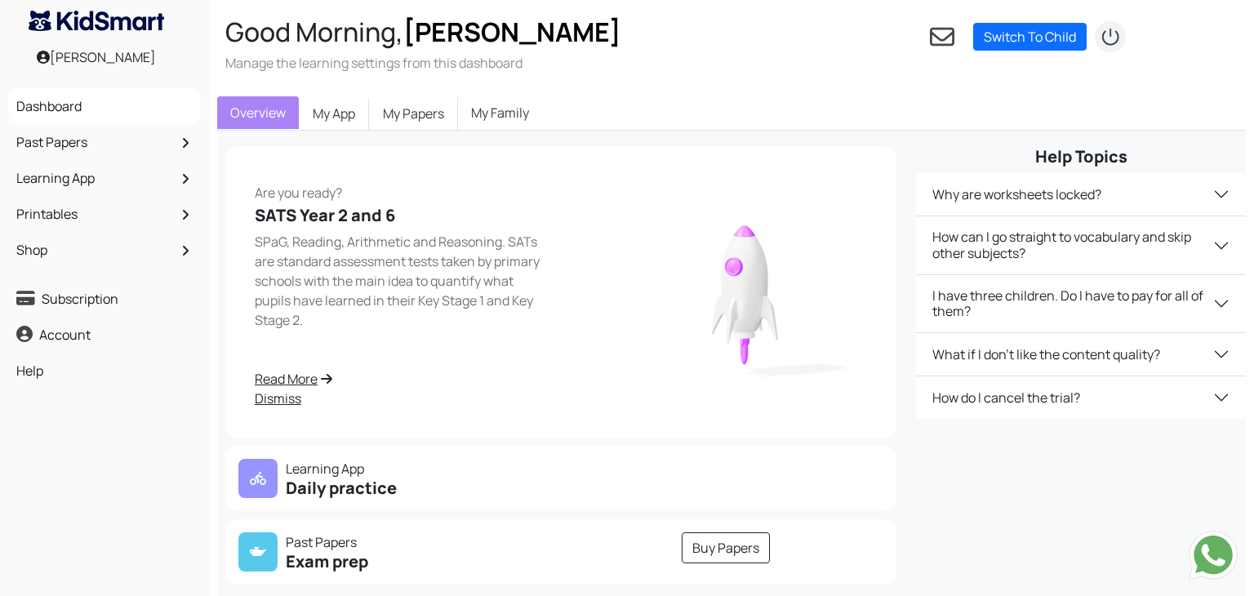
click at [520, 109] on link "My Family" at bounding box center [500, 112] width 84 height 33
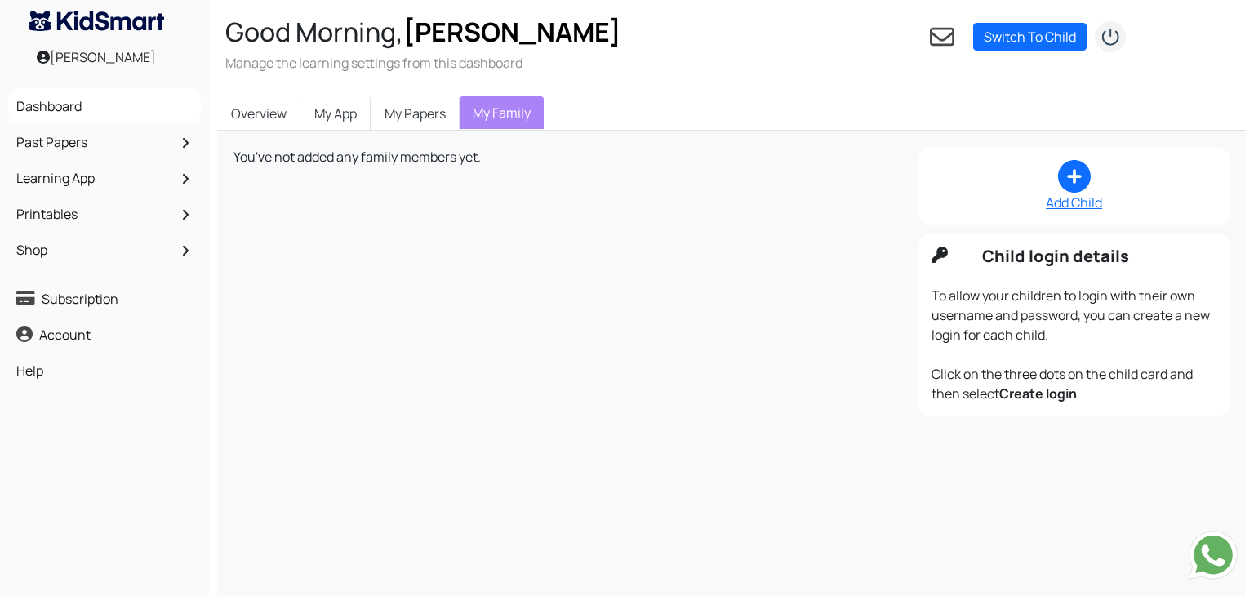
click at [935, 39] on icon at bounding box center [942, 37] width 25 height 25
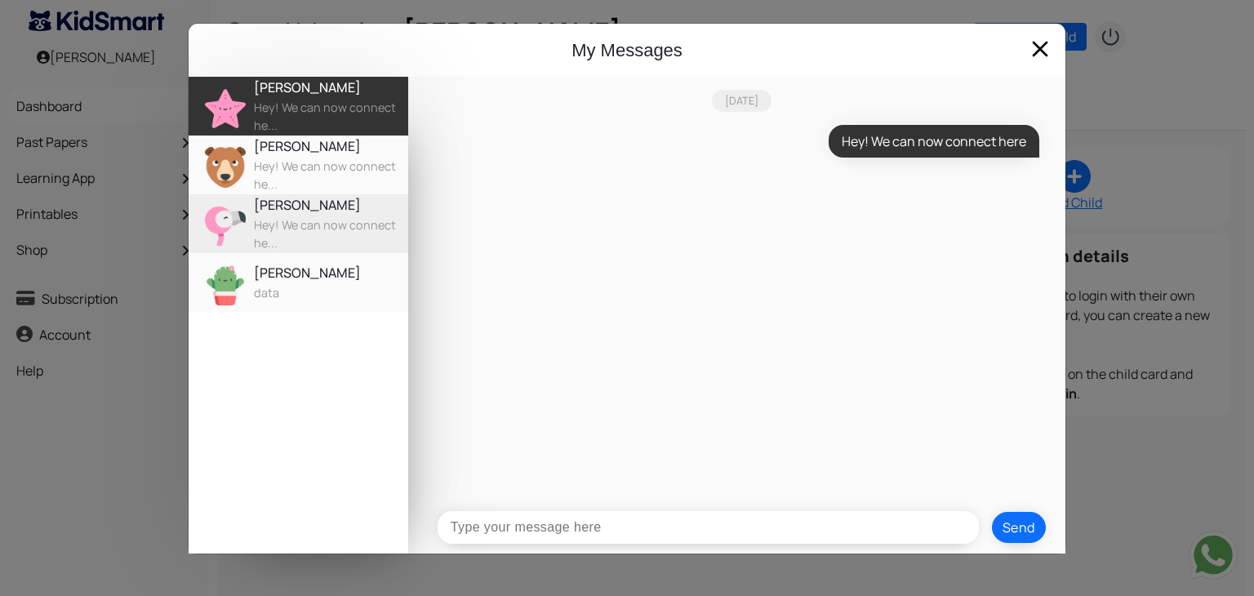
click at [1210, 552] on div "My Messages Alfie Hey! We can now connect he... Sophie Hey! We can now connect …" at bounding box center [627, 298] width 1254 height 596
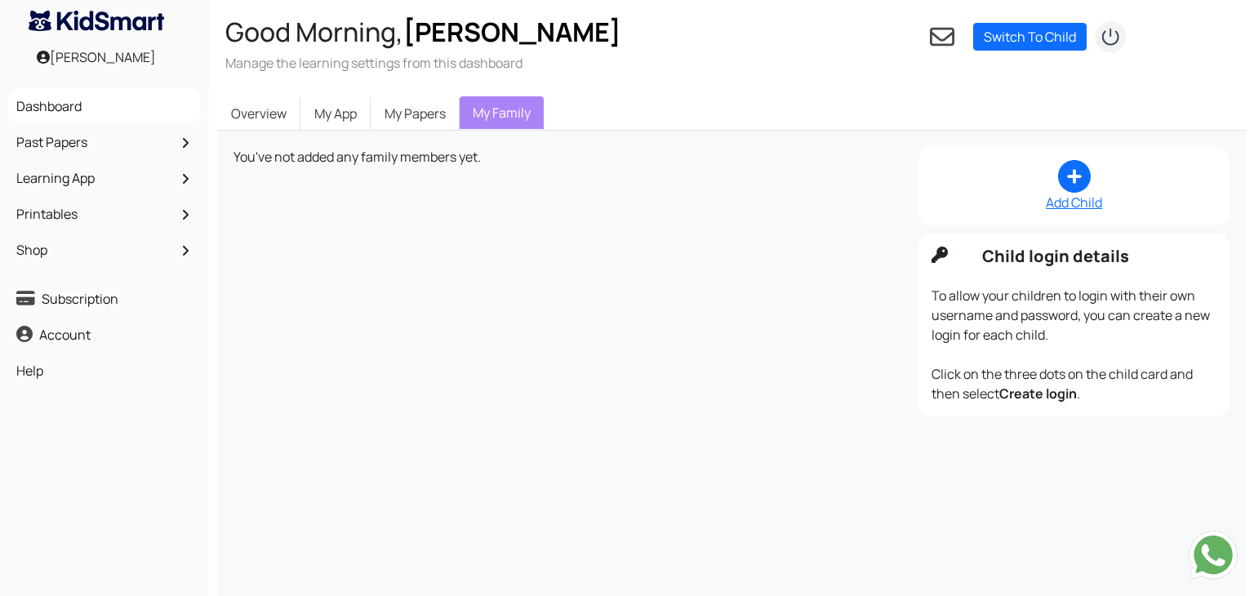
click at [1210, 552] on img at bounding box center [1213, 555] width 49 height 49
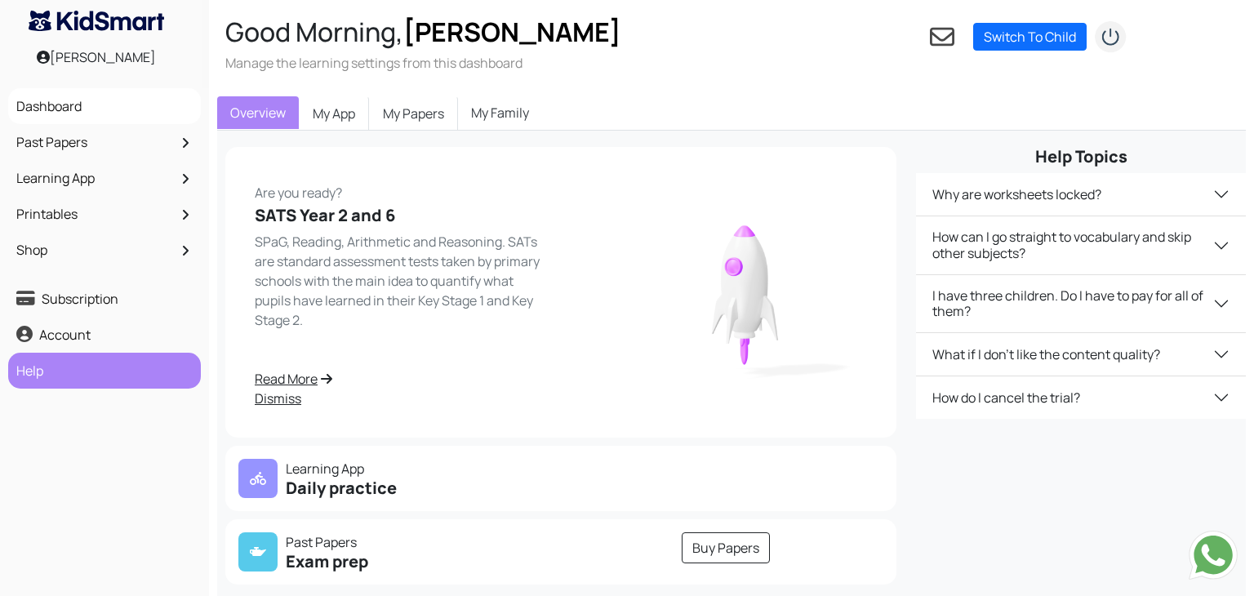
click at [74, 368] on link "Help" at bounding box center [104, 371] width 185 height 28
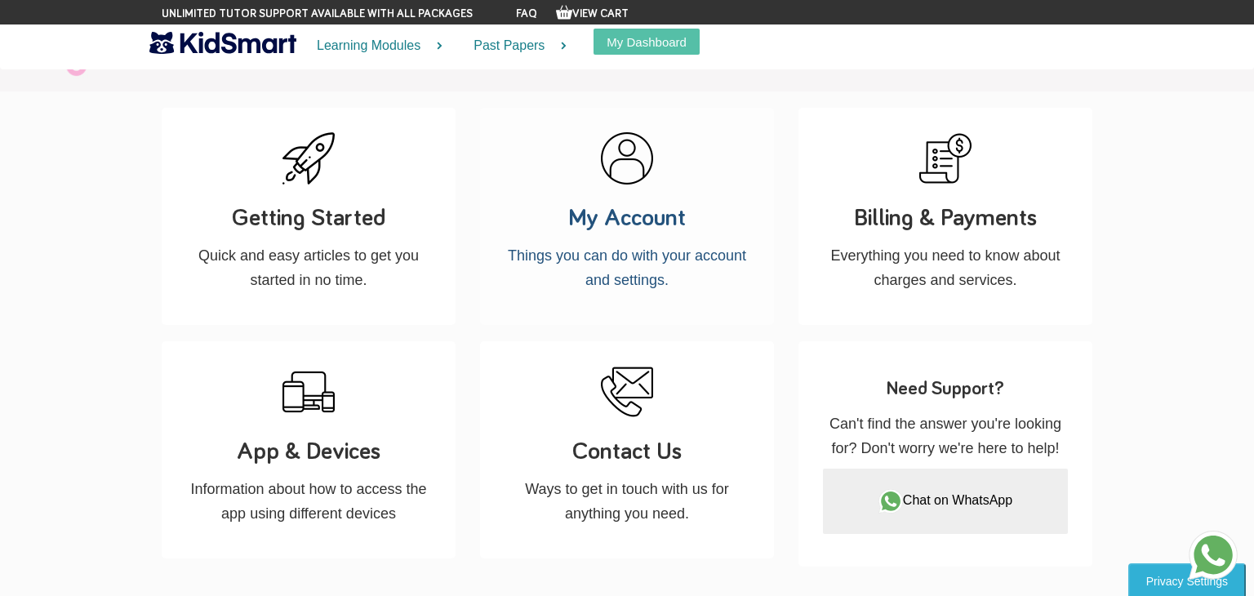
scroll to position [203, 0]
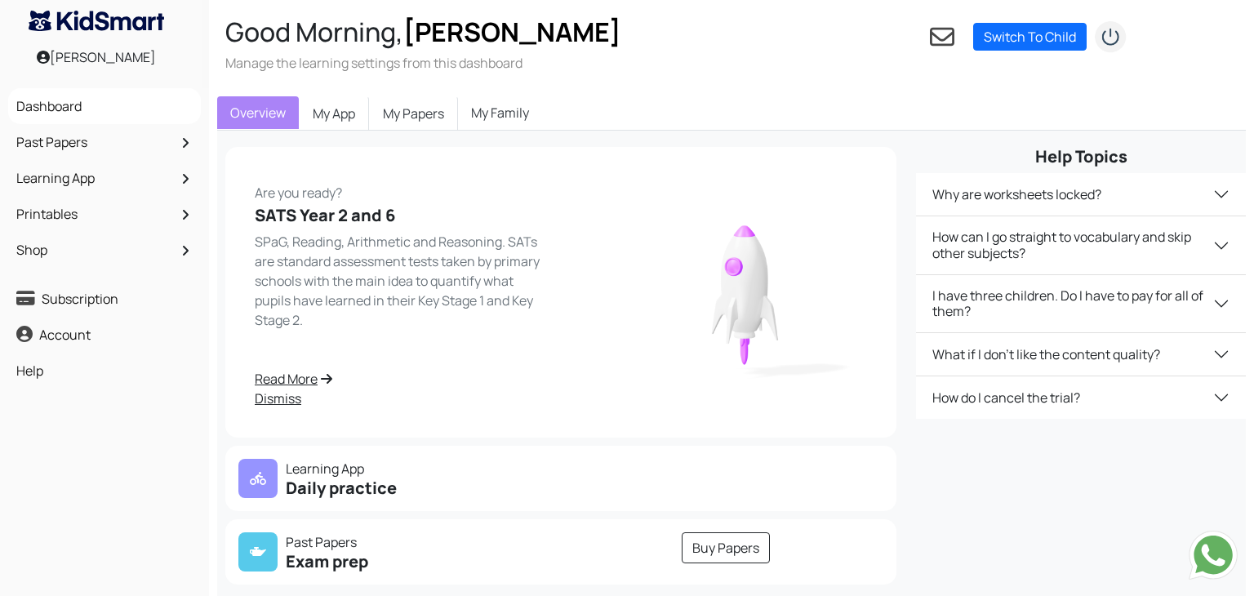
click at [526, 118] on link "My Family" at bounding box center [500, 112] width 84 height 33
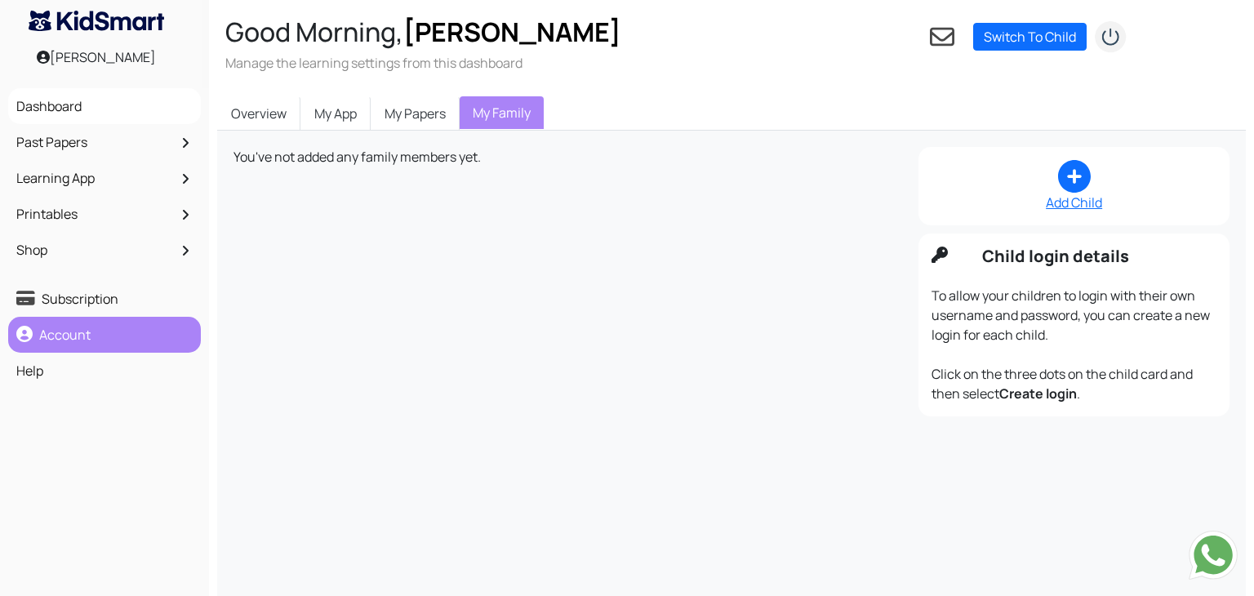
click at [109, 336] on link "Account" at bounding box center [104, 335] width 185 height 28
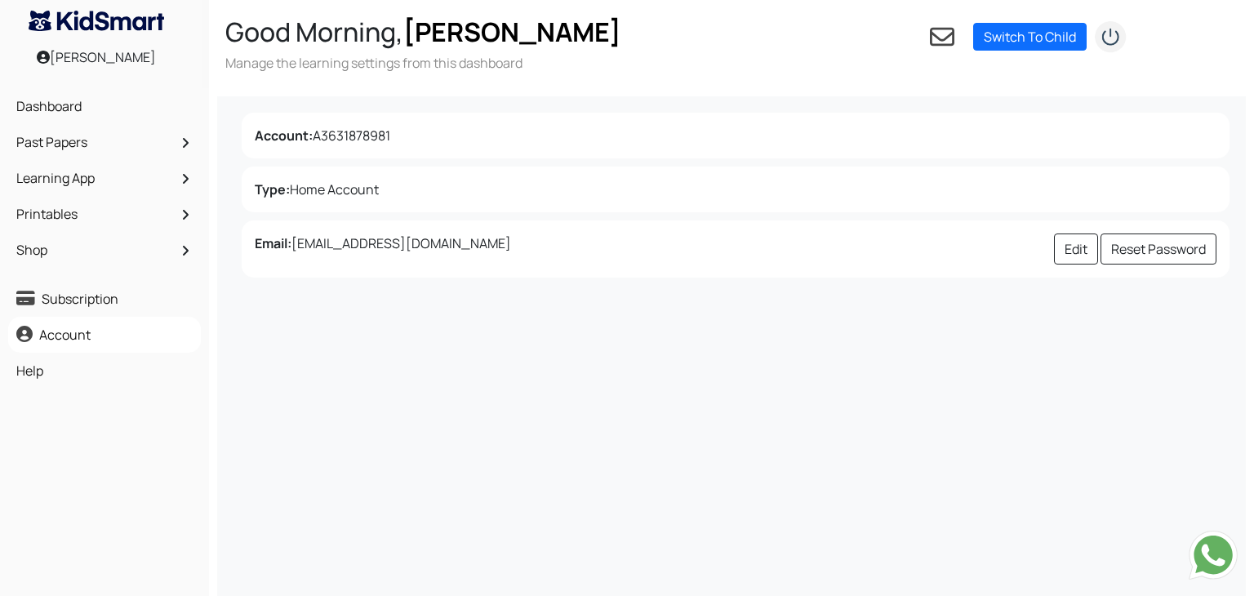
click at [944, 35] on icon at bounding box center [942, 37] width 25 height 25
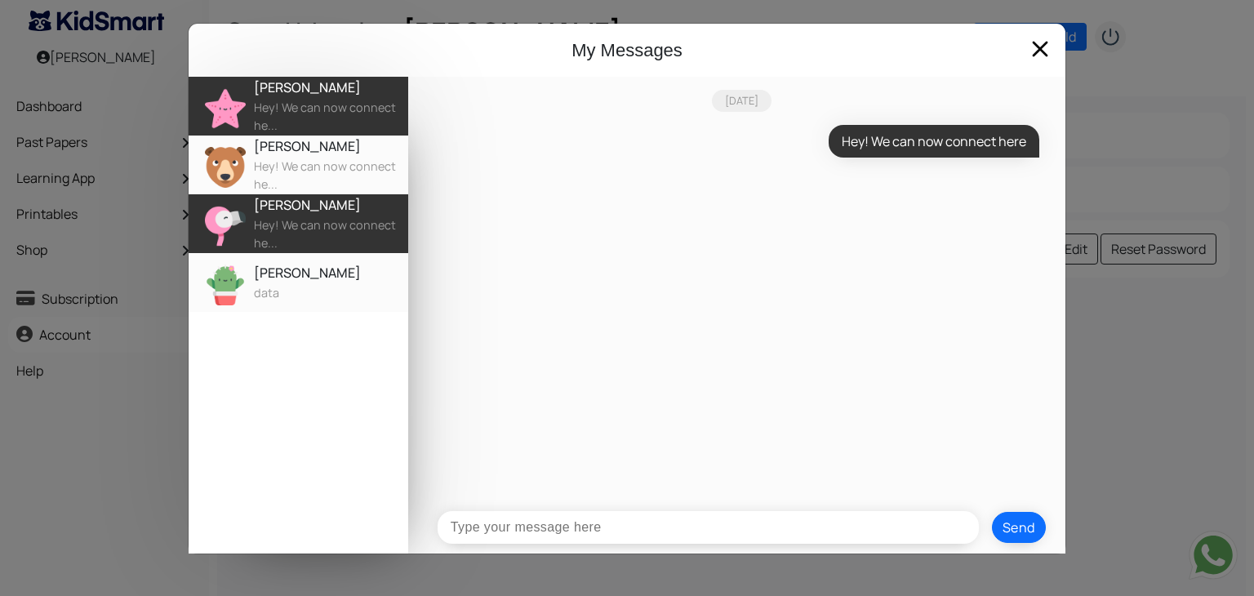
click at [362, 242] on div "Hey! We can now connect he..." at bounding box center [331, 233] width 154 height 35
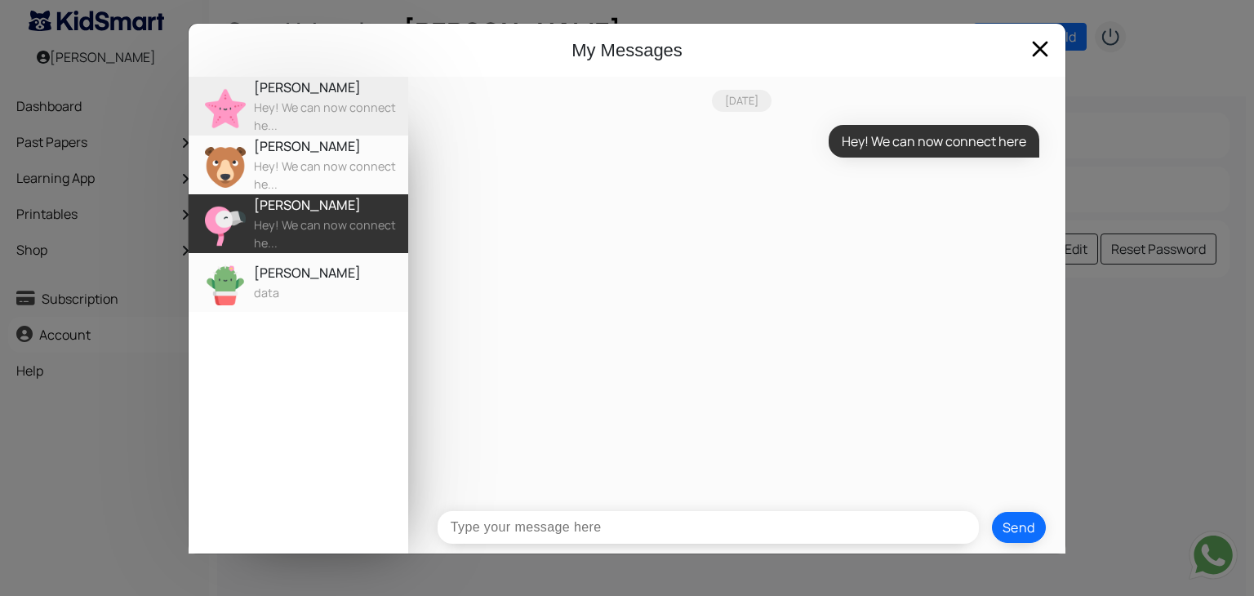
click at [491, 524] on input "text" at bounding box center [708, 527] width 541 height 33
type input "How do I create a child login?"
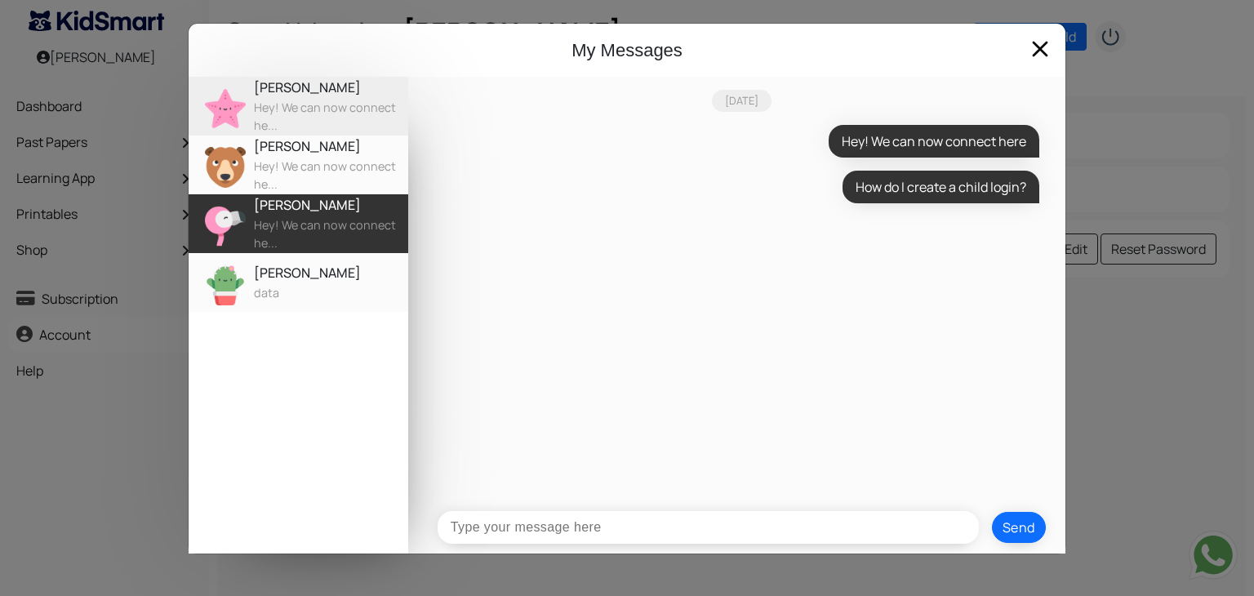
click at [1203, 126] on div "My Messages Alfie Hey! We can now connect he... Sophie Hey! We can now connect …" at bounding box center [627, 298] width 1254 height 596
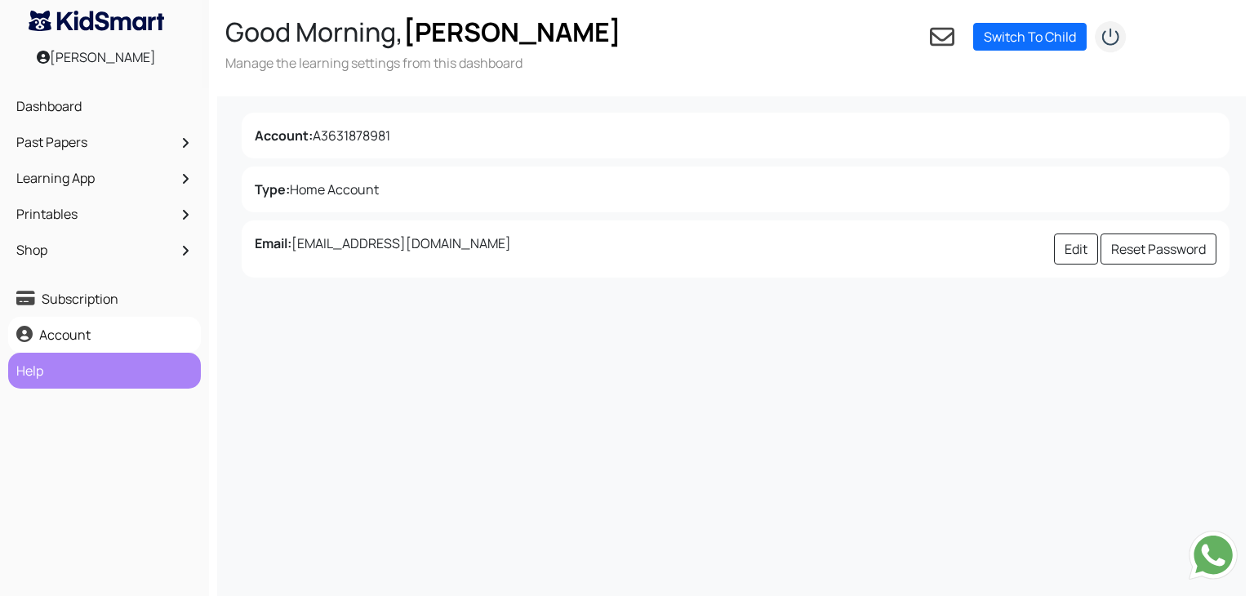
click at [83, 376] on link "Help" at bounding box center [104, 371] width 185 height 28
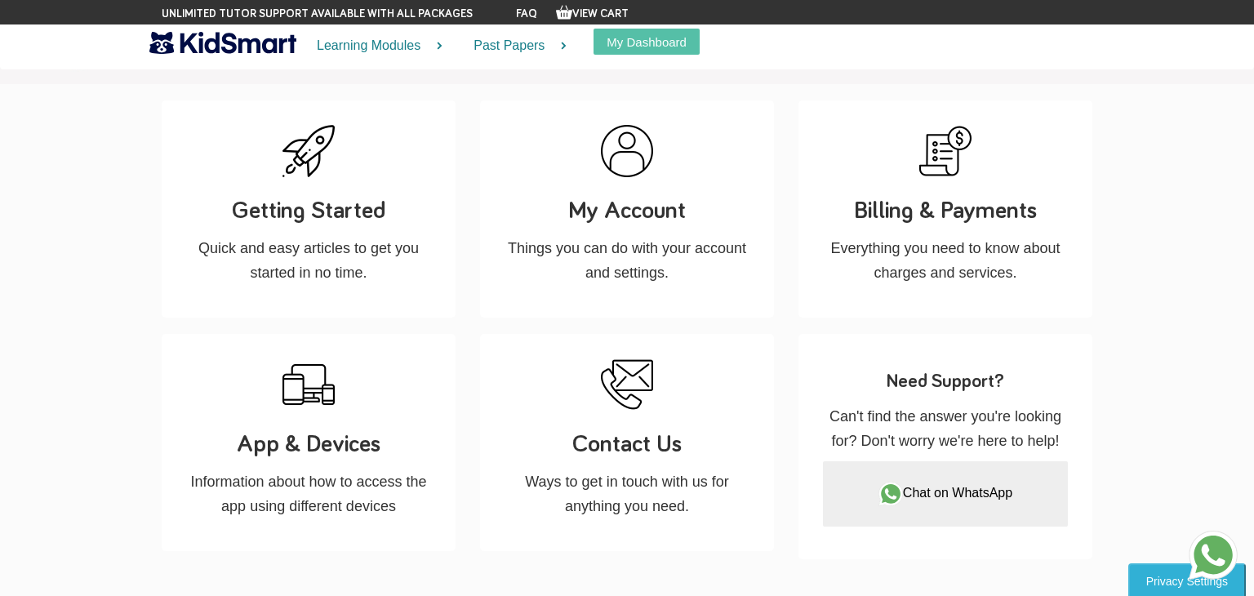
scroll to position [209, 0]
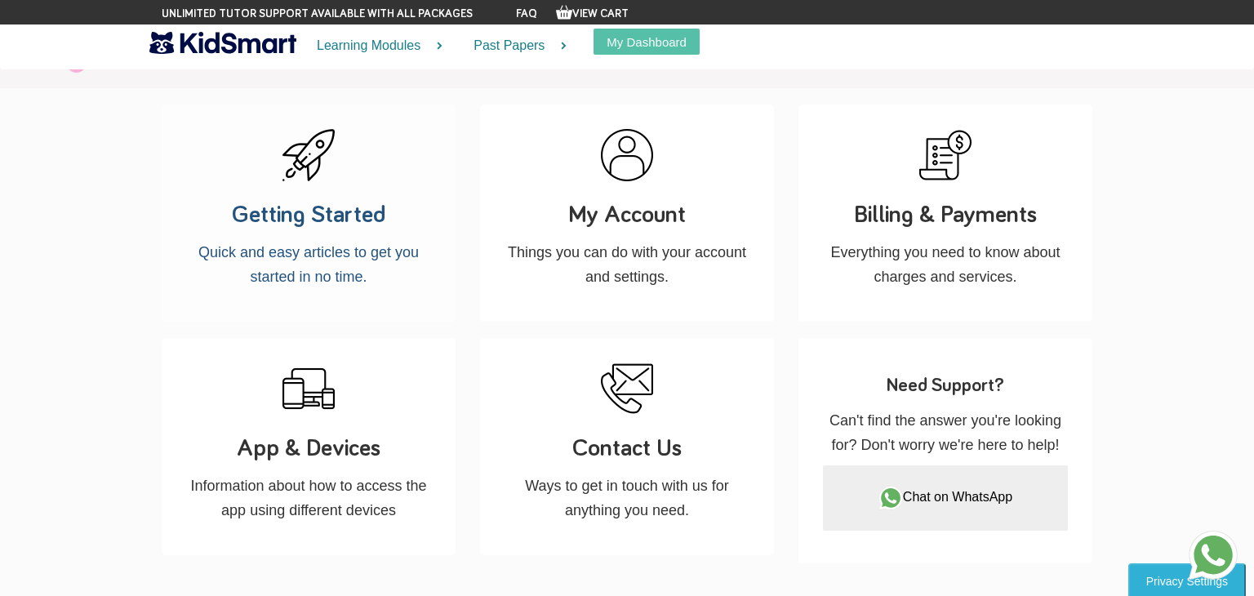
click at [278, 207] on h3 "Getting Started" at bounding box center [308, 215] width 245 height 34
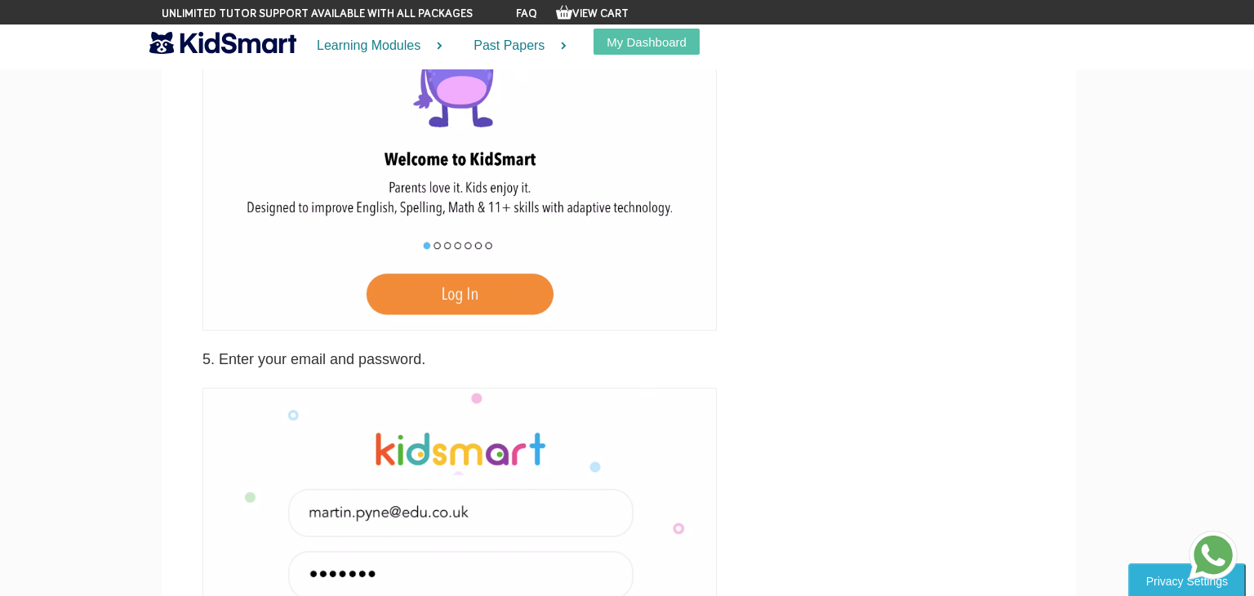
scroll to position [1996, 0]
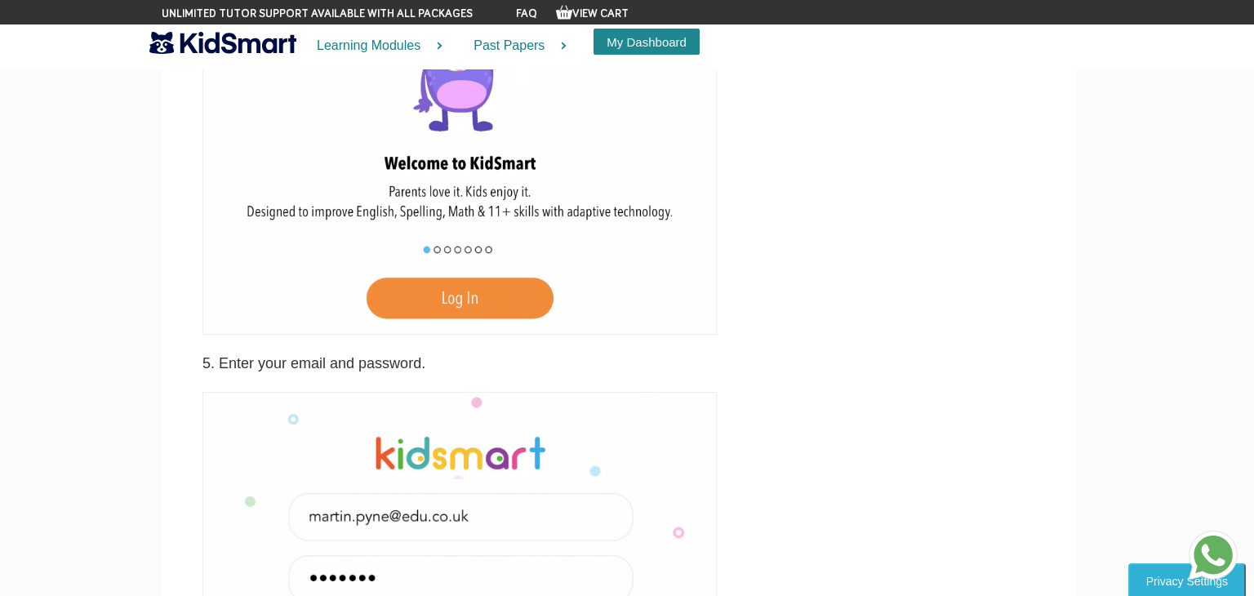
click at [675, 40] on button "My Dashboard" at bounding box center [647, 42] width 106 height 26
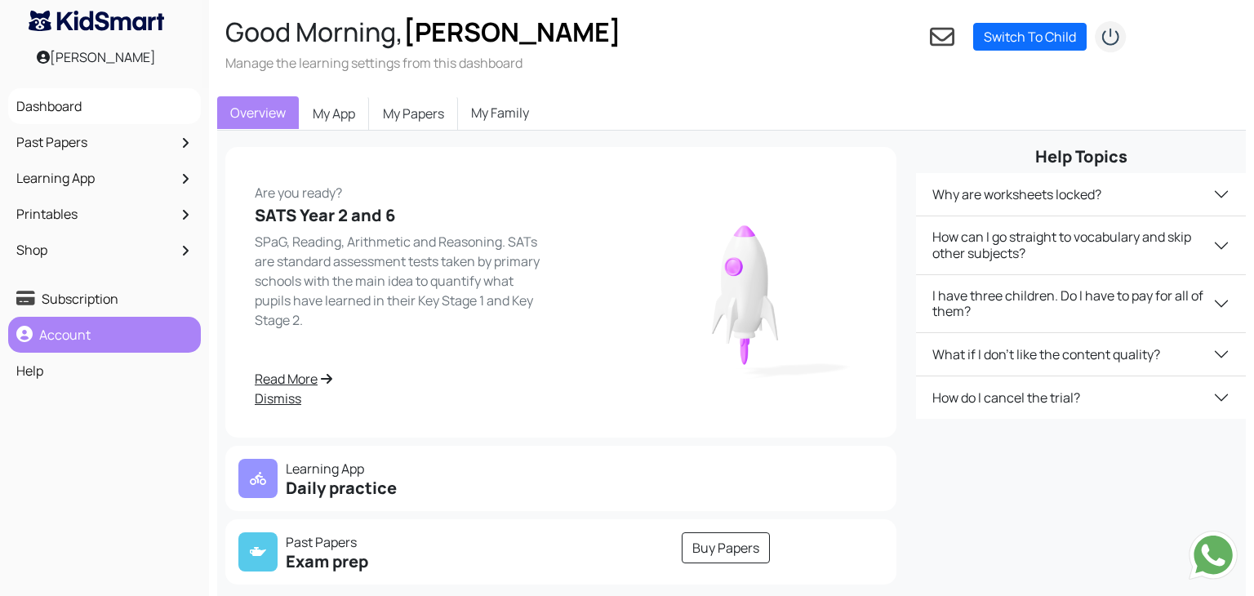
click at [139, 338] on link "Account" at bounding box center [104, 335] width 185 height 28
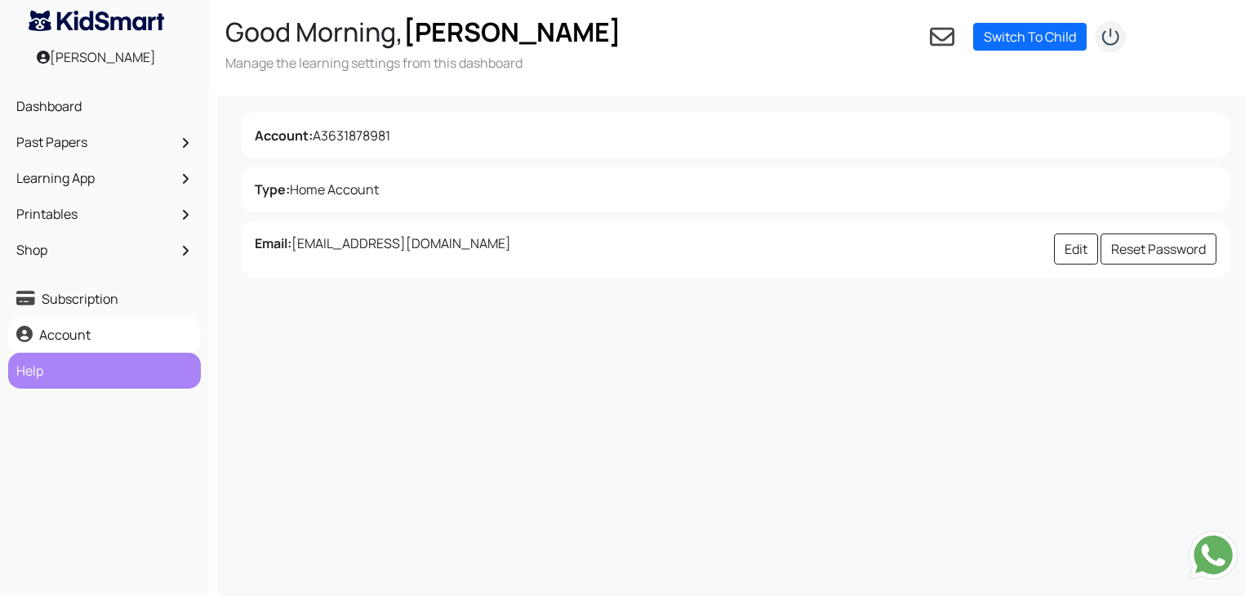
click at [118, 382] on link "Help" at bounding box center [104, 371] width 185 height 28
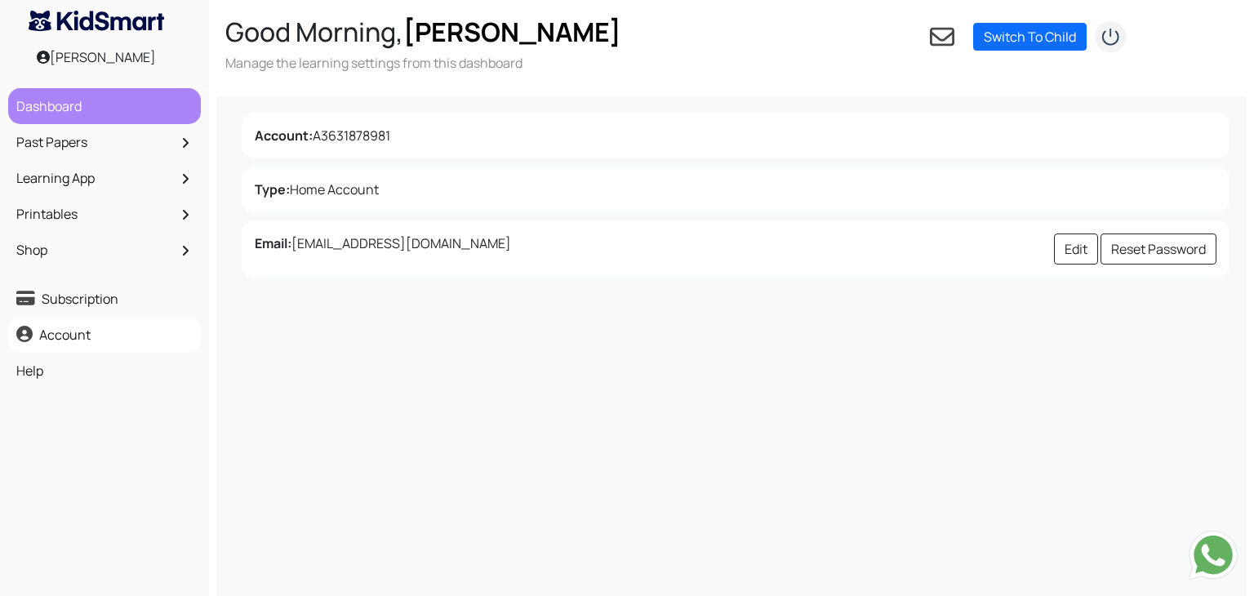
click at [136, 100] on link "Dashboard" at bounding box center [104, 106] width 185 height 28
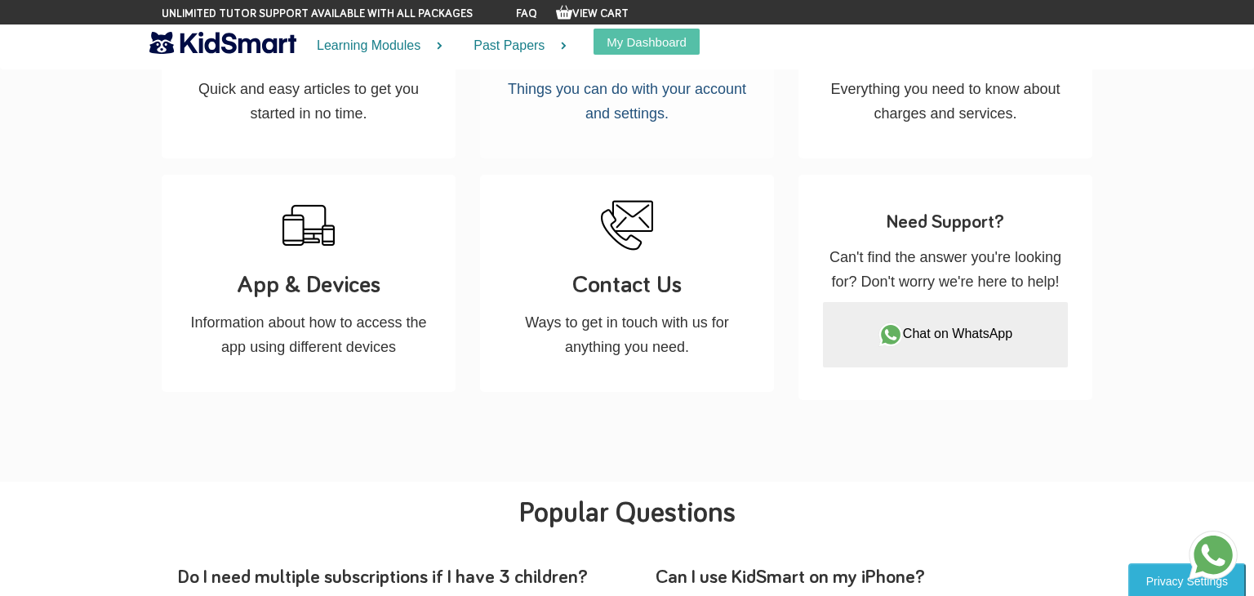
scroll to position [372, 0]
click at [633, 286] on h3 "Contact Us" at bounding box center [627, 286] width 245 height 34
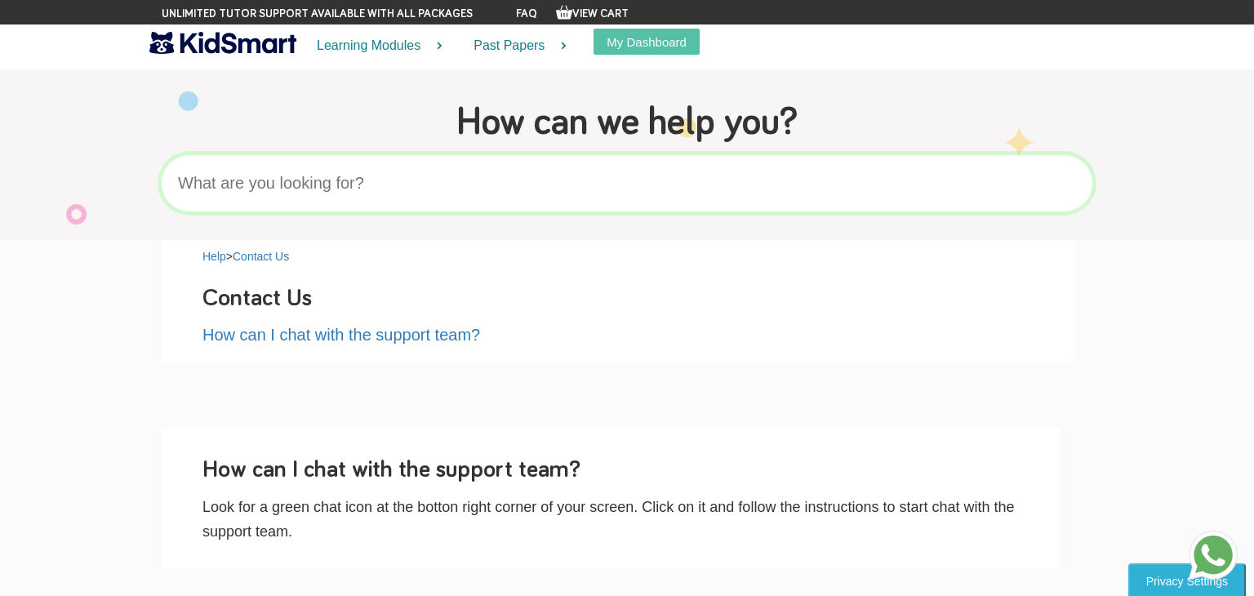
scroll to position [74, 0]
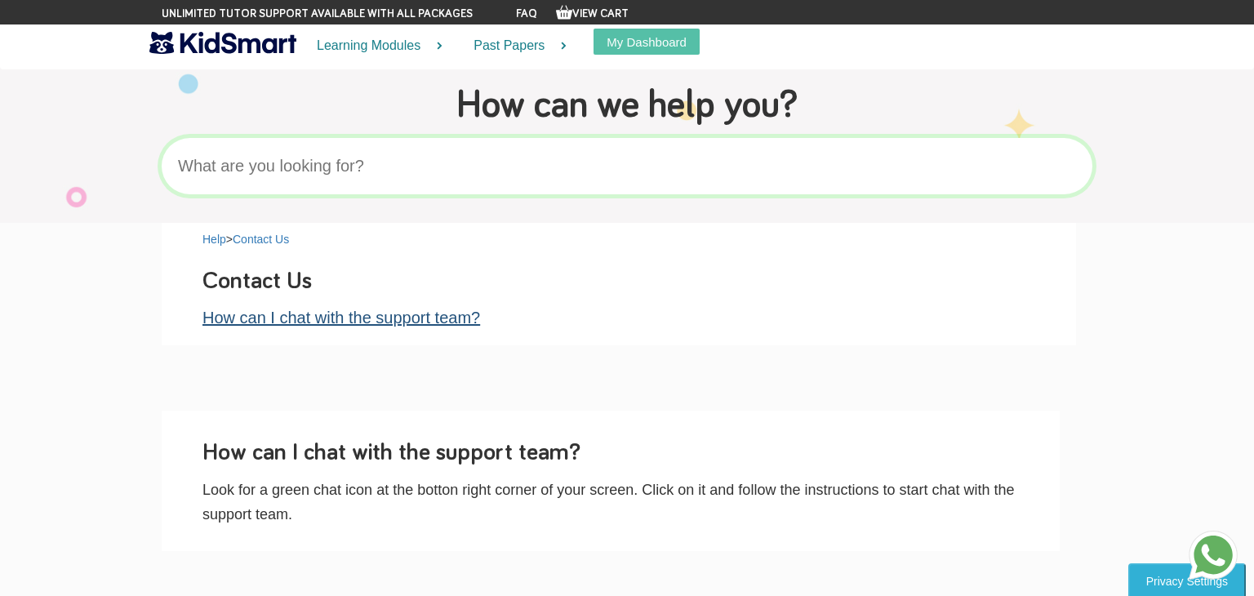
click at [452, 314] on link "How can I chat with the support team?" at bounding box center [342, 318] width 278 height 18
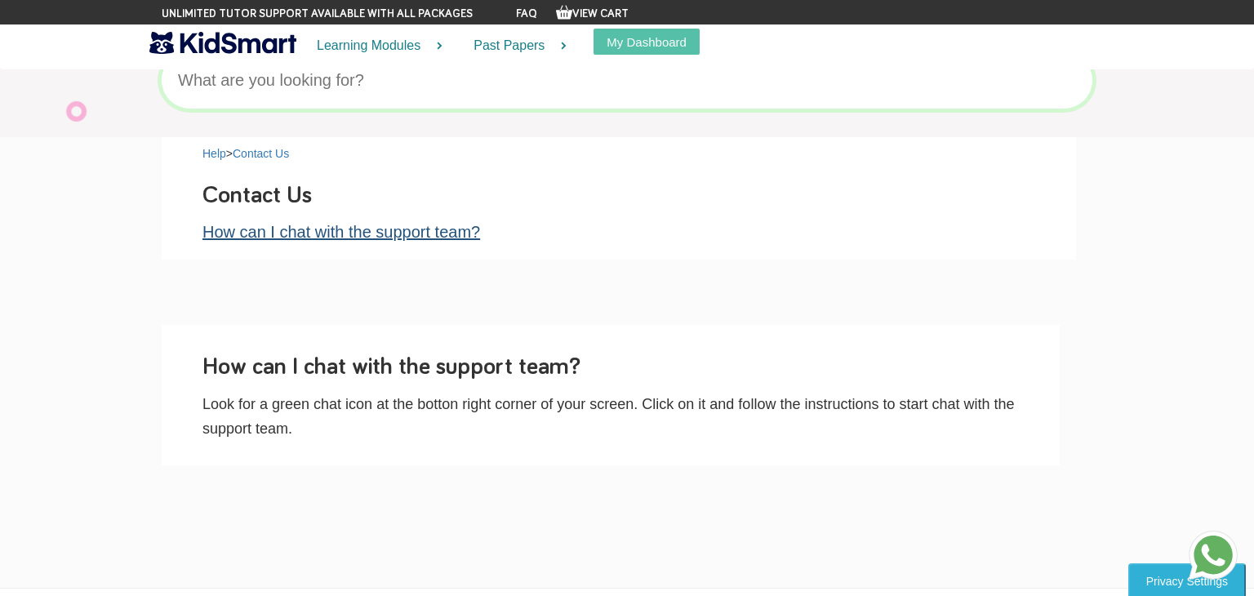
scroll to position [158, 0]
click at [465, 238] on link "How can I chat with the support team?" at bounding box center [342, 234] width 278 height 18
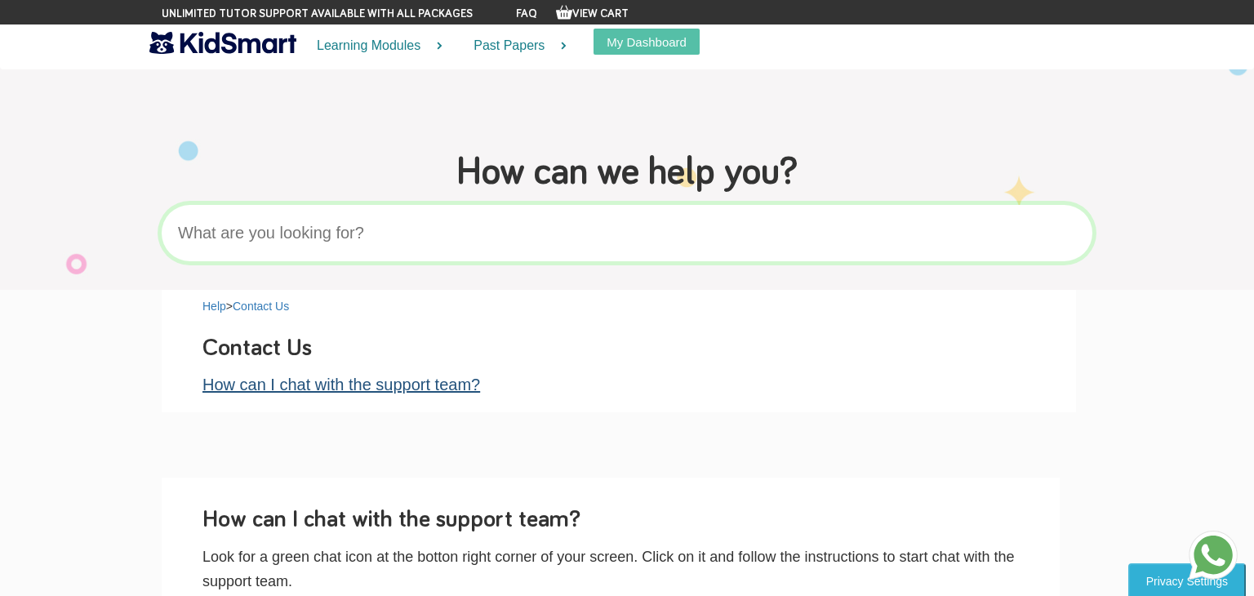
scroll to position [0, 0]
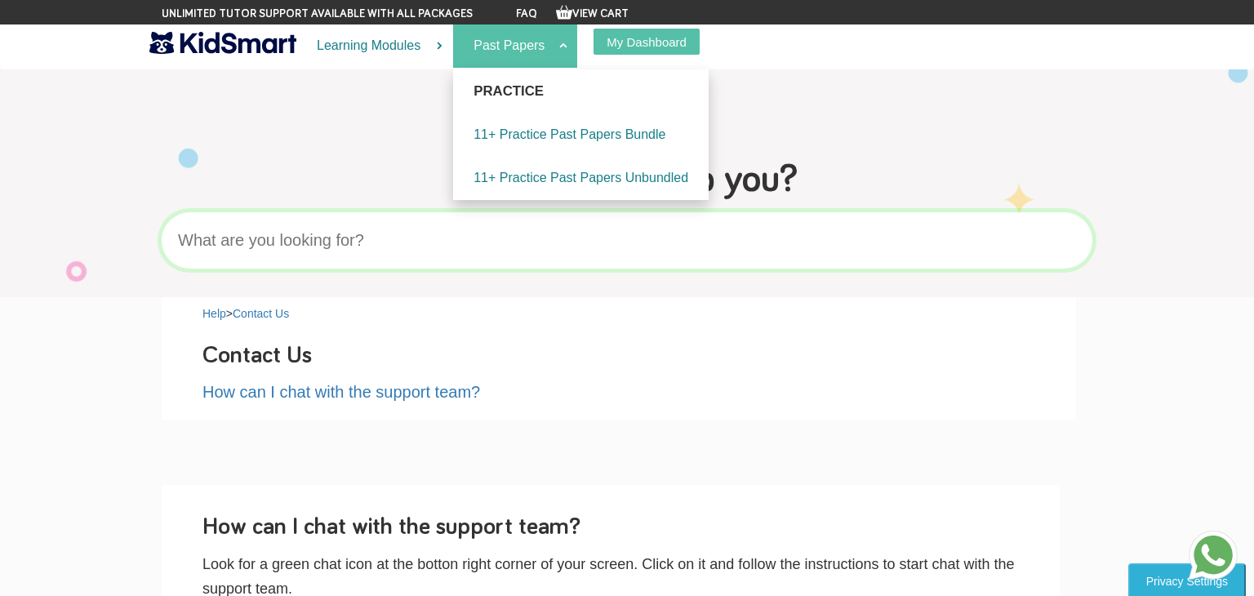
click at [506, 46] on link "Past Papers" at bounding box center [515, 46] width 124 height 43
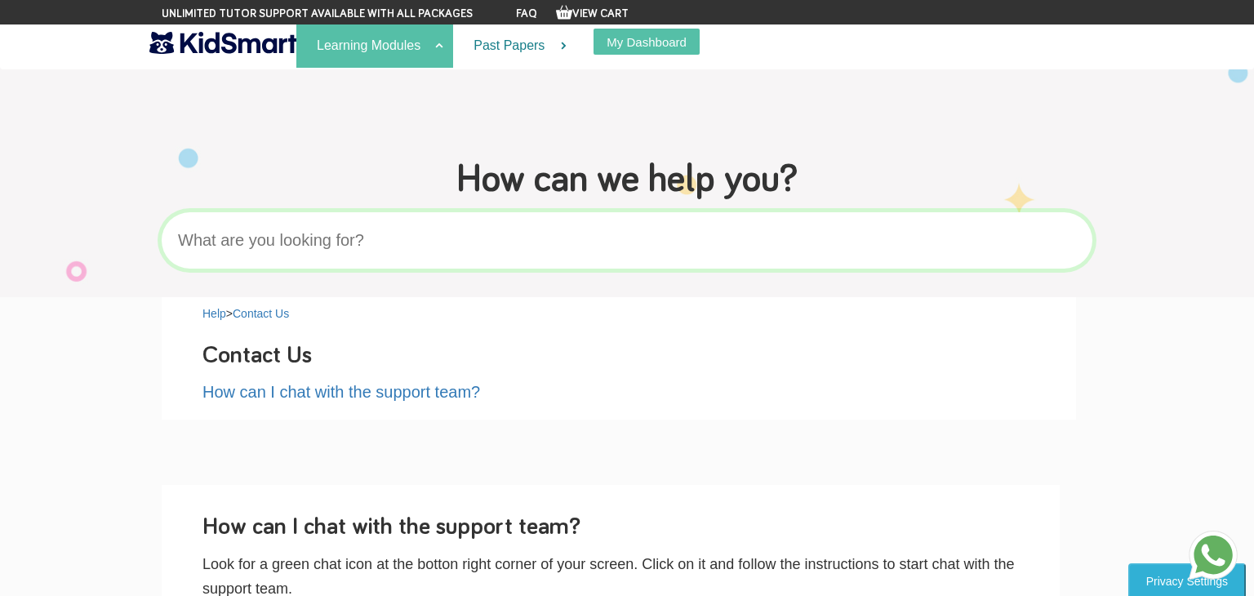
click at [403, 49] on link "Learning Modules" at bounding box center [374, 46] width 157 height 43
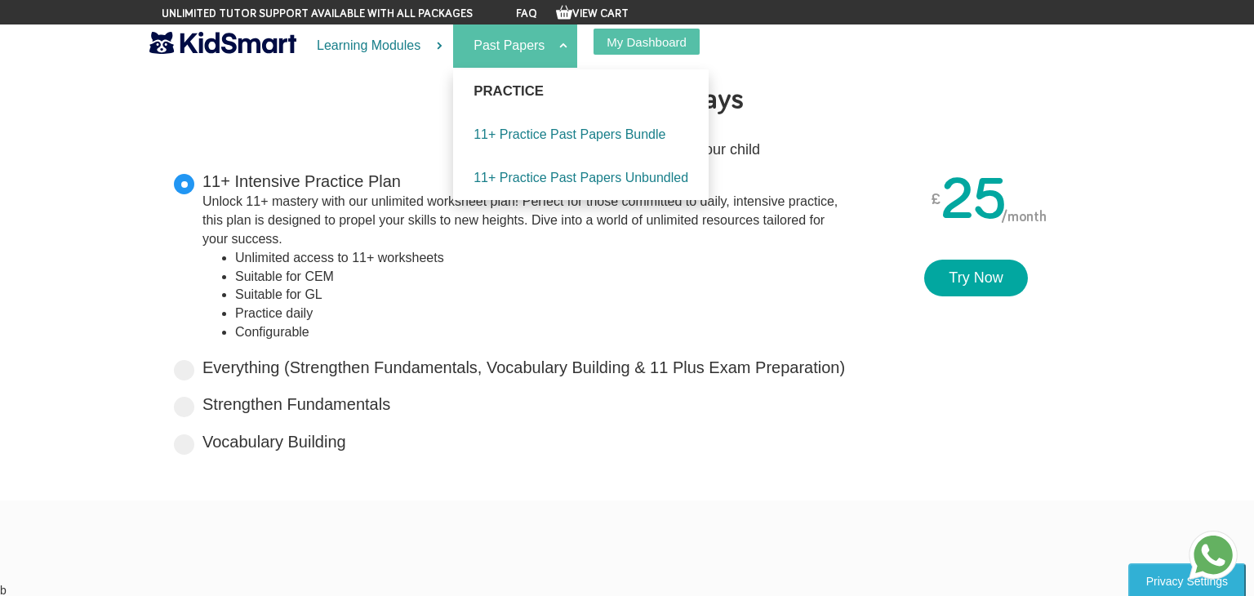
click at [500, 42] on link "Past Papers" at bounding box center [515, 46] width 124 height 43
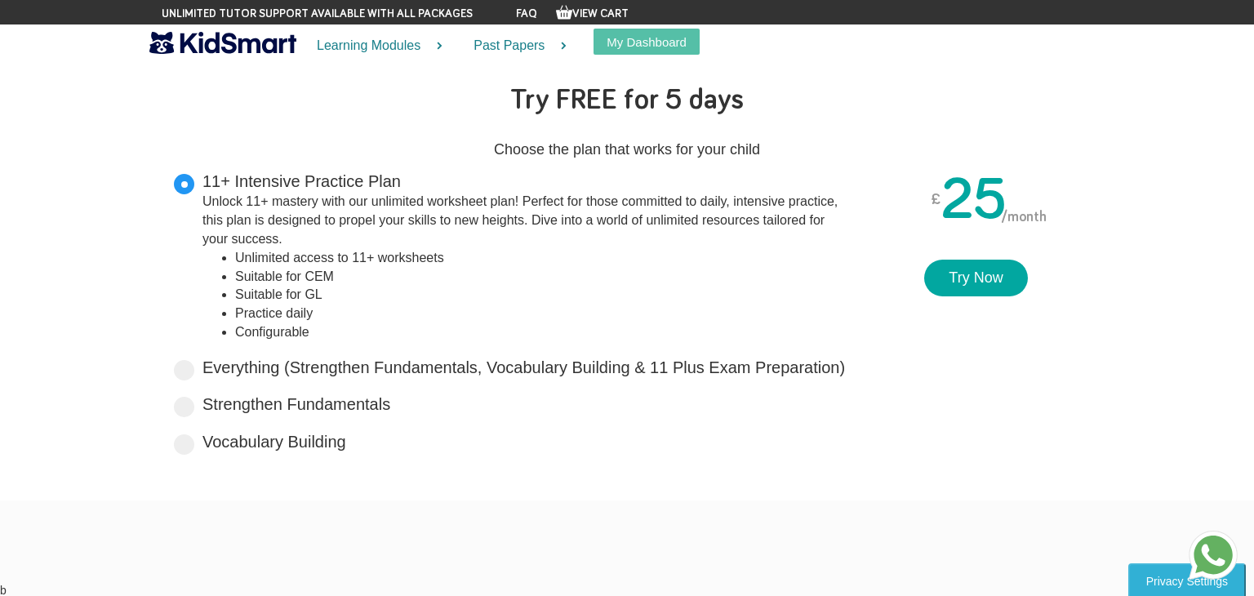
click at [517, 12] on link "FAQ" at bounding box center [526, 13] width 21 height 11
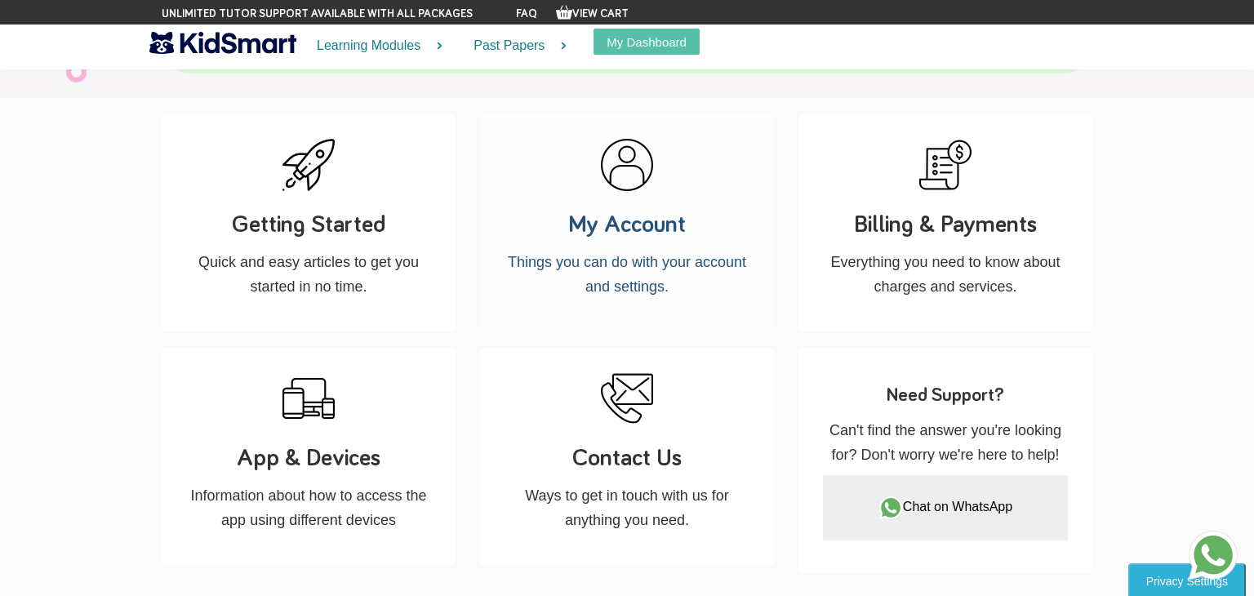
scroll to position [202, 0]
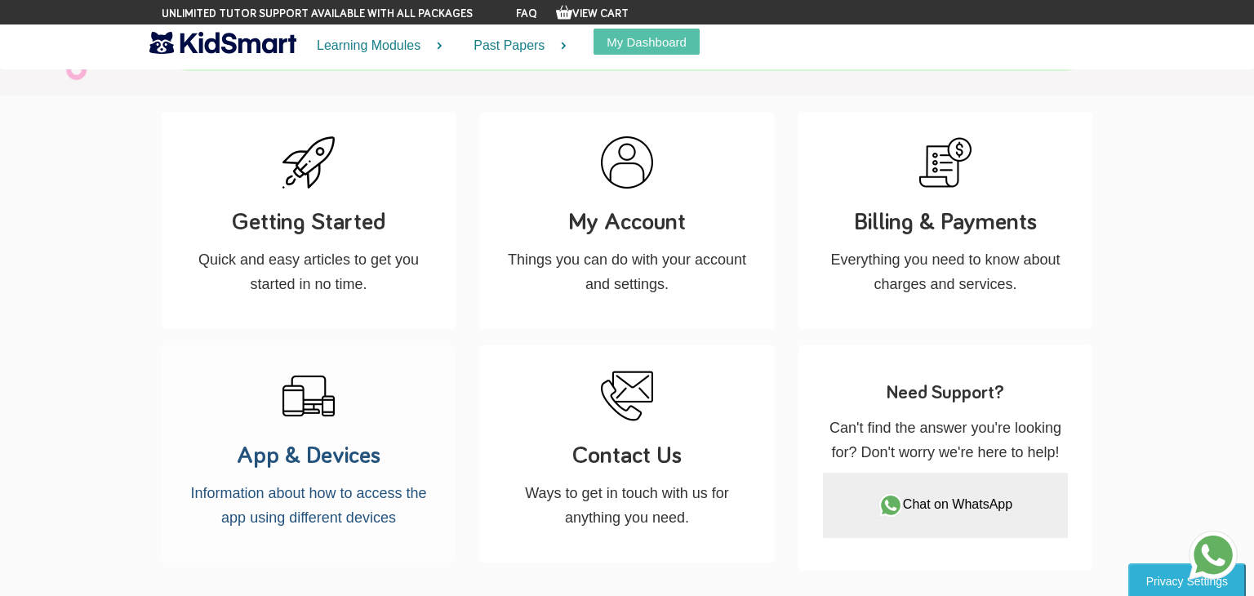
click at [376, 485] on p "Information about how to access the app using different devices" at bounding box center [308, 505] width 245 height 49
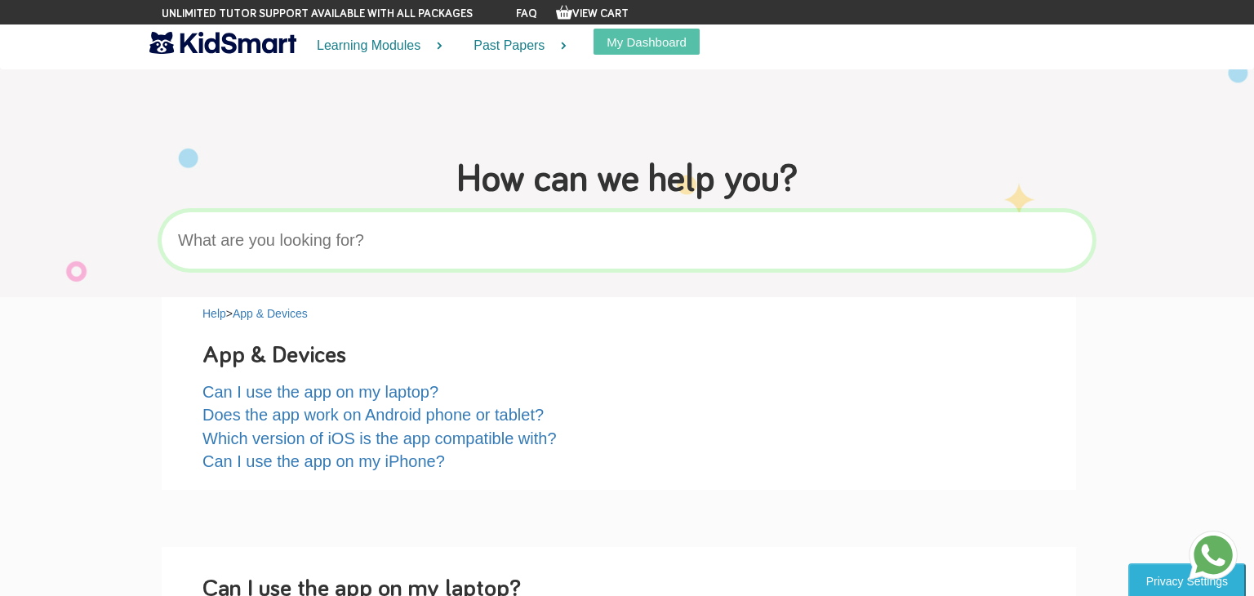
click at [376, 485] on div "Help > App & Devices App & Devices Can I use the app on my laptop? Does the app…" at bounding box center [619, 393] width 915 height 193
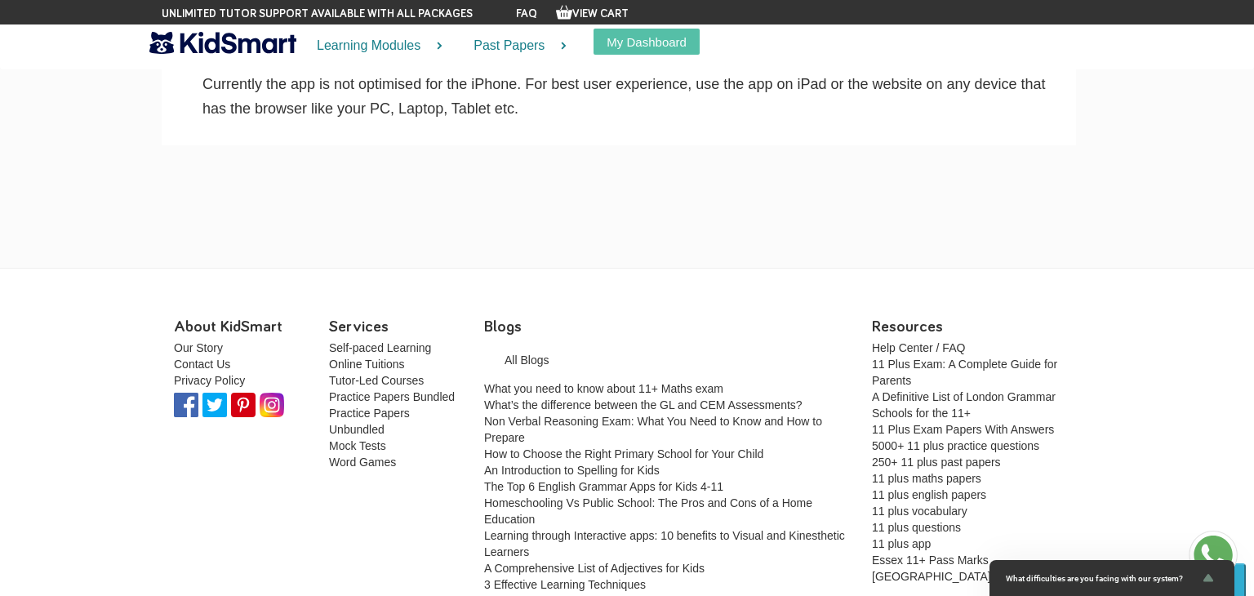
scroll to position [1091, 0]
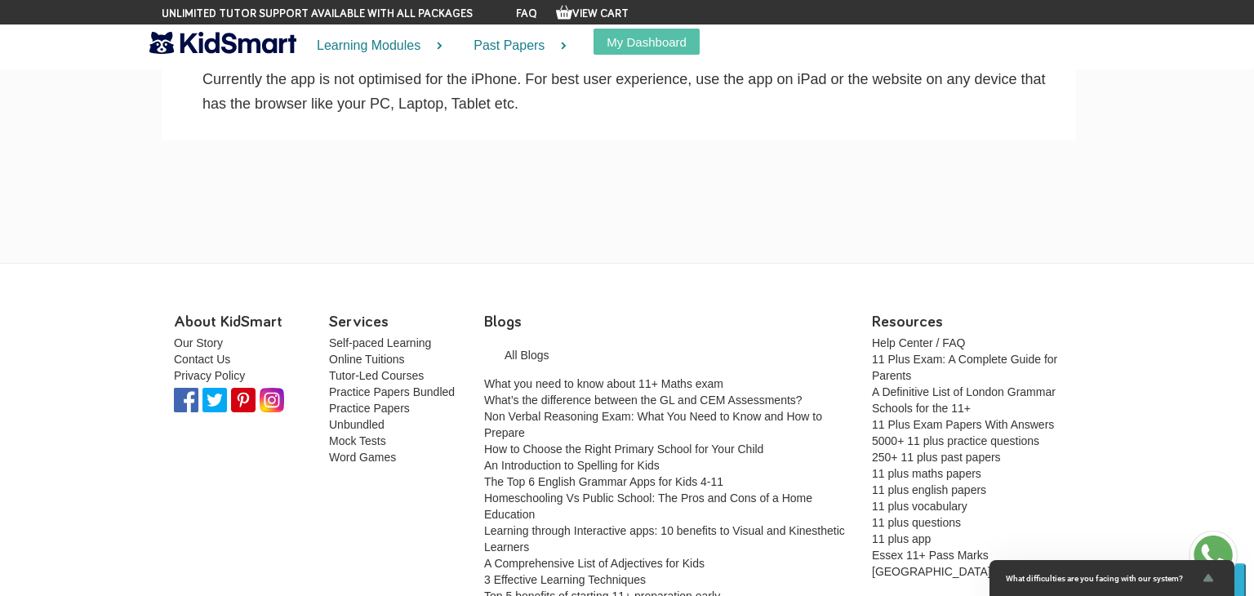
click at [194, 394] on img at bounding box center [186, 400] width 25 height 25
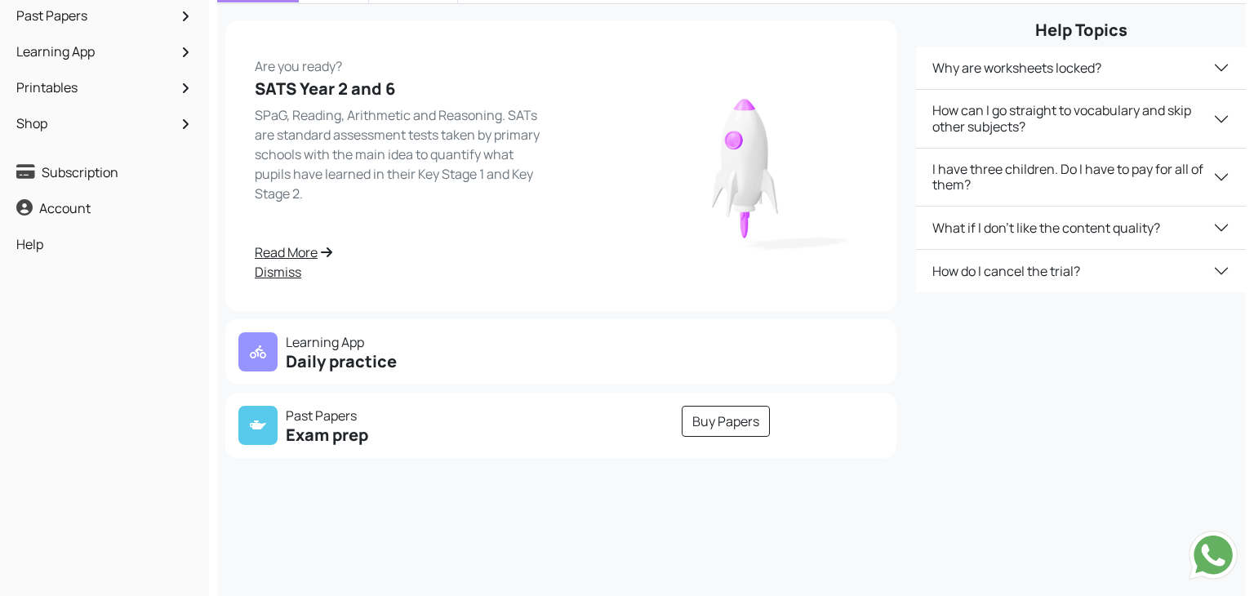
scroll to position [131, 0]
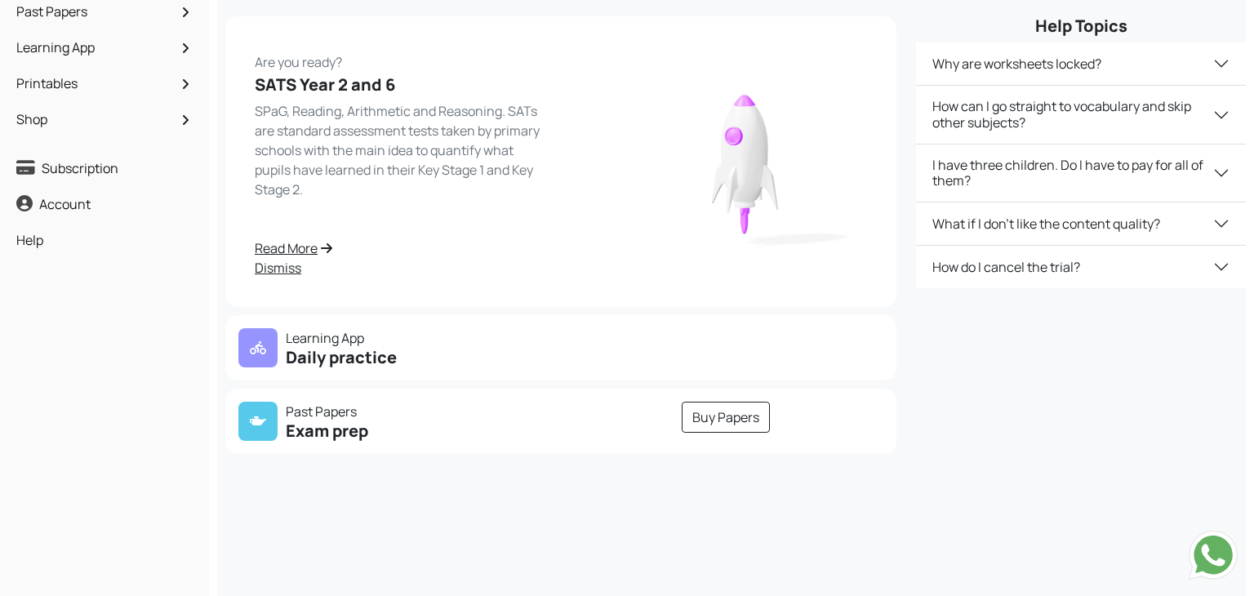
click at [290, 245] on link "Read More" at bounding box center [403, 248] width 296 height 20
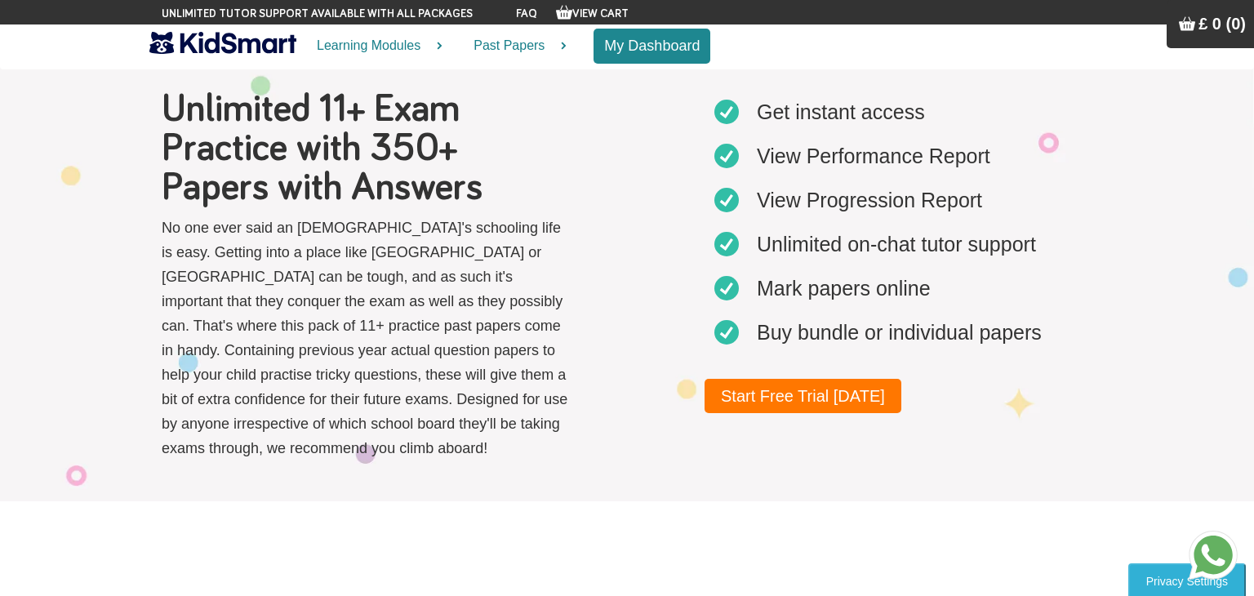
click at [681, 42] on button "My Dashboard" at bounding box center [652, 46] width 117 height 35
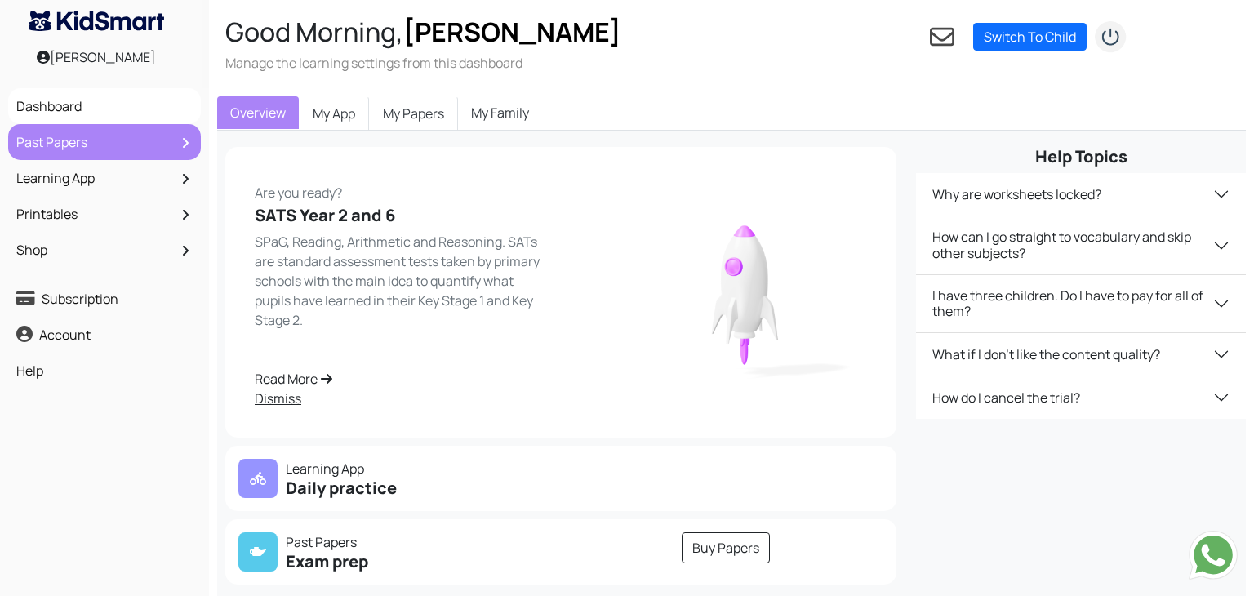
click at [19, 158] on li "Past Papers Free Papers My Papers All Papers Planner Performance Reports Demo" at bounding box center [104, 142] width 193 height 36
click at [38, 145] on link "Past Papers" at bounding box center [104, 142] width 185 height 28
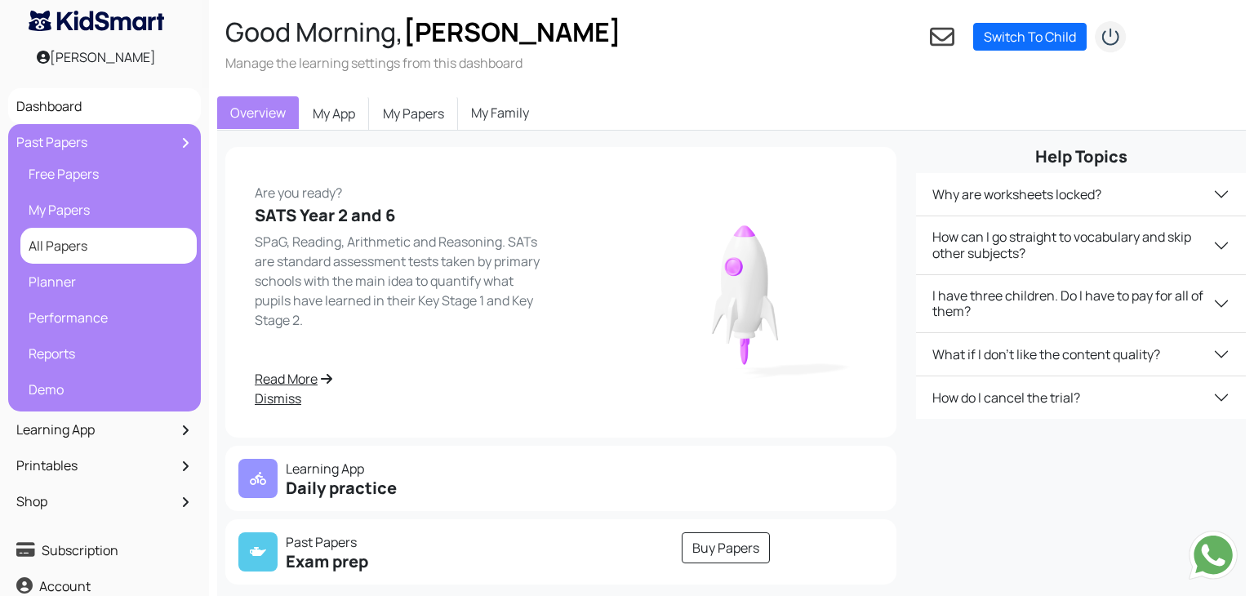
click at [53, 239] on link "All Papers" at bounding box center [109, 246] width 168 height 28
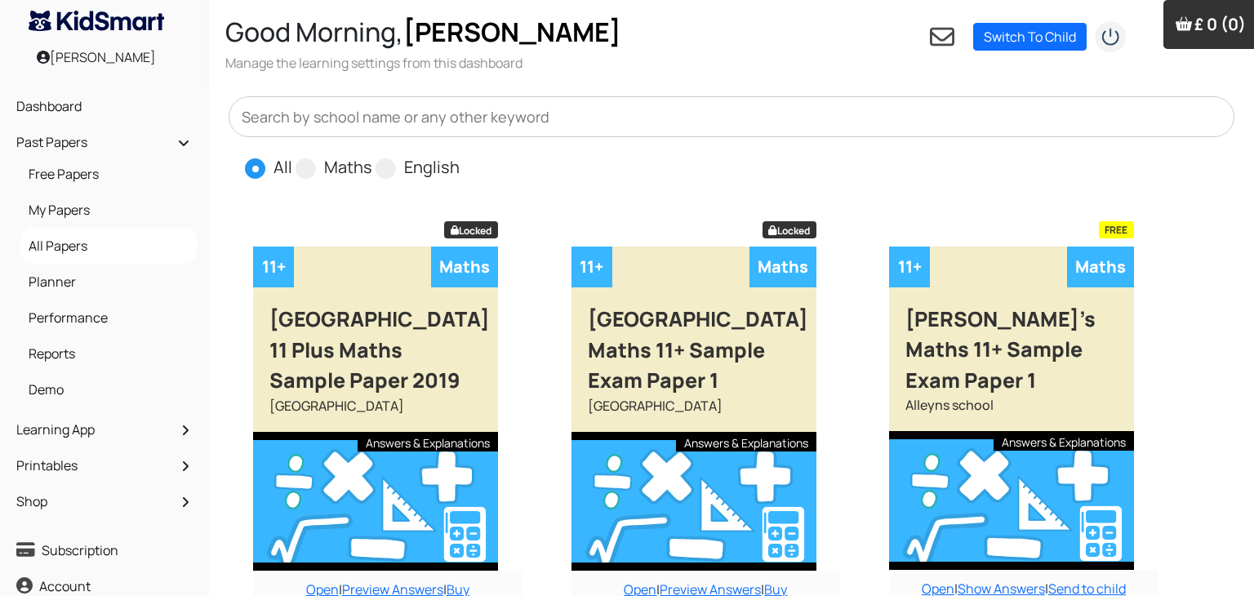
click at [402, 111] on input "text" at bounding box center [732, 116] width 1006 height 41
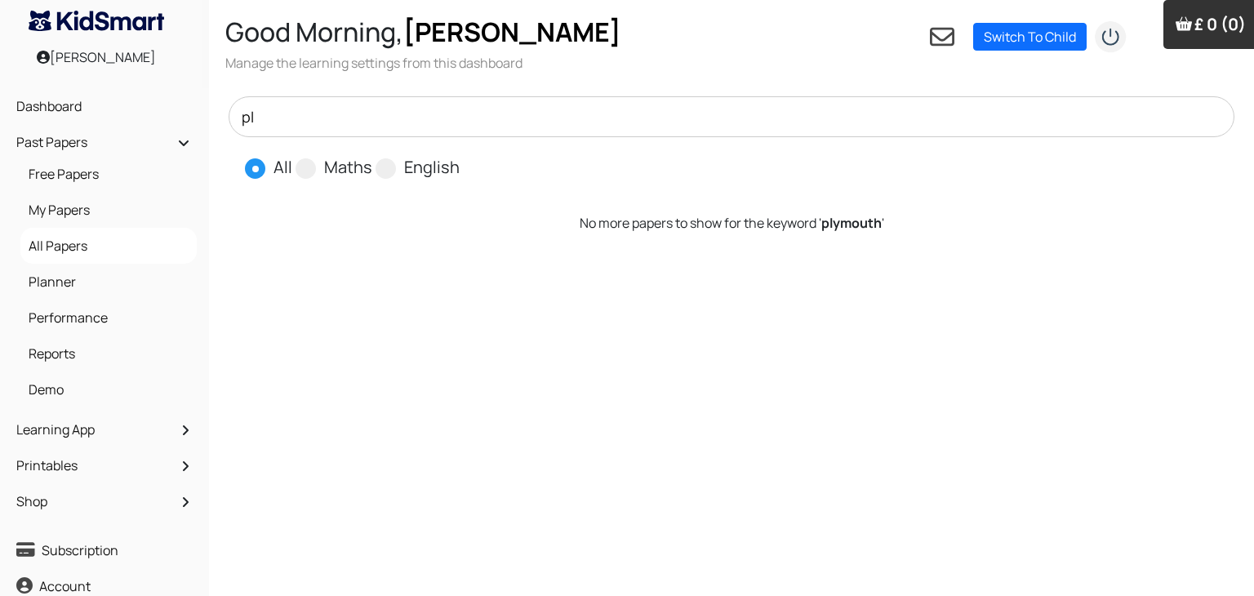
type input "p"
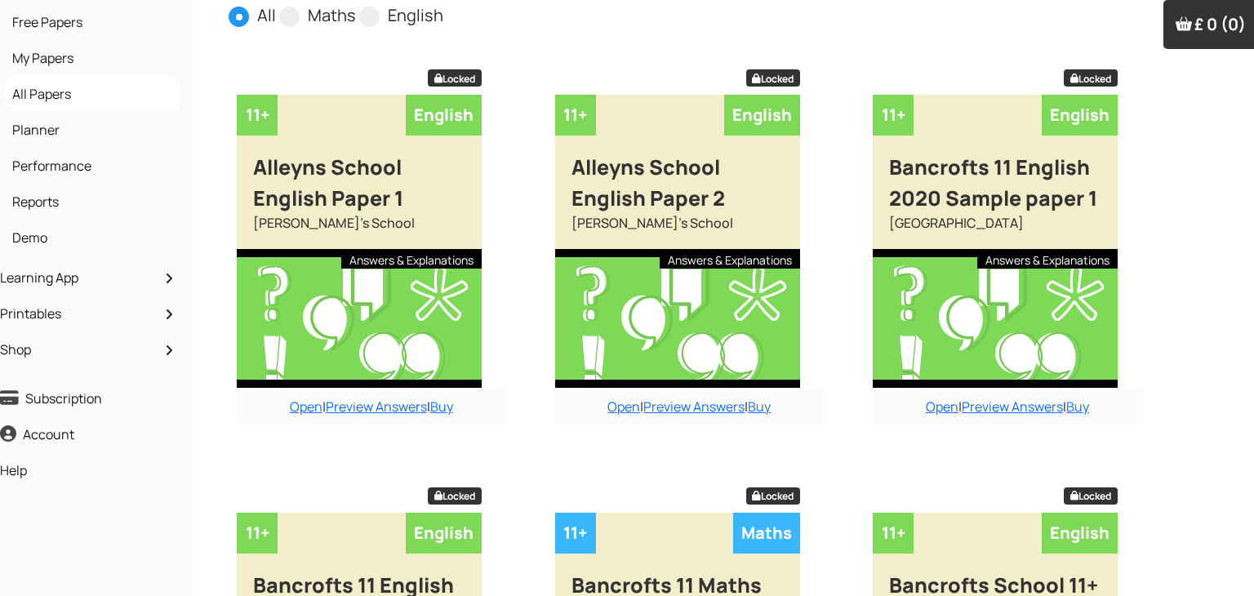
scroll to position [151, 16]
type input "gl"
click at [298, 410] on link "Open" at bounding box center [306, 408] width 33 height 18
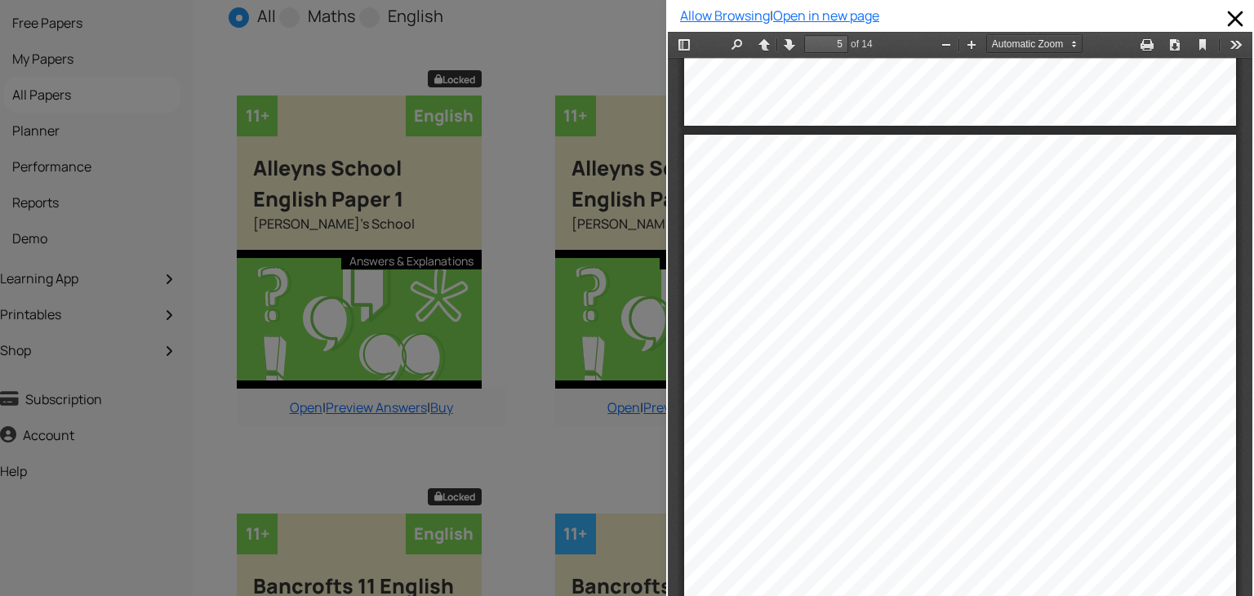
scroll to position [2878, 0]
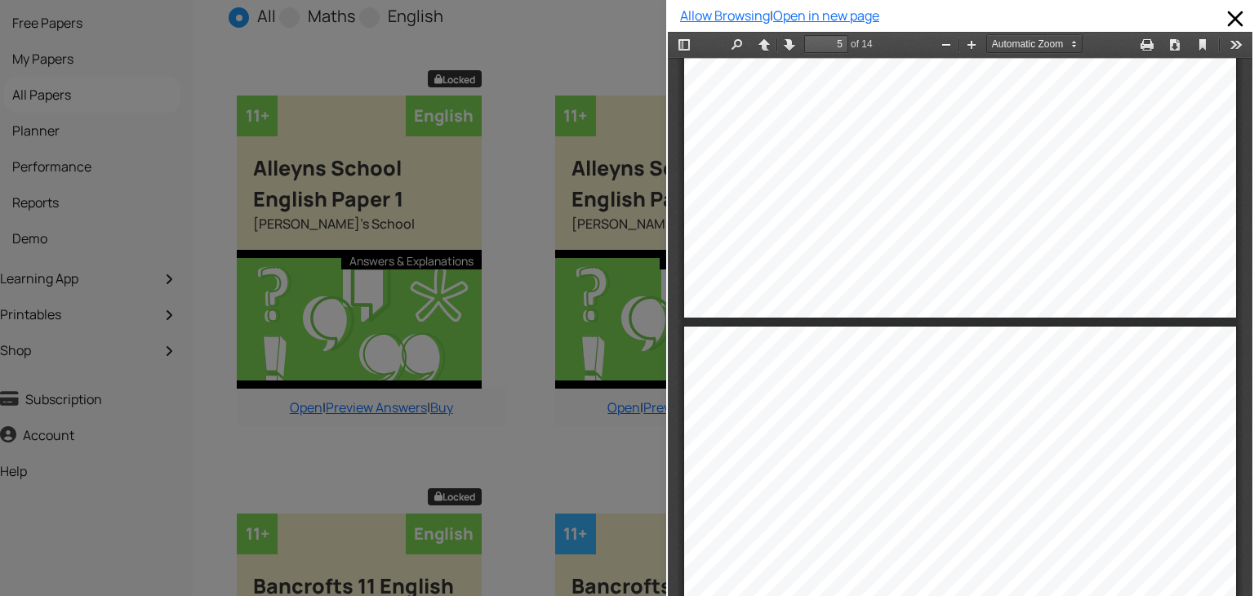
type input "4"
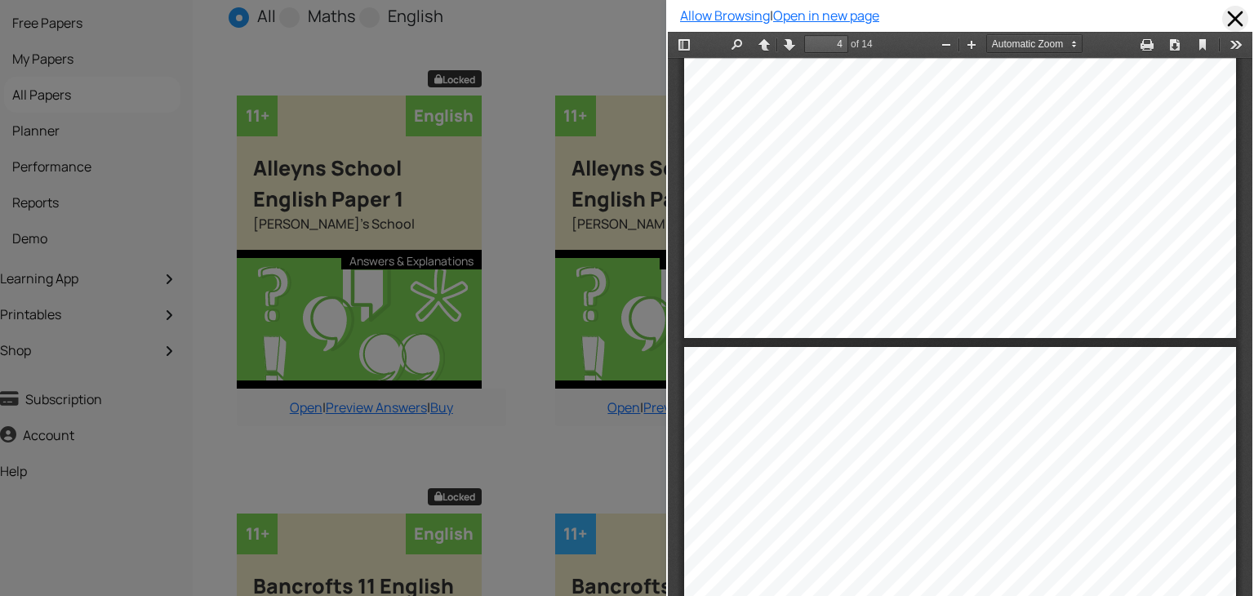
click at [1239, 16] on span at bounding box center [1236, 19] width 26 height 26
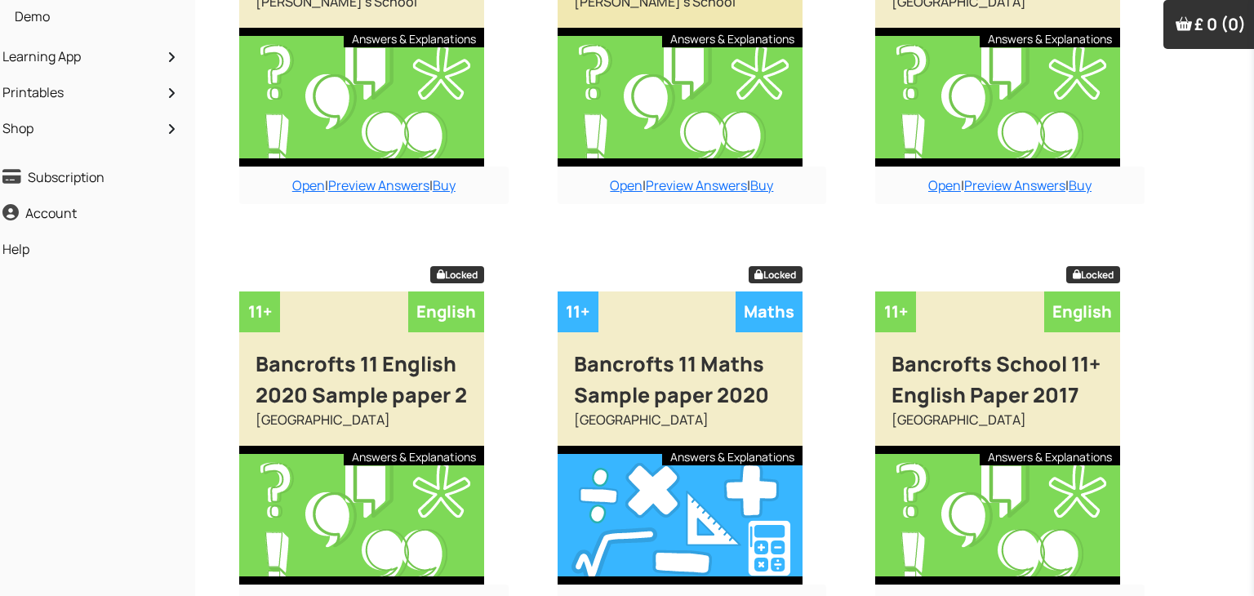
scroll to position [392, 13]
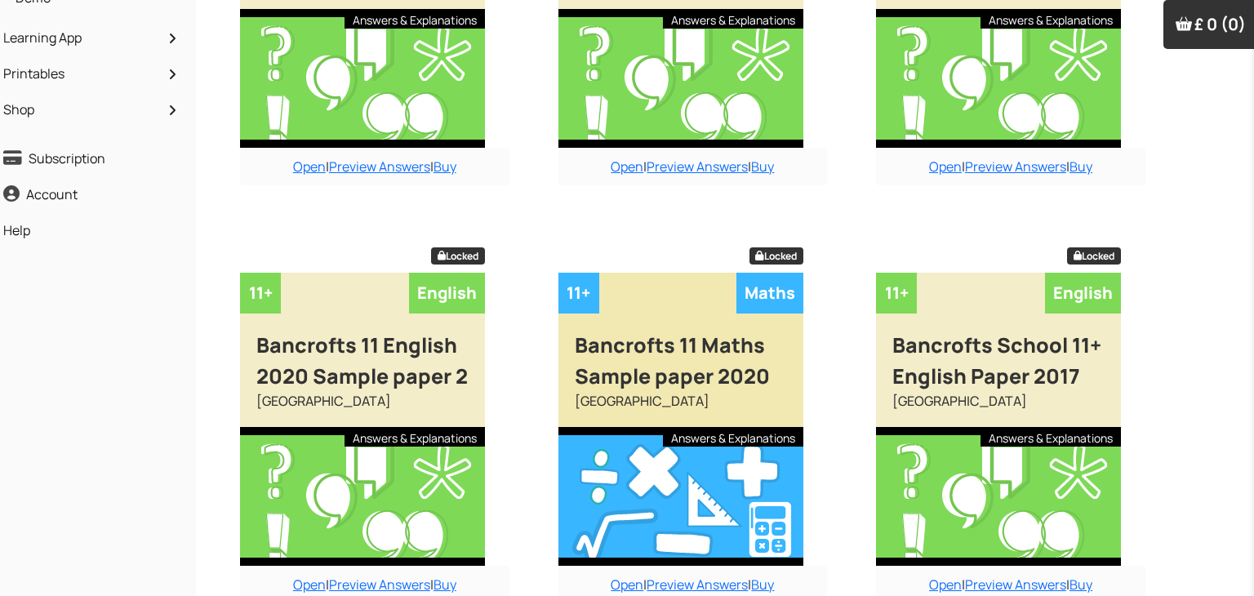
click at [707, 331] on div "Bancrofts 11 Maths Sample paper 2020" at bounding box center [681, 353] width 245 height 78
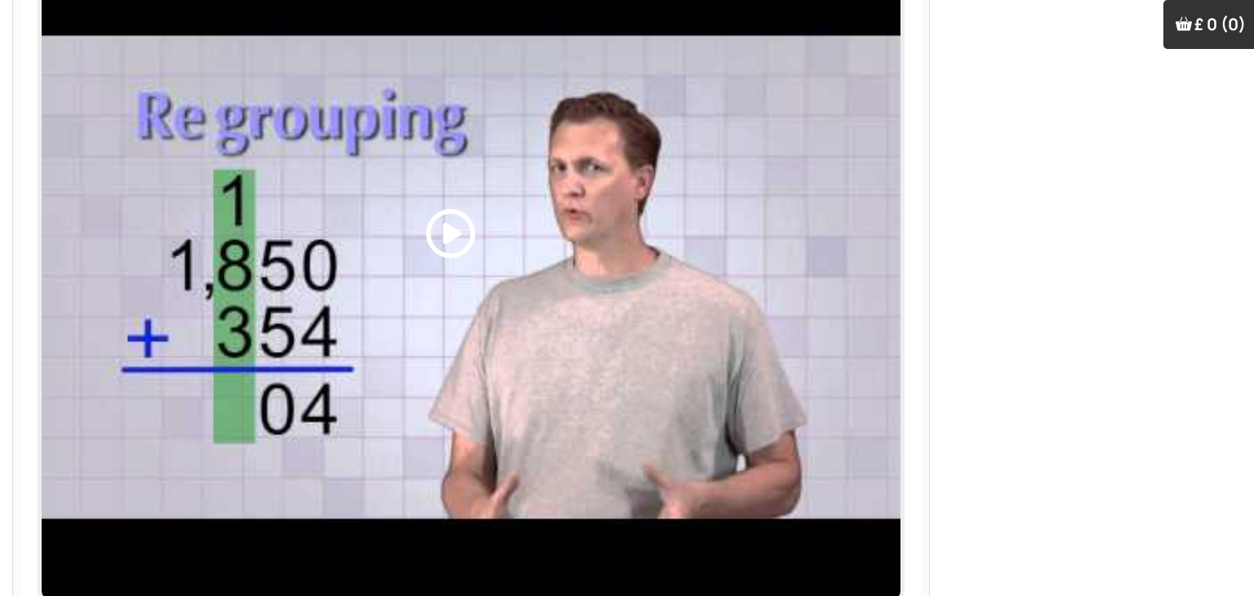
scroll to position [831, 0]
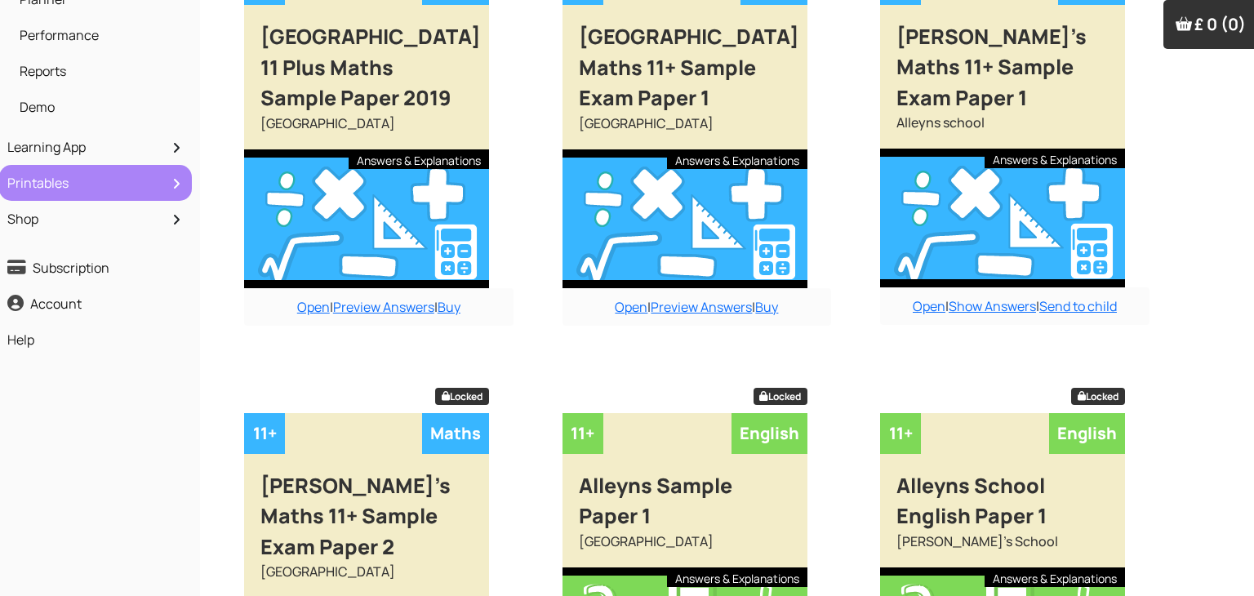
scroll to position [20, 16]
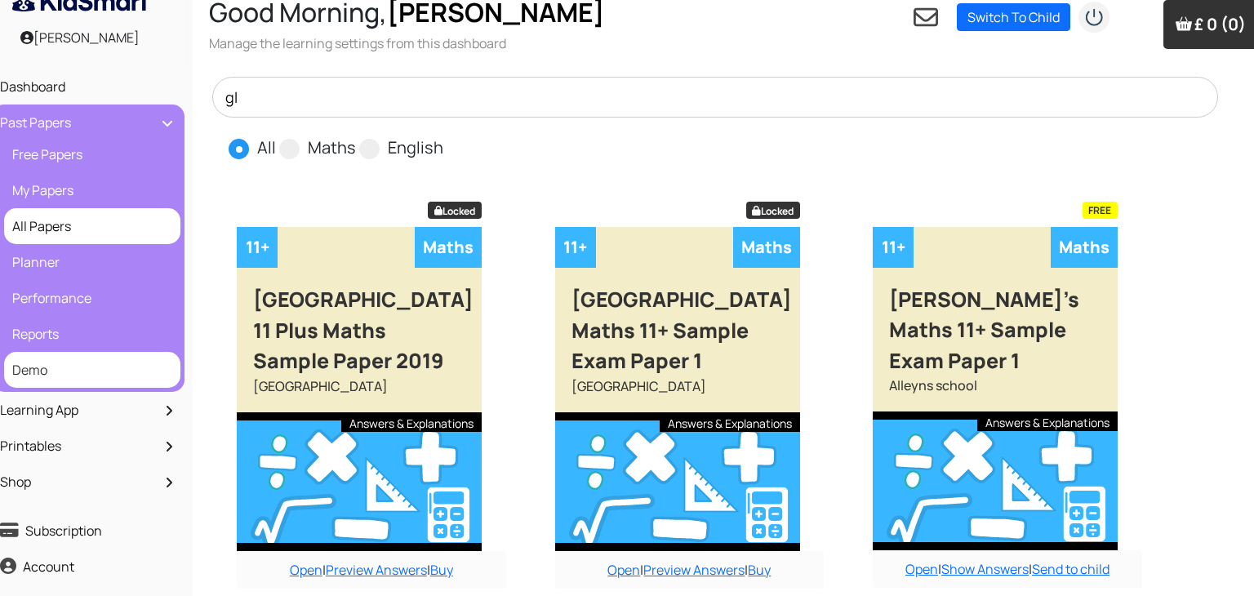
click at [15, 383] on li "Demo" at bounding box center [92, 370] width 176 height 36
click at [22, 380] on link "Demo" at bounding box center [92, 370] width 168 height 28
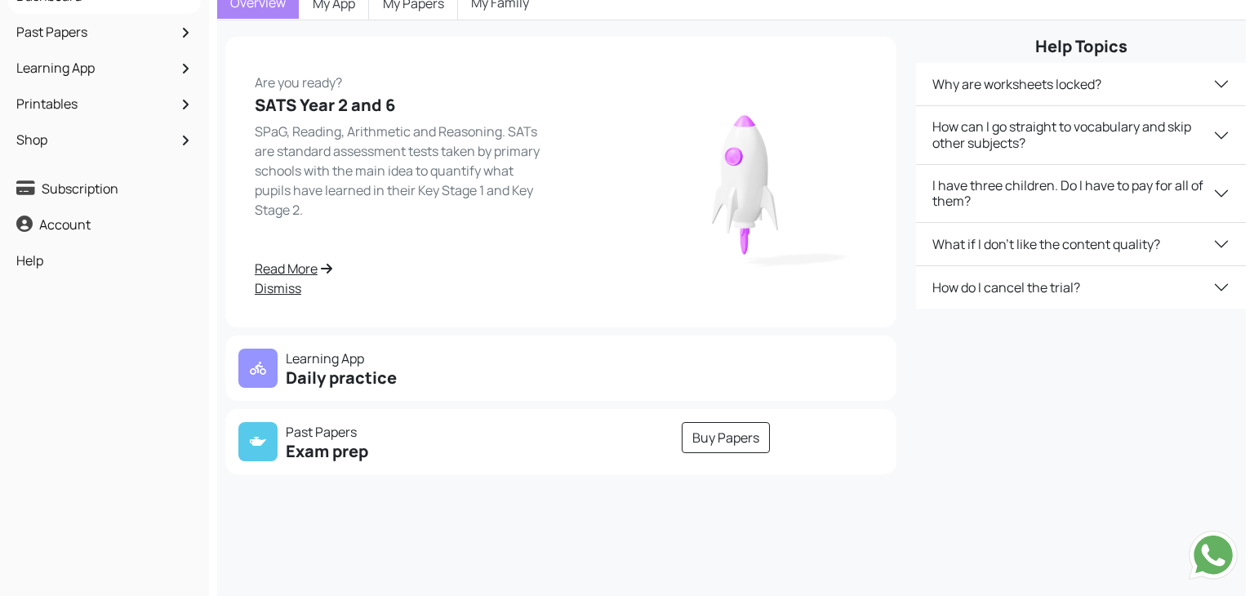
scroll to position [138, 0]
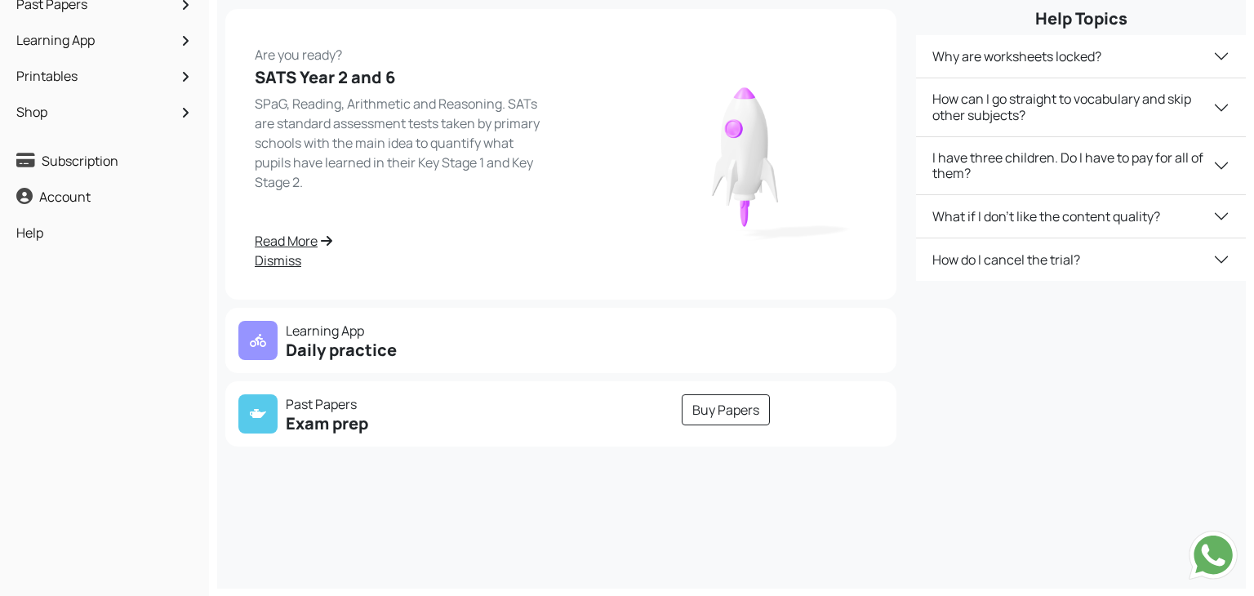
click at [354, 330] on p "Learning App" at bounding box center [394, 331] width 313 height 20
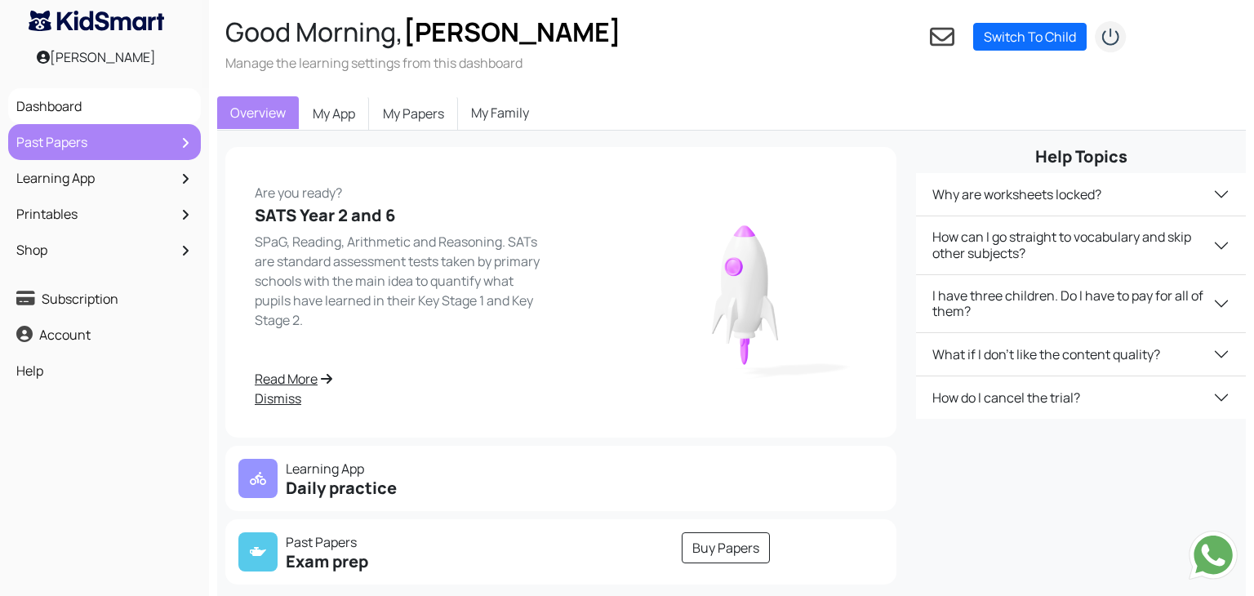
click at [154, 136] on link "Past Papers" at bounding box center [104, 142] width 185 height 28
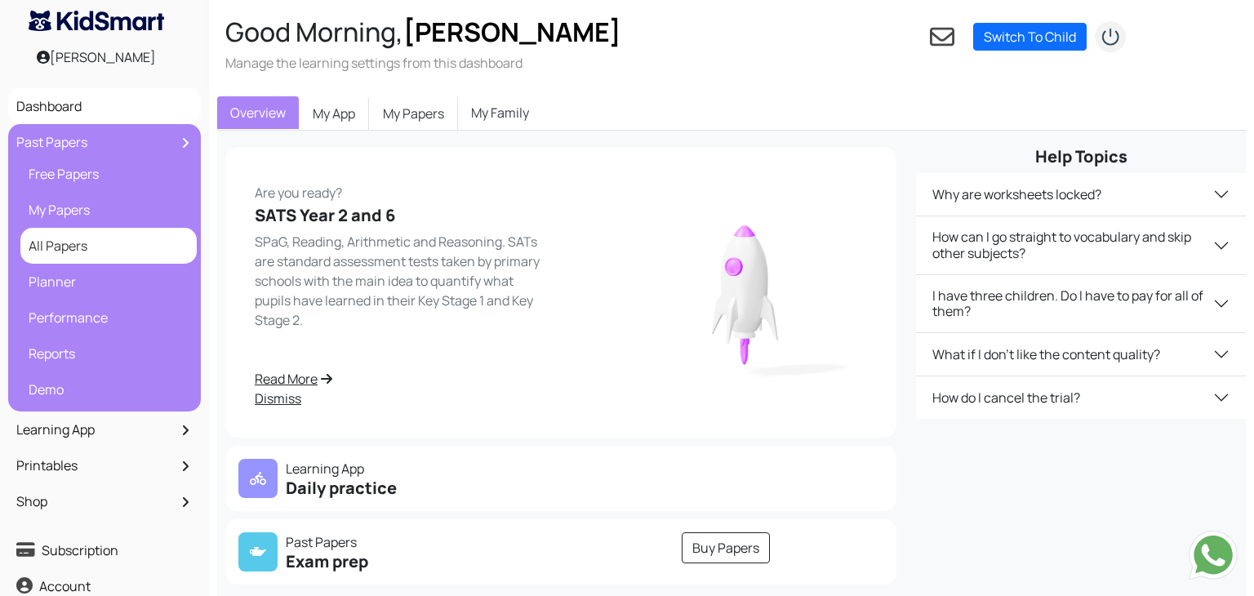
click at [133, 245] on link "All Papers" at bounding box center [109, 246] width 168 height 28
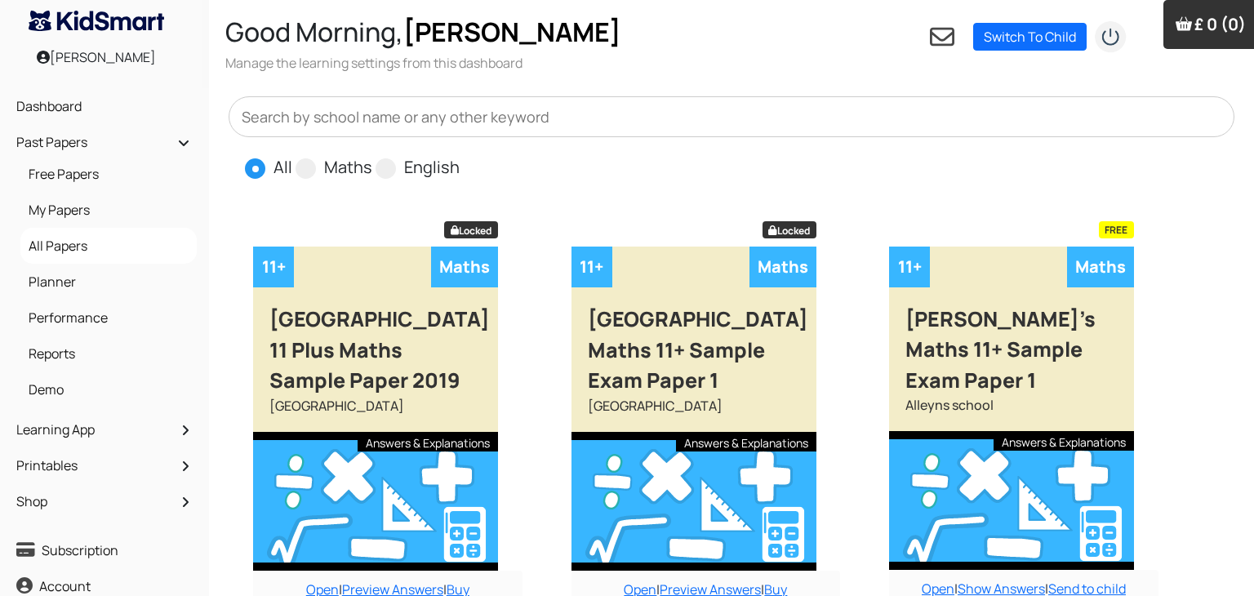
click at [448, 118] on input "text" at bounding box center [732, 116] width 1006 height 41
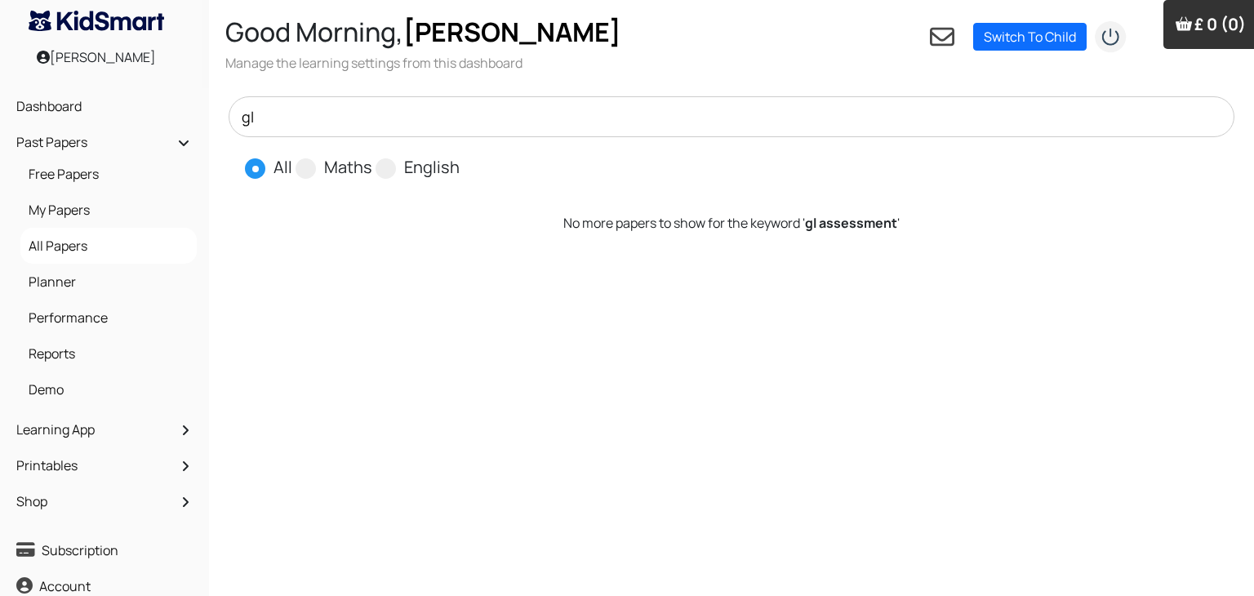
type input "g"
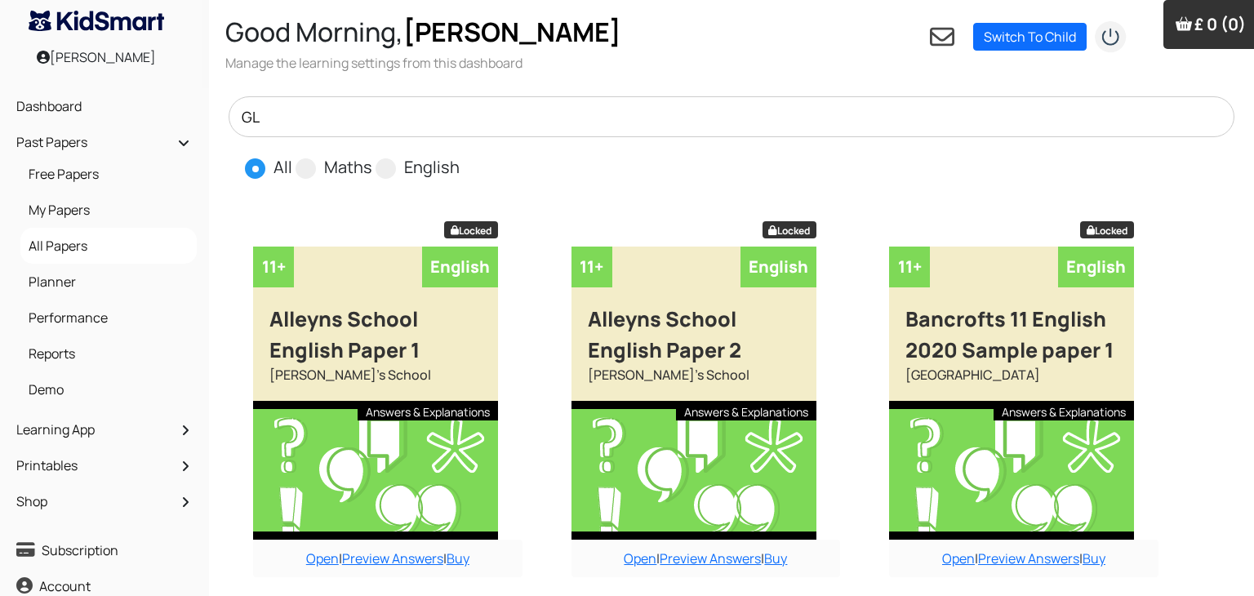
type input "GL"
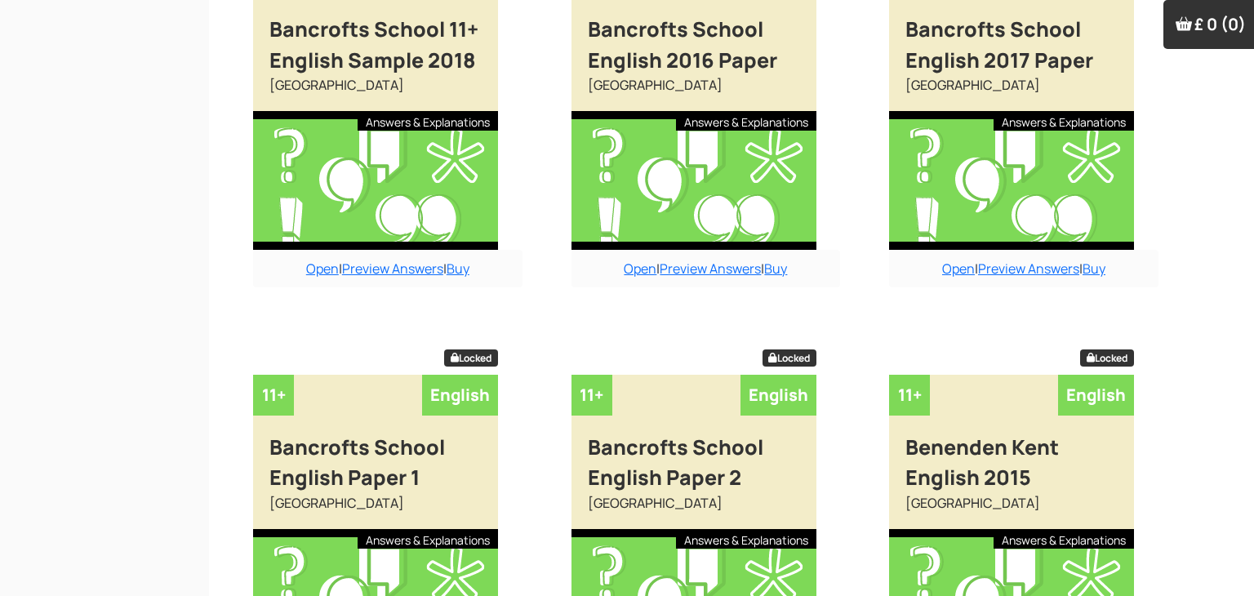
scroll to position [1334, 0]
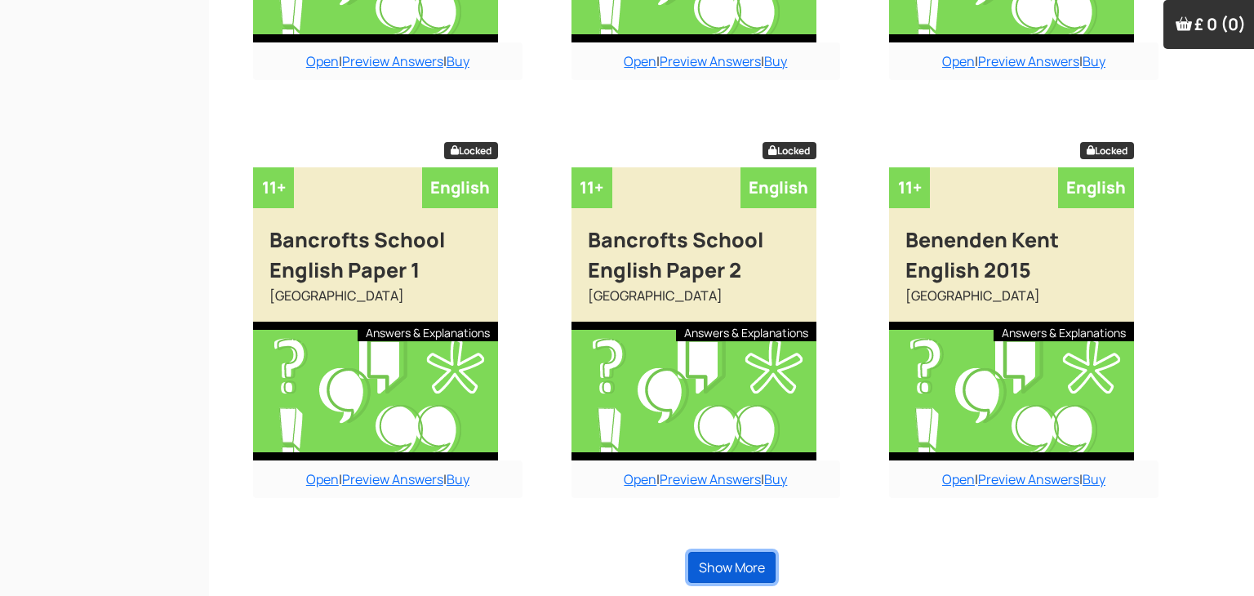
click at [715, 557] on button "Show More" at bounding box center [731, 567] width 87 height 31
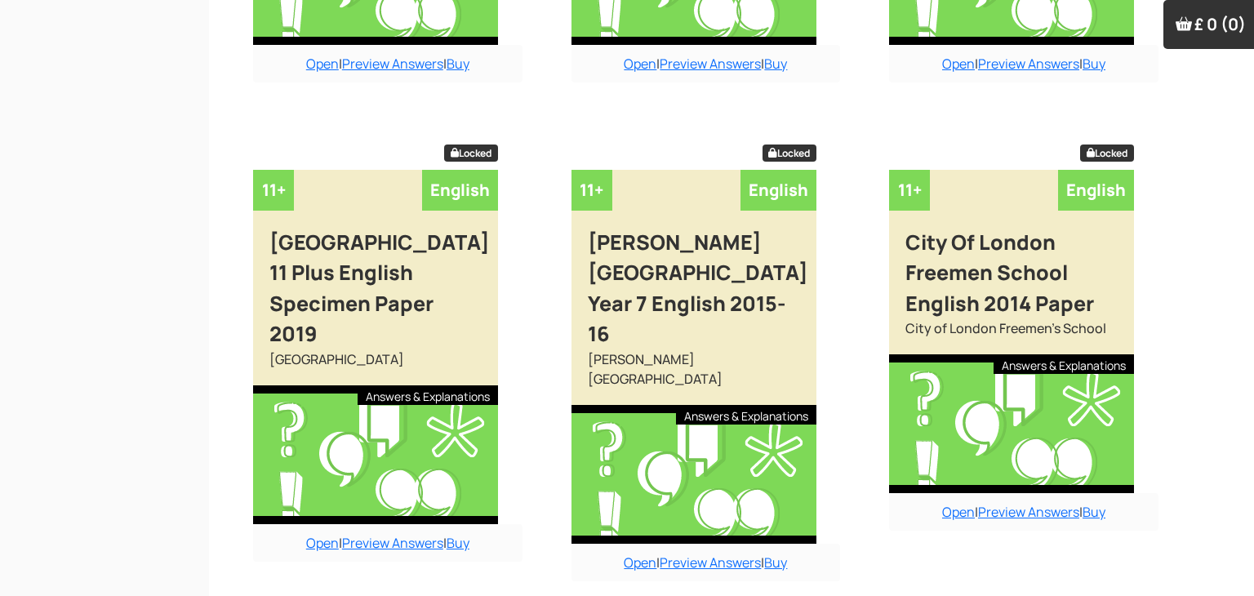
scroll to position [3157, 0]
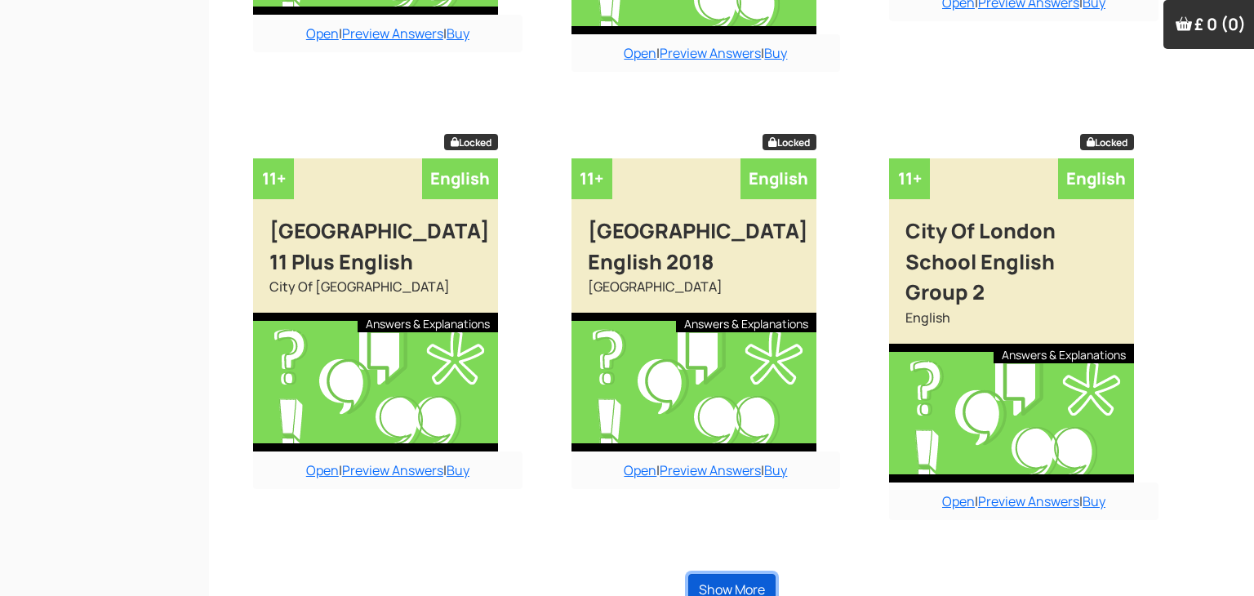
click at [717, 574] on button "Show More" at bounding box center [731, 589] width 87 height 31
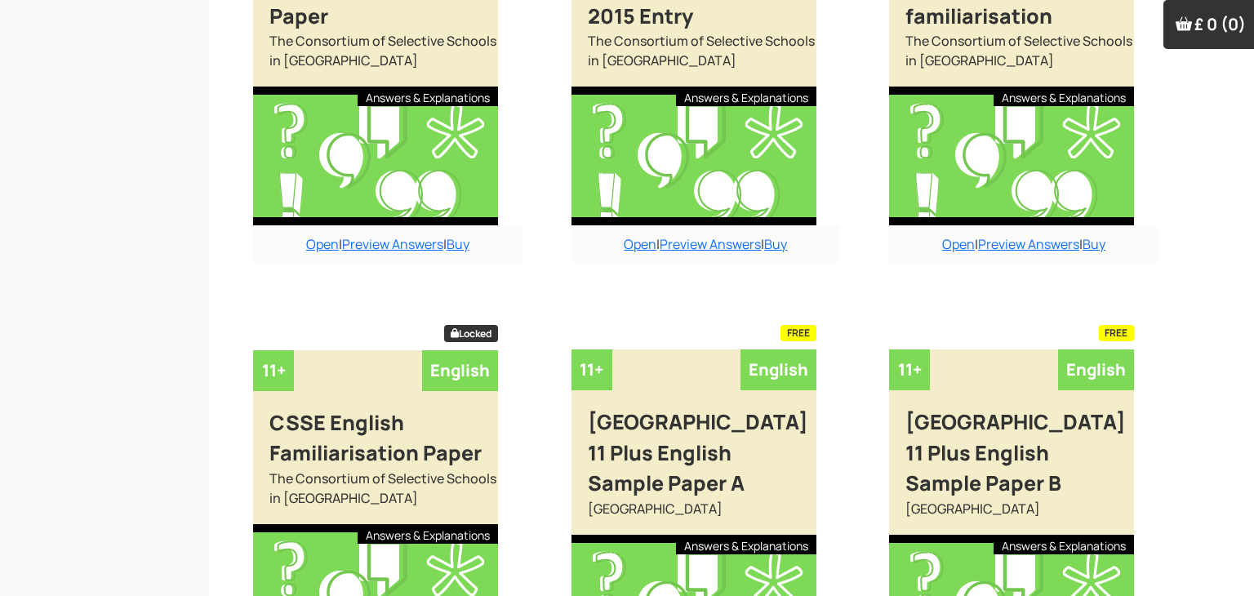
scroll to position [4969, 0]
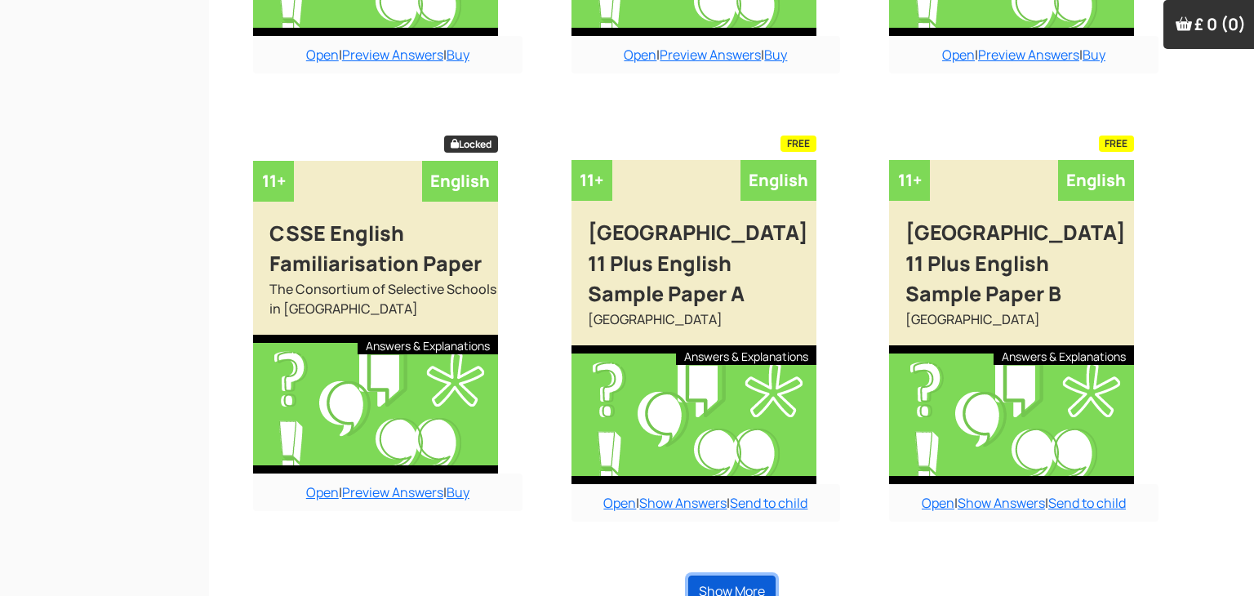
click at [717, 576] on button "Show More" at bounding box center [731, 591] width 87 height 31
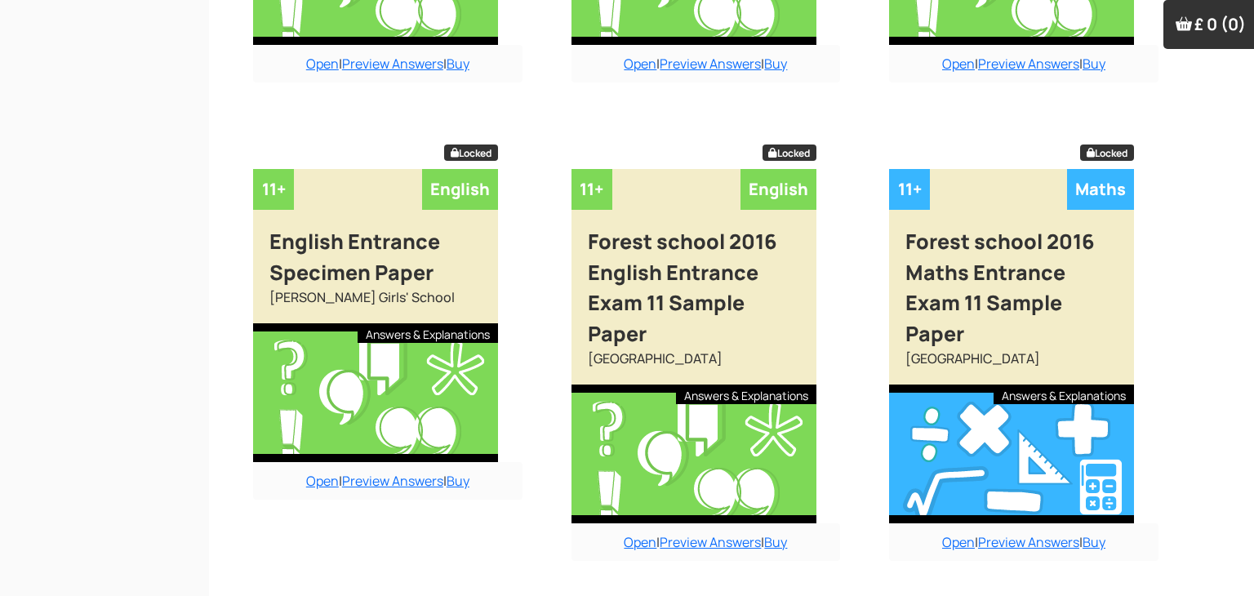
scroll to position [6730, 0]
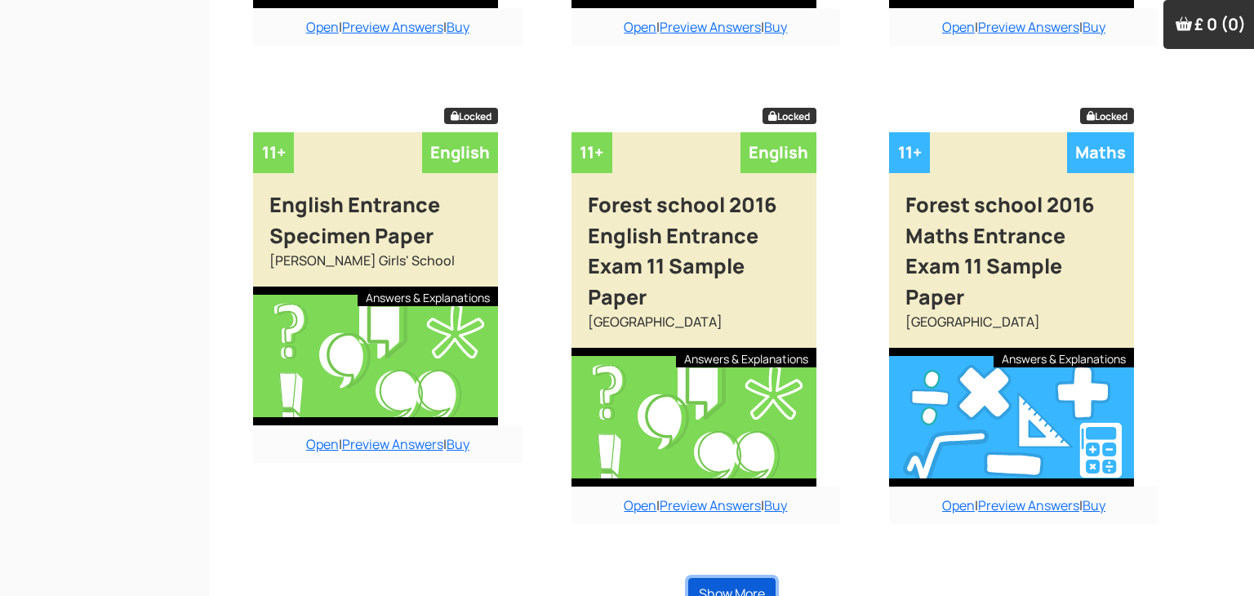
click at [715, 578] on button "Show More" at bounding box center [731, 593] width 87 height 31
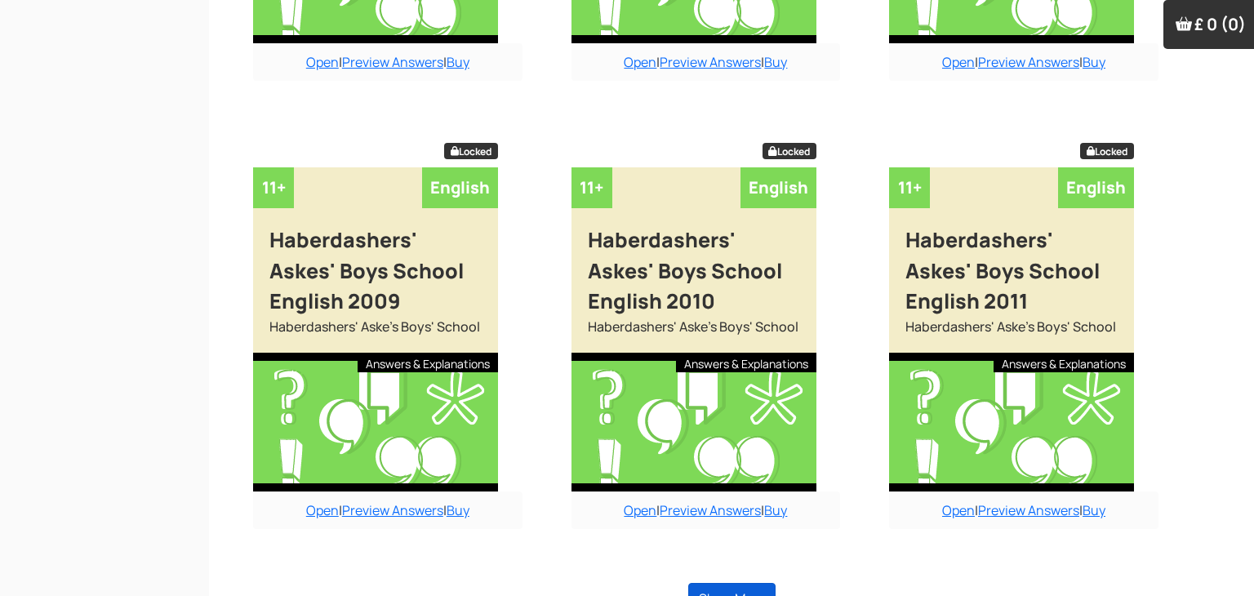
scroll to position [8522, 0]
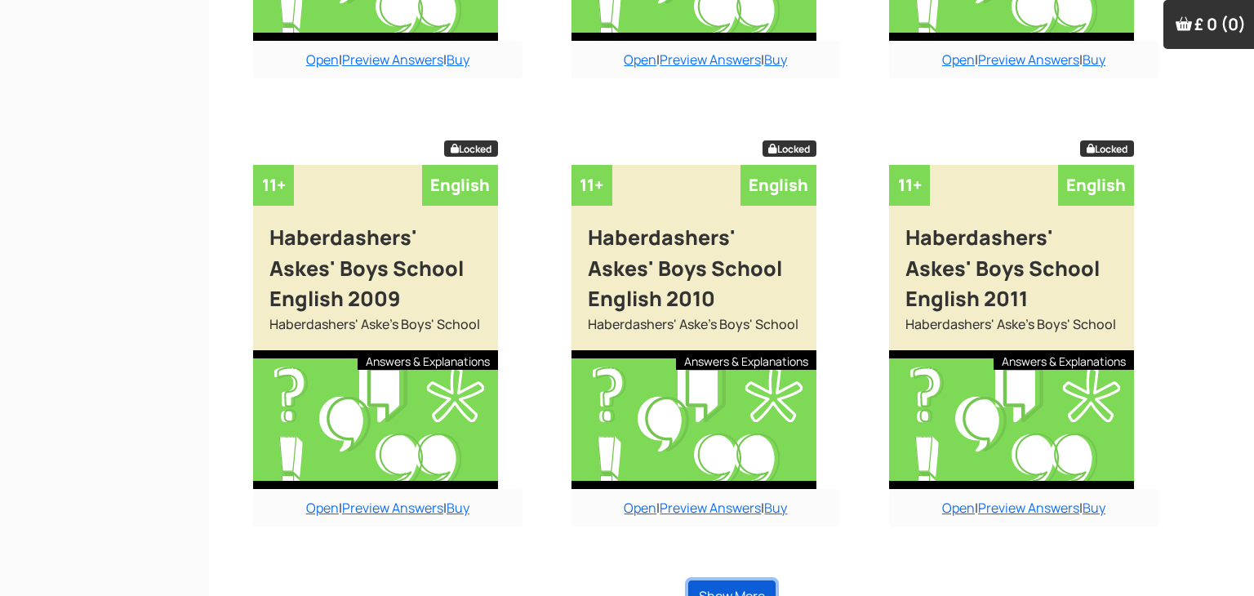
click at [715, 581] on button "Show More" at bounding box center [731, 596] width 87 height 31
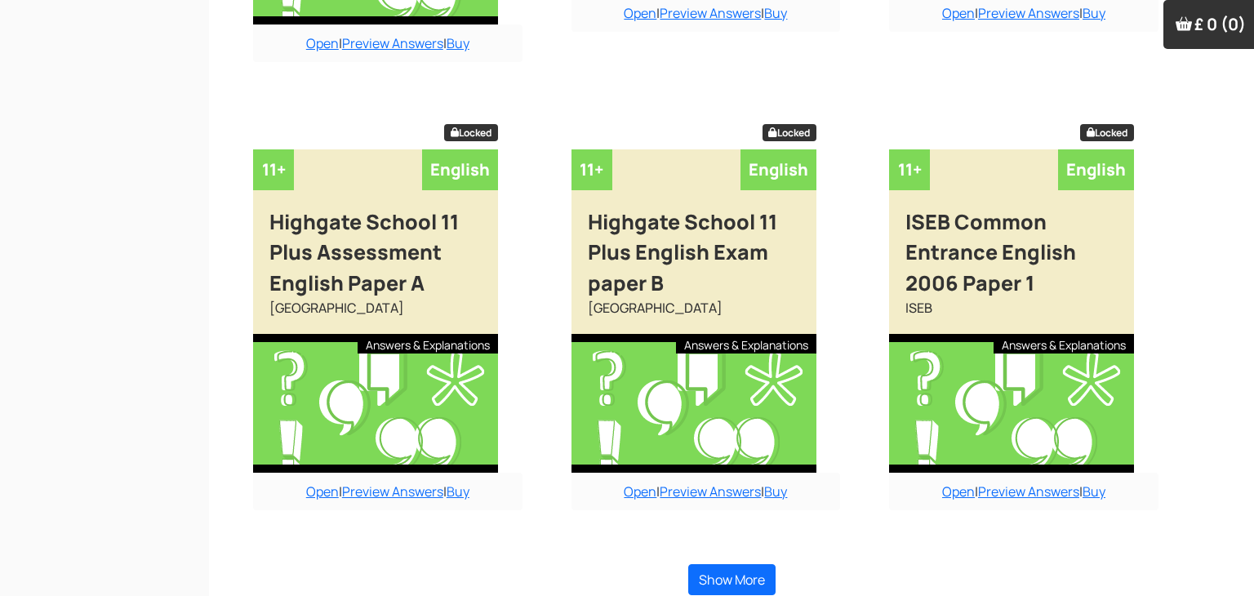
scroll to position [10406, 0]
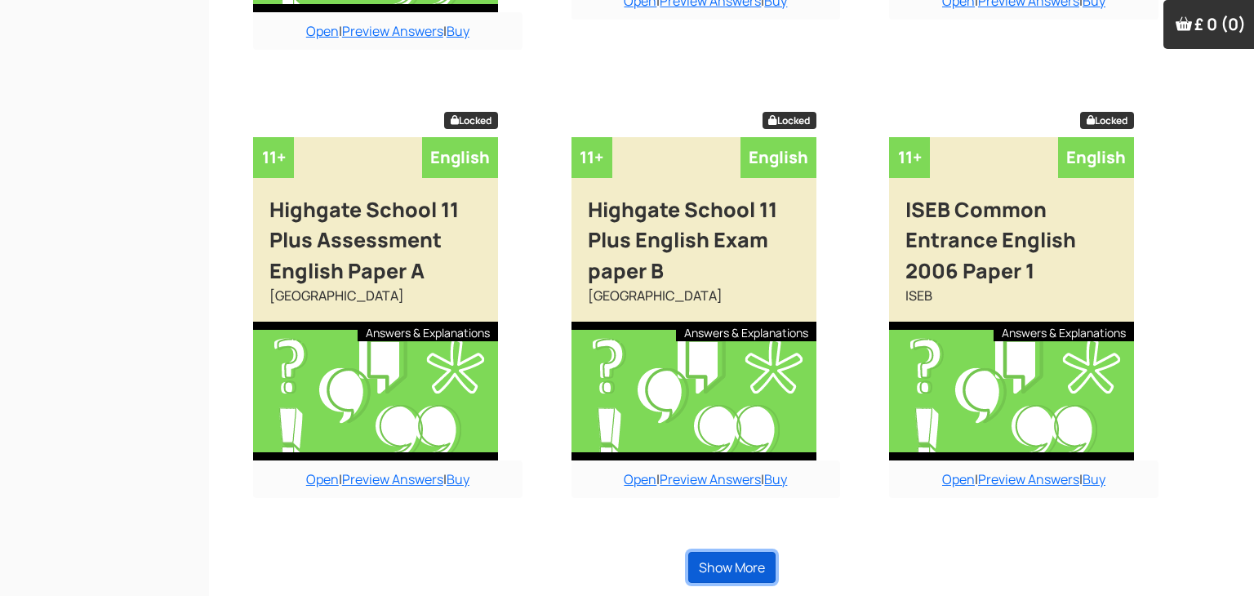
click at [715, 566] on button "Show More" at bounding box center [731, 567] width 87 height 31
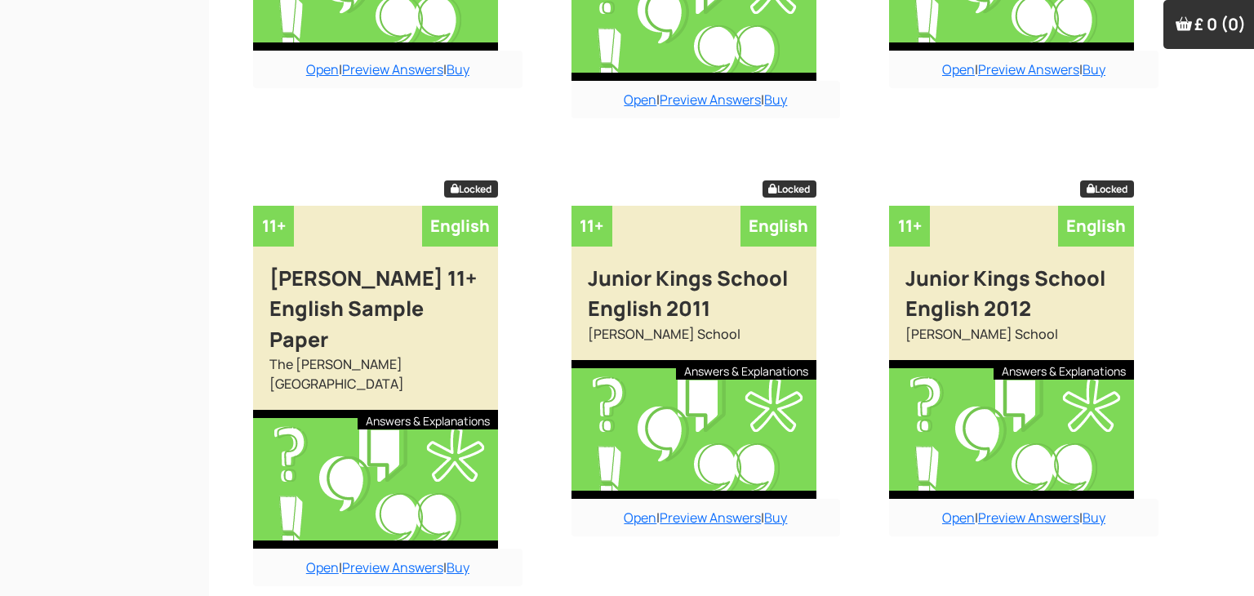
scroll to position [12290, 0]
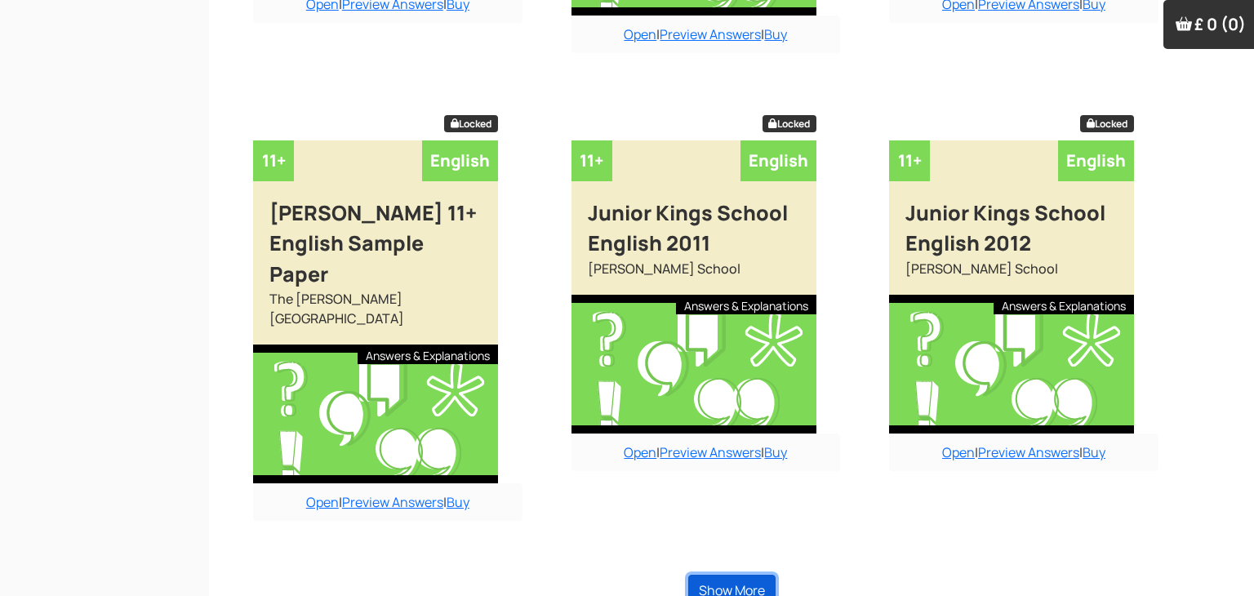
click at [715, 575] on button "Show More" at bounding box center [731, 590] width 87 height 31
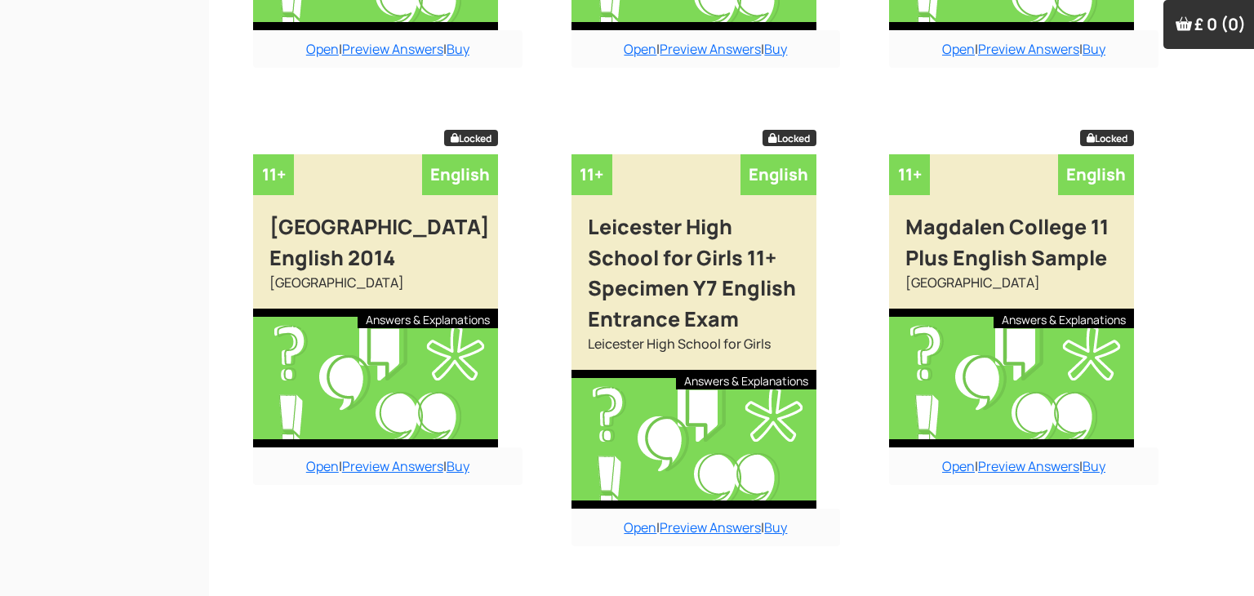
scroll to position [14175, 0]
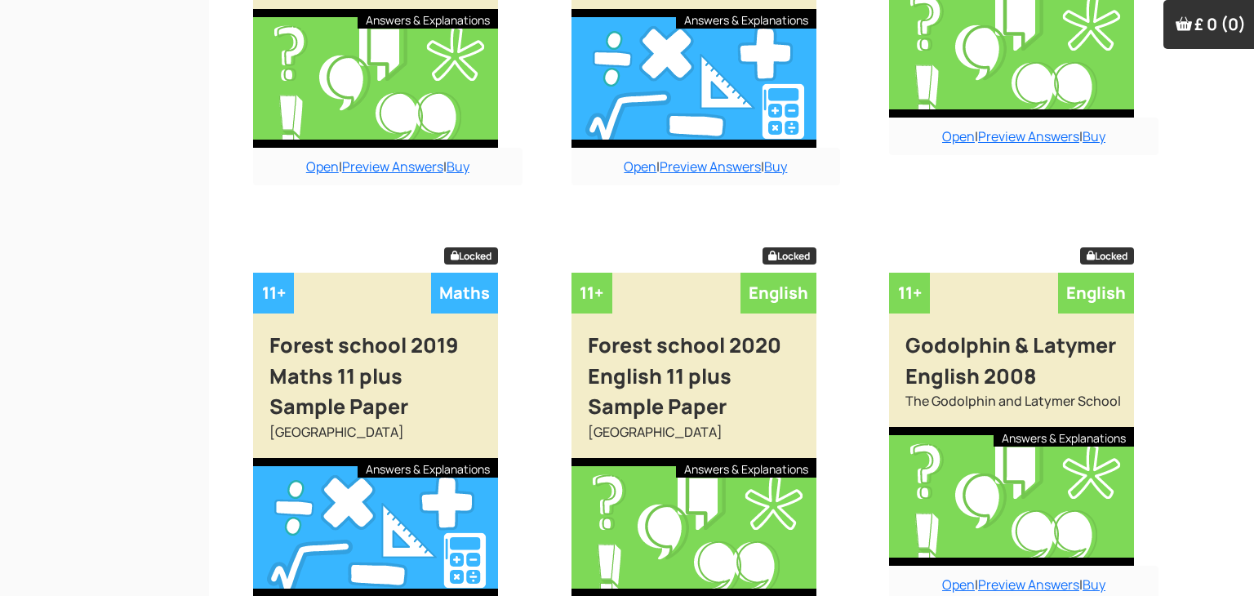
click at [898, 314] on div "Godolphin & Latymer English 2008" at bounding box center [1011, 353] width 245 height 78
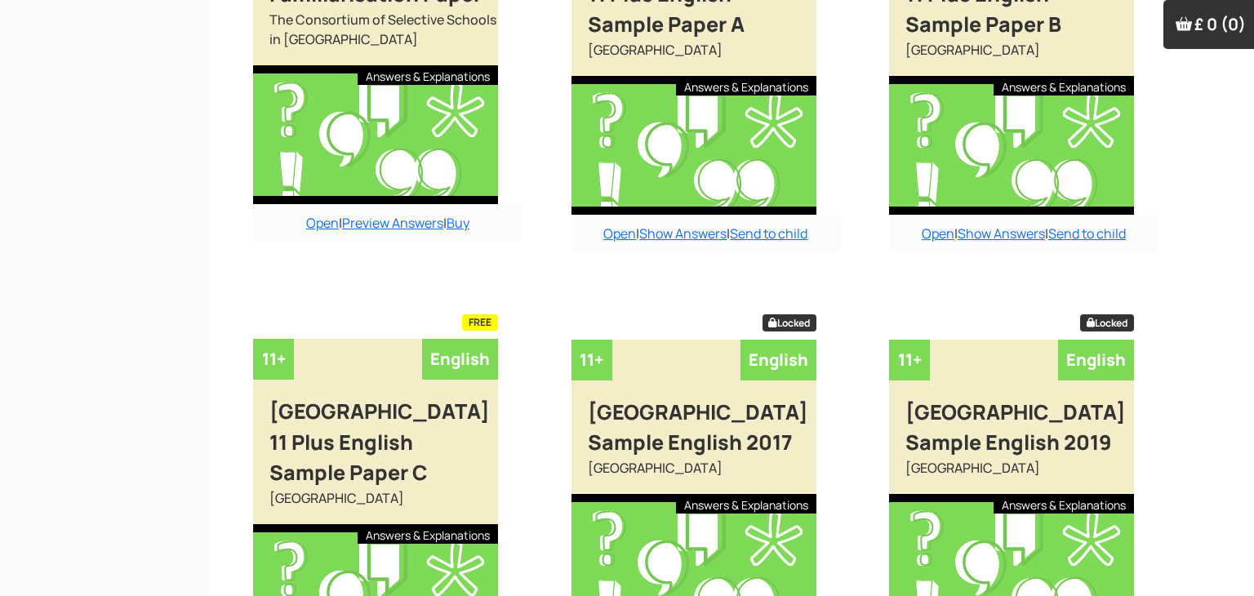
scroll to position [4939, 0]
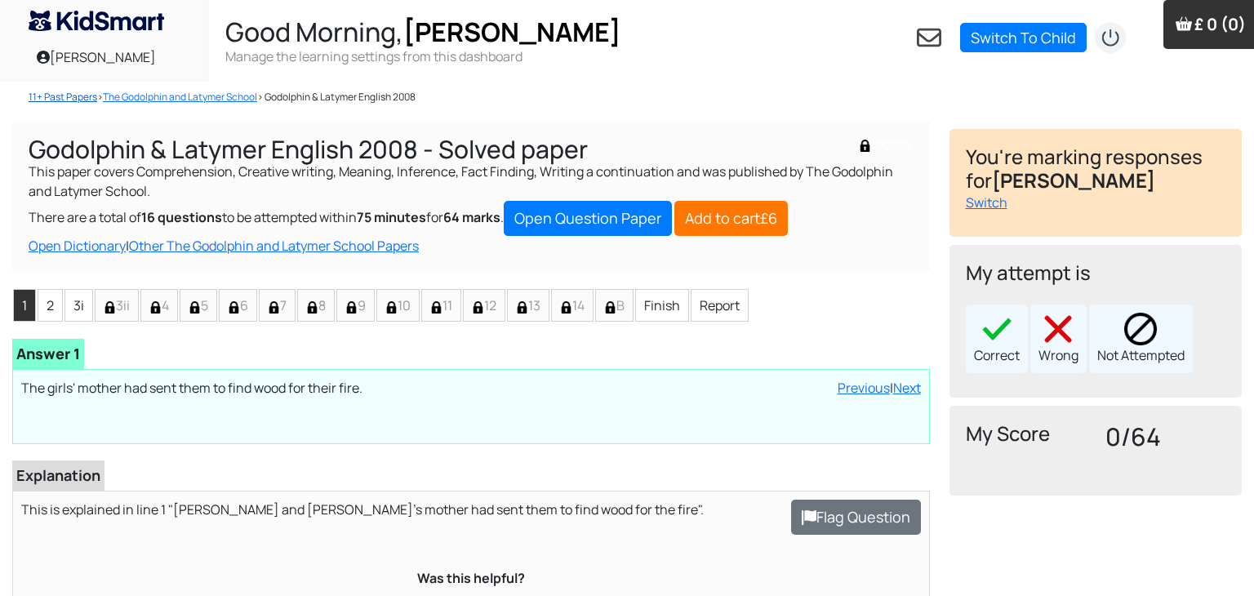
click at [53, 101] on link "11+ Past Papers" at bounding box center [63, 97] width 69 height 14
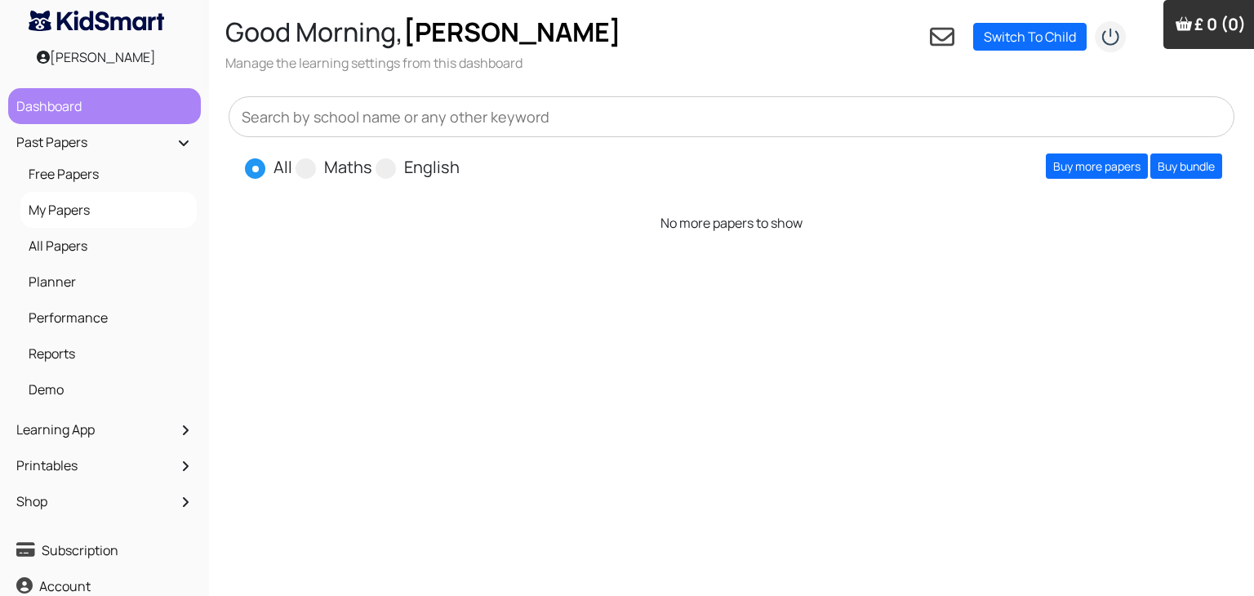
click at [59, 112] on link "Dashboard" at bounding box center [104, 106] width 185 height 28
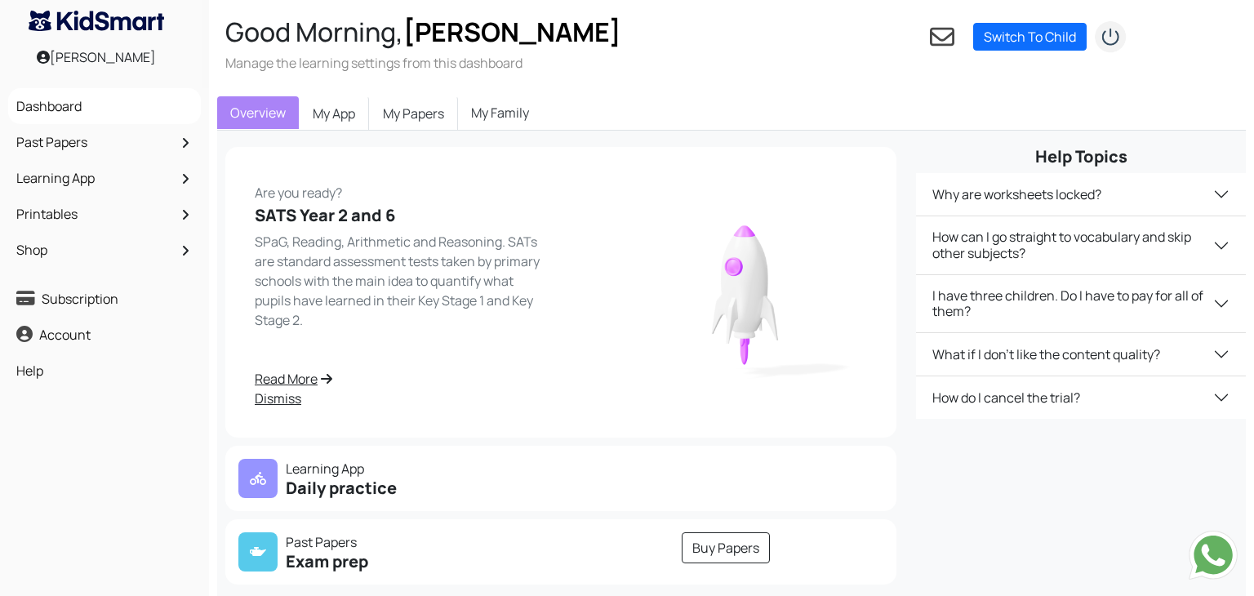
click at [483, 124] on link "My Family" at bounding box center [500, 112] width 84 height 33
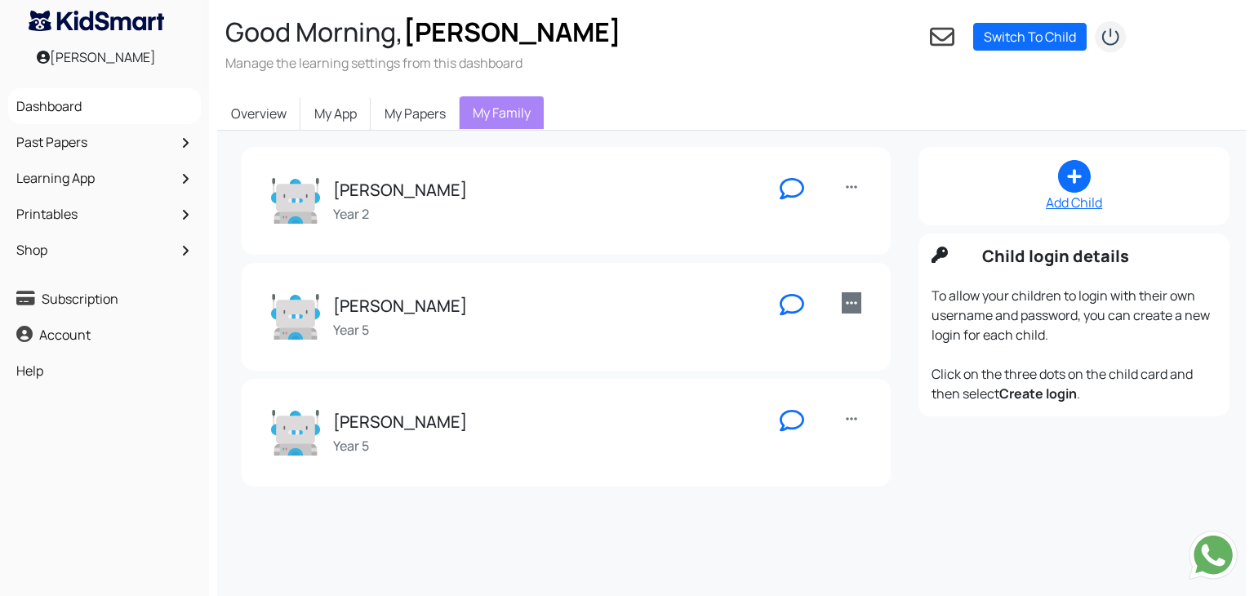
click at [854, 305] on icon at bounding box center [851, 302] width 11 height 13
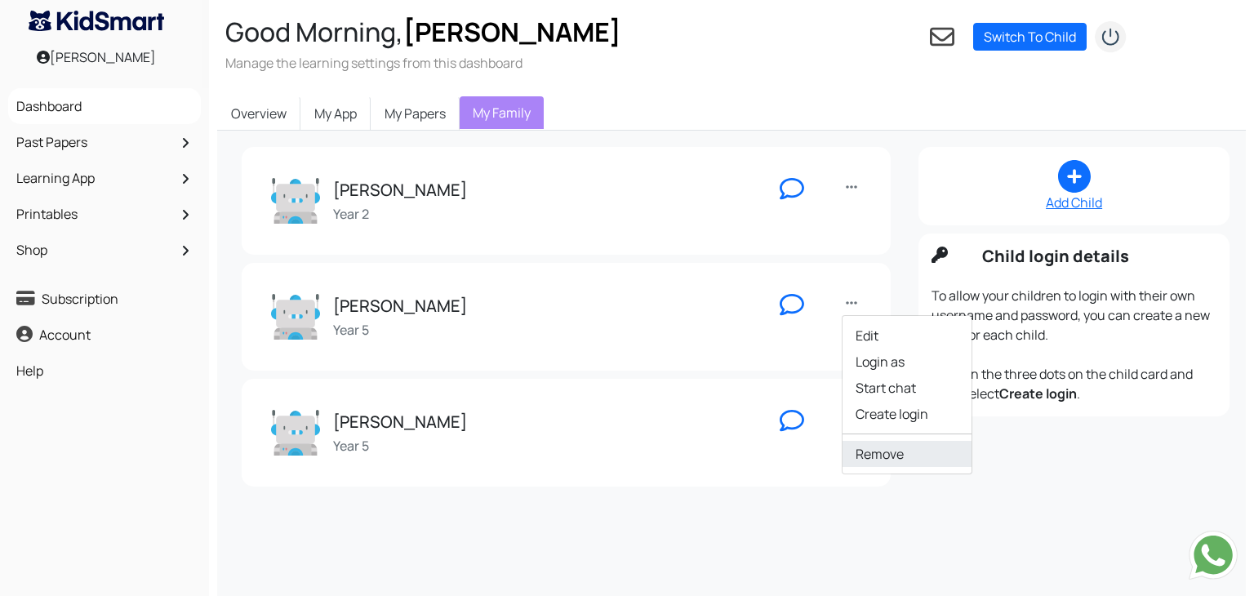
click at [861, 459] on link "Remove" at bounding box center [907, 454] width 129 height 26
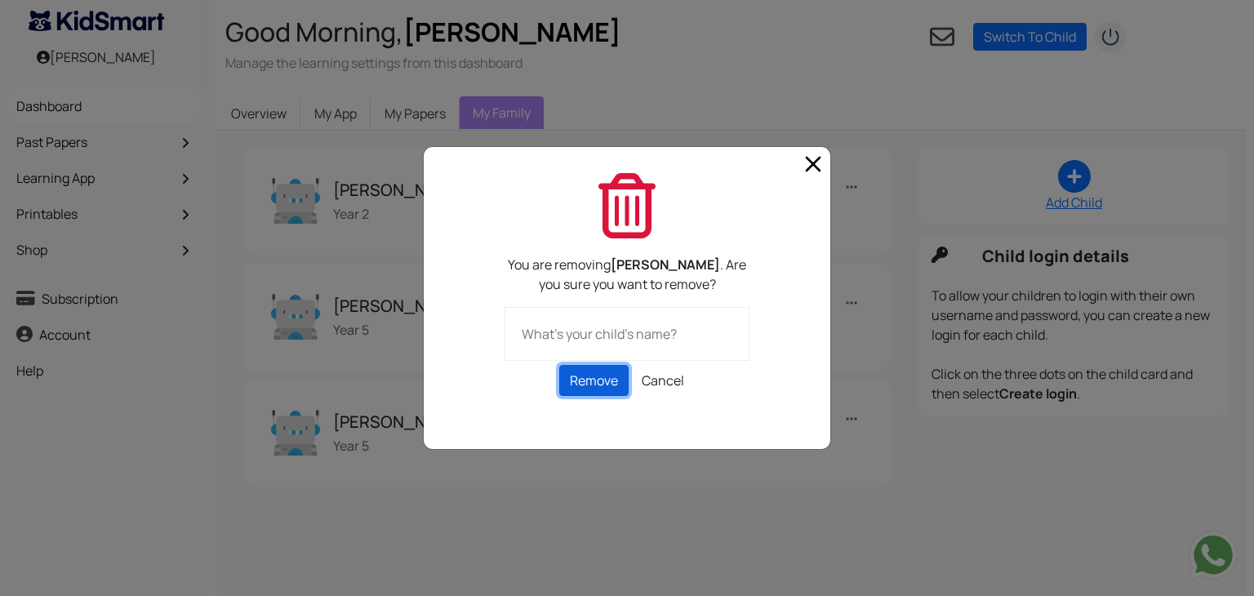
click at [609, 379] on button "Remove" at bounding box center [593, 380] width 69 height 31
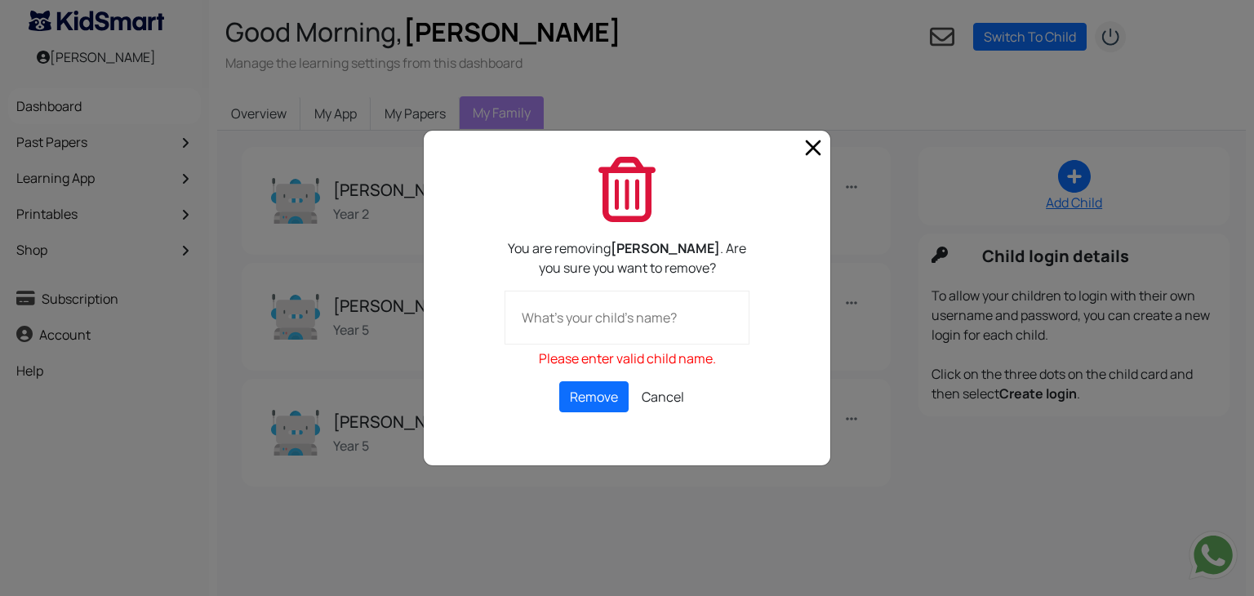
click at [577, 320] on input "text" at bounding box center [627, 318] width 245 height 54
click at [591, 397] on button "Remove" at bounding box center [593, 396] width 69 height 31
click at [570, 323] on input "[PERSON_NAME]" at bounding box center [627, 318] width 245 height 54
click at [580, 401] on button "Remove" at bounding box center [593, 396] width 69 height 31
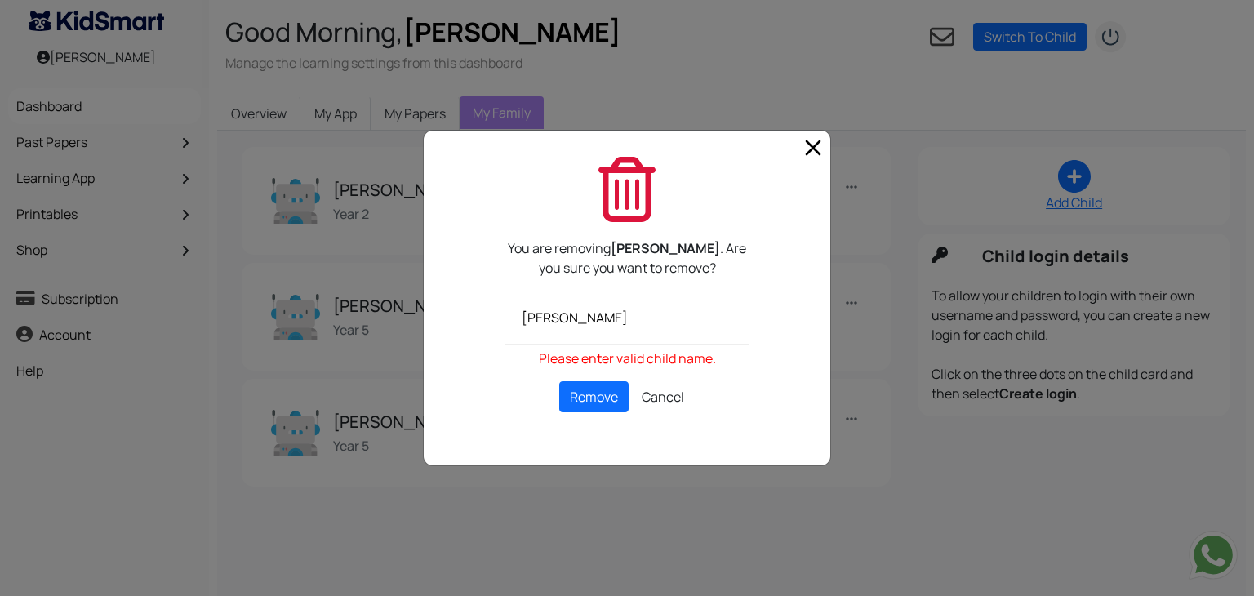
click at [590, 333] on input "[PERSON_NAME]" at bounding box center [627, 318] width 245 height 54
click at [595, 397] on button "Remove" at bounding box center [593, 396] width 69 height 31
click at [586, 323] on input "SophieE" at bounding box center [627, 318] width 245 height 54
type input "[PERSON_NAME]"
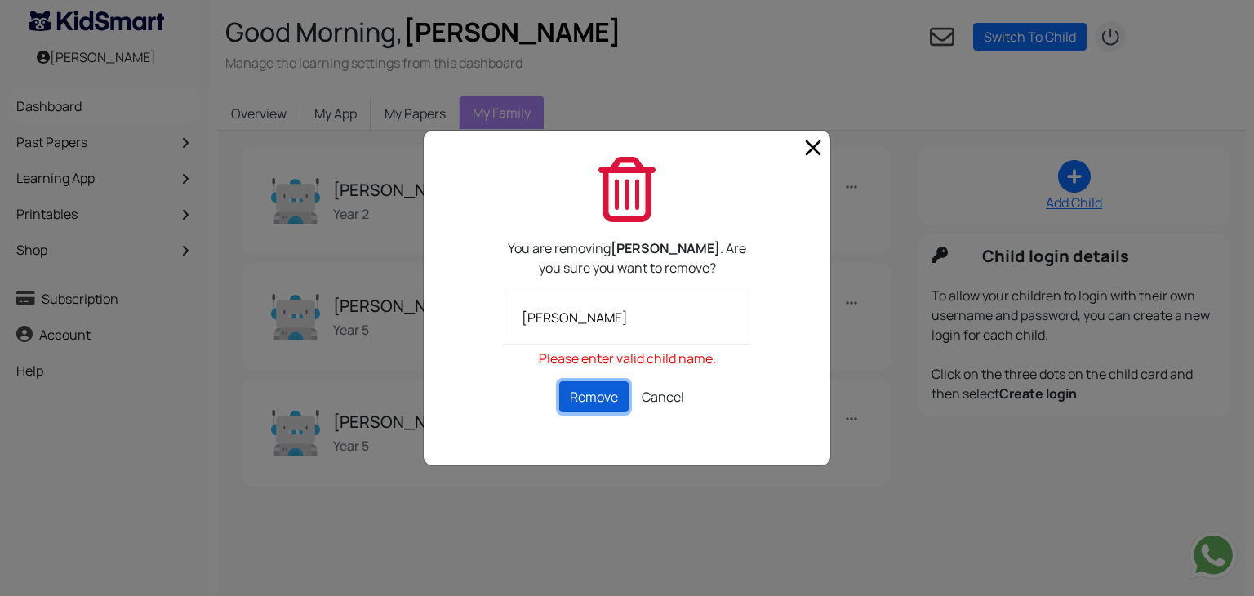
click at [592, 404] on button "Remove" at bounding box center [593, 396] width 69 height 31
click at [813, 152] on span "Close" at bounding box center [813, 148] width 26 height 26
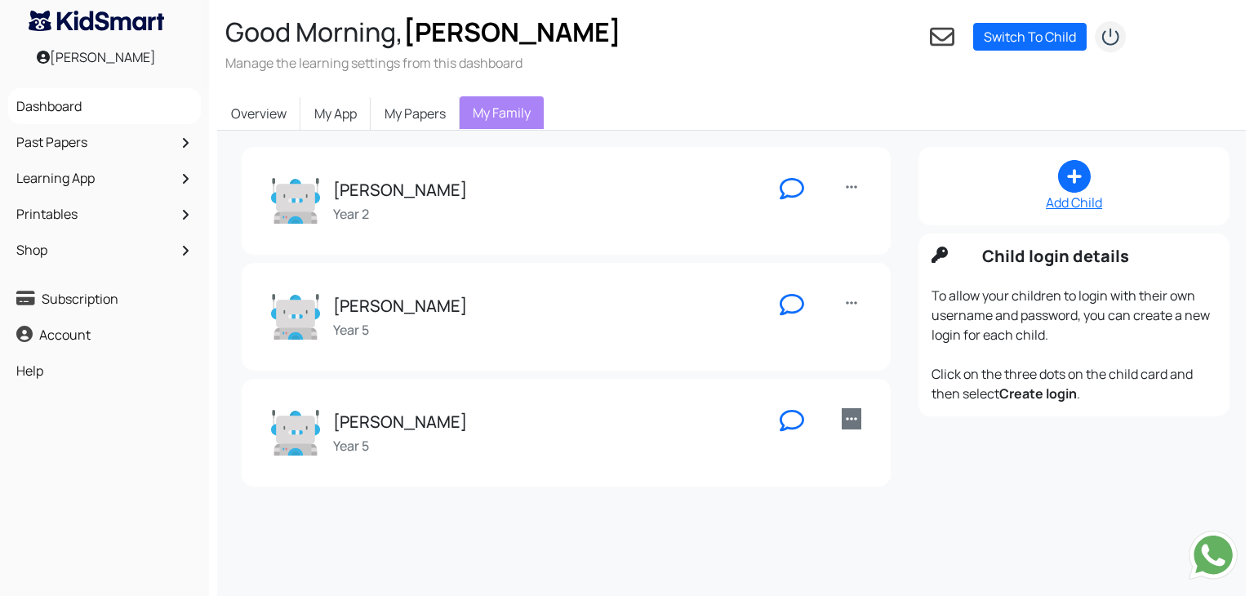
click at [851, 417] on icon at bounding box center [851, 418] width 11 height 13
click at [664, 455] on div "Sophie Year 5" at bounding box center [515, 432] width 489 height 49
click at [1229, 562] on img at bounding box center [1213, 555] width 49 height 49
